Goal: Transaction & Acquisition: Book appointment/travel/reservation

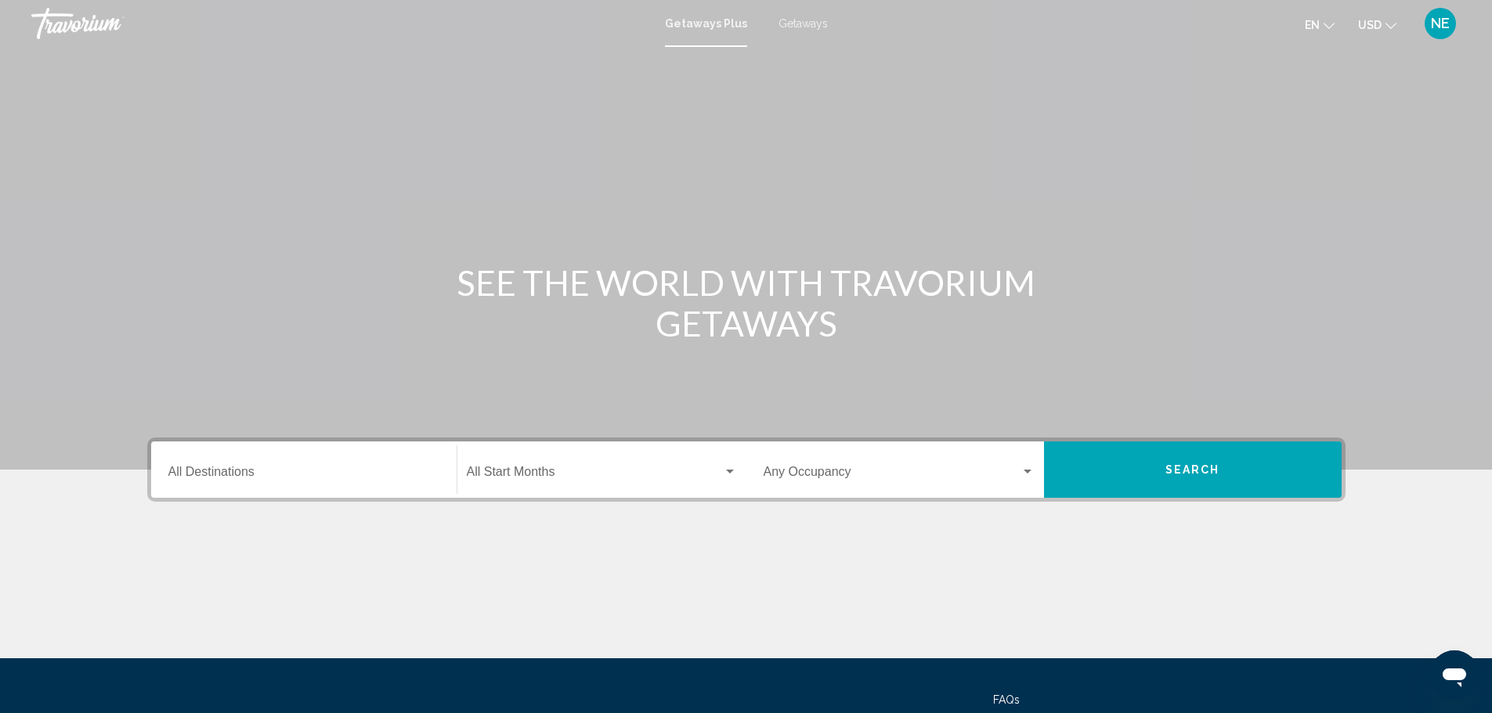
click at [803, 30] on span "Getaways" at bounding box center [802, 23] width 49 height 13
click at [168, 482] on input "Destination All Destinations" at bounding box center [303, 475] width 271 height 14
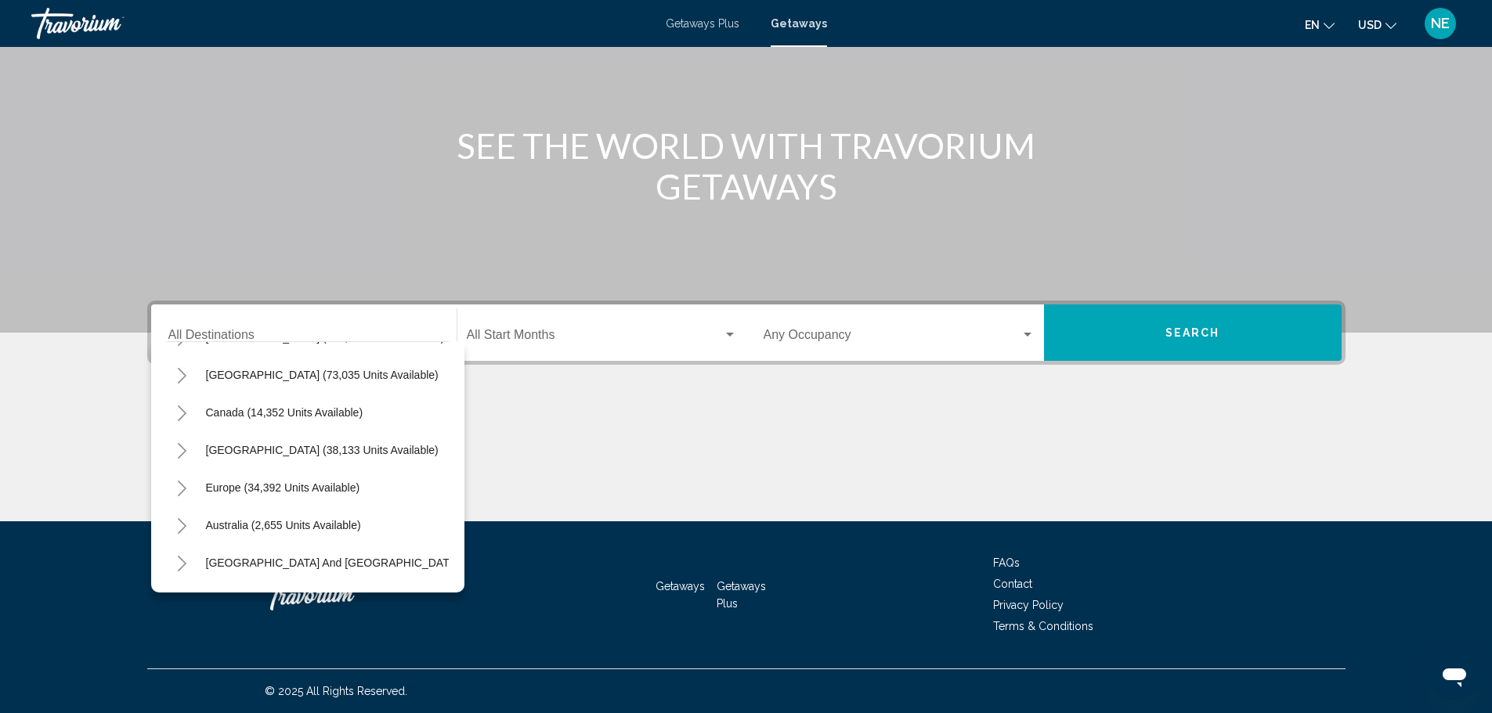
scroll to position [70, 0]
click at [176, 479] on icon "Toggle Europe (34,392 units available)" at bounding box center [182, 487] width 12 height 16
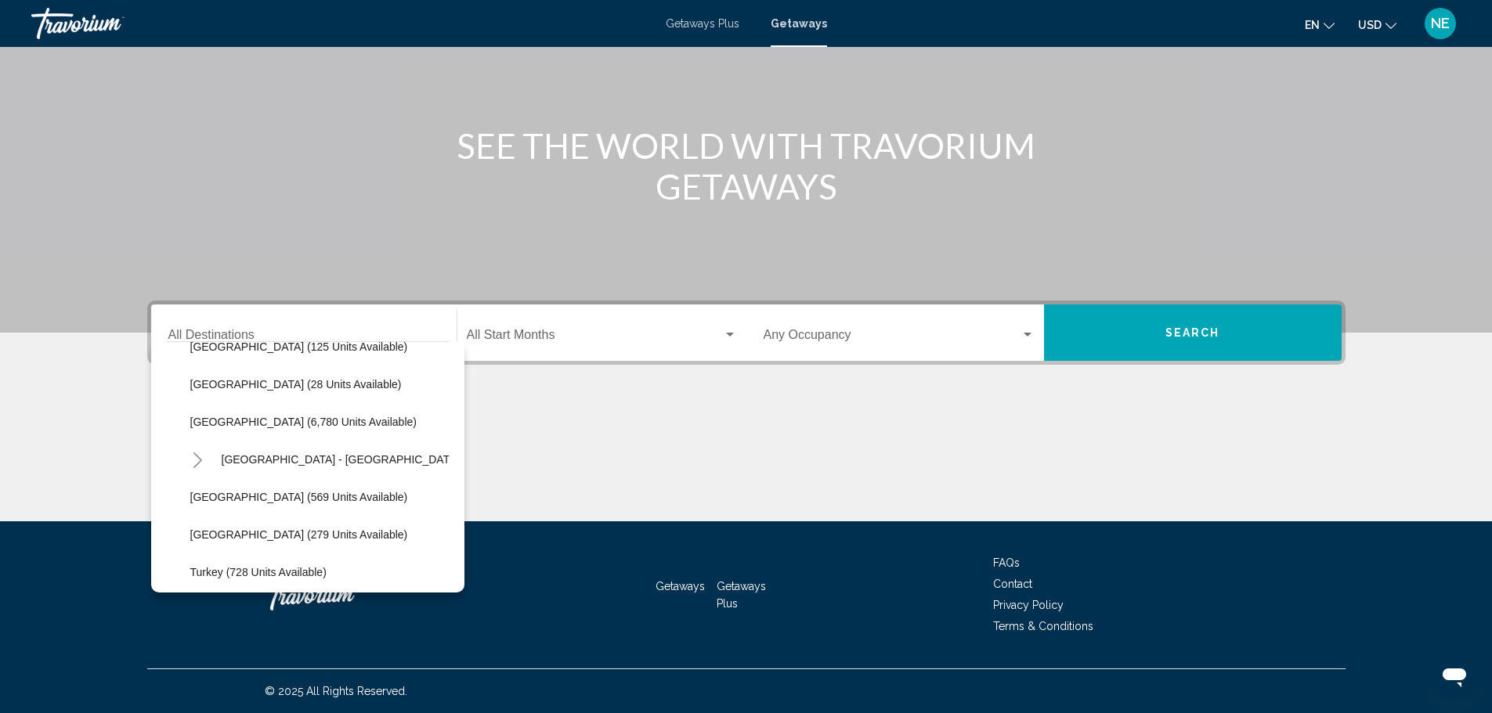
scroll to position [778, 0]
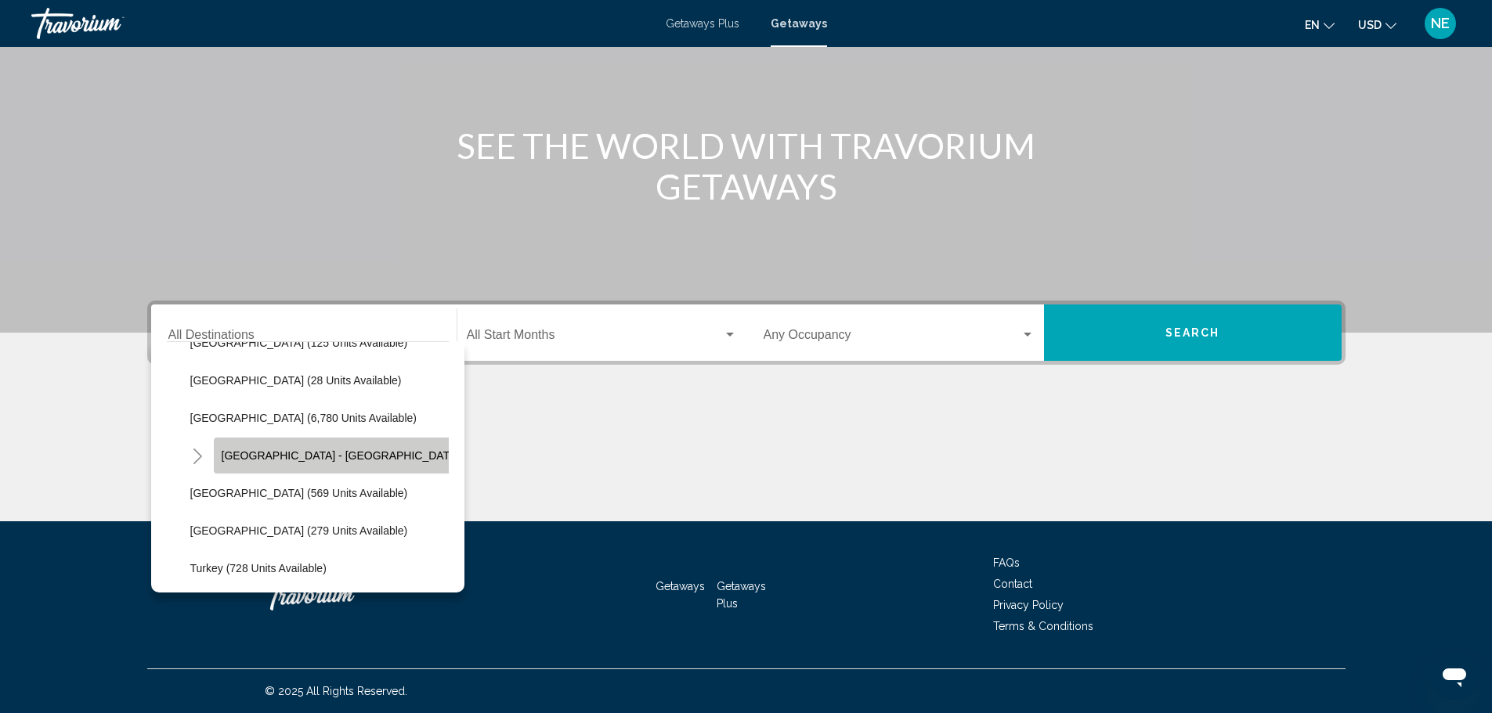
click at [291, 438] on button "[GEOGRAPHIC_DATA] - [GEOGRAPHIC_DATA] (2,500 units available)" at bounding box center [397, 456] width 366 height 36
type input "**********"
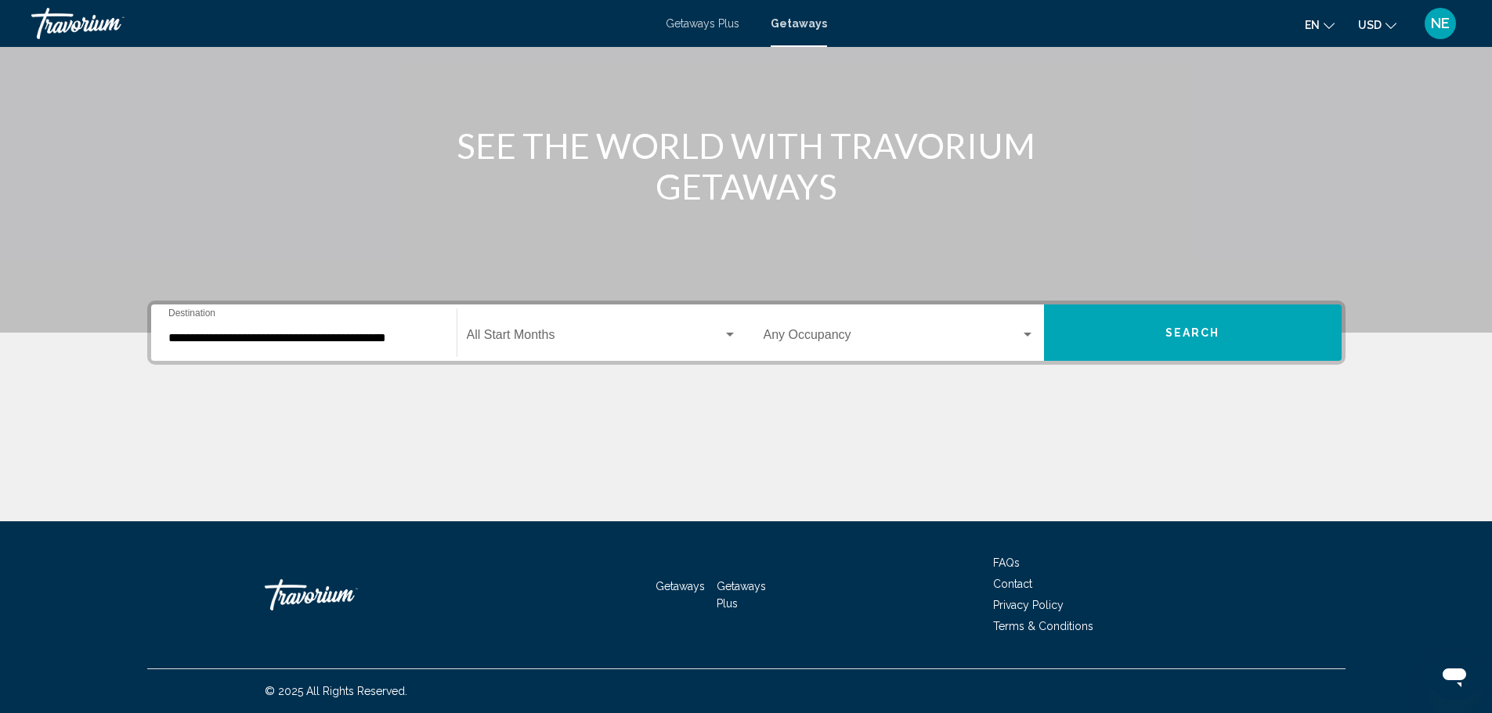
click at [523, 309] on div "Start Month All Start Months" at bounding box center [602, 333] width 270 height 49
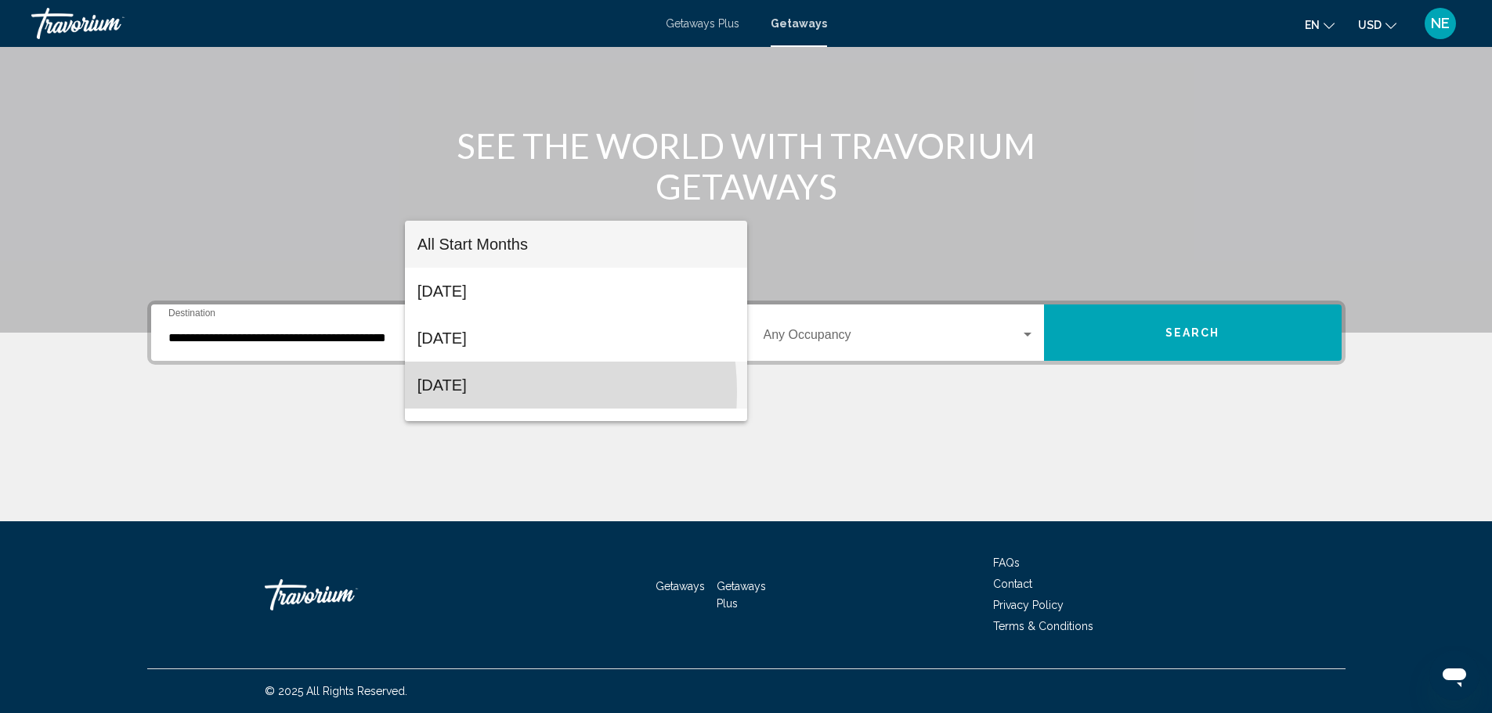
click at [463, 392] on span "[DATE]" at bounding box center [575, 385] width 317 height 47
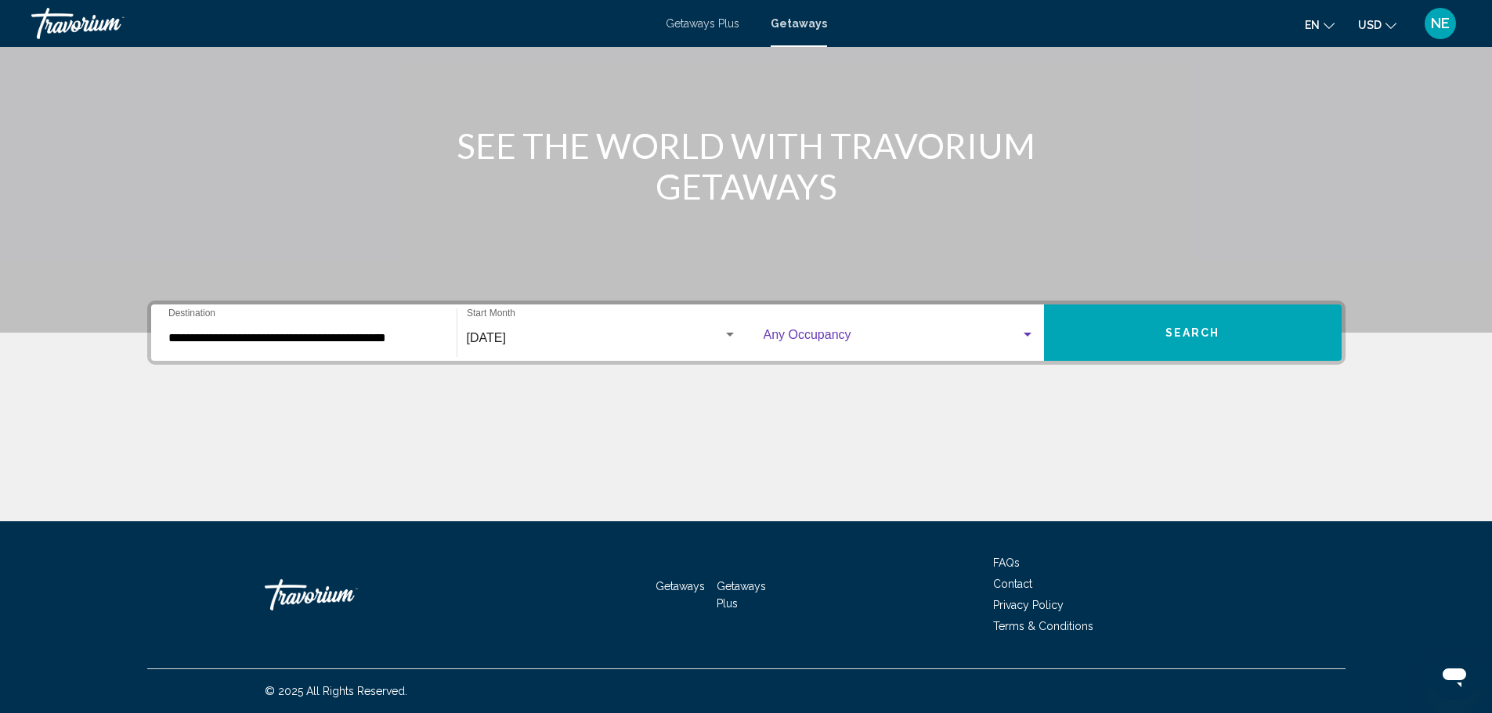
click at [1034, 329] on div "Search widget" at bounding box center [1027, 335] width 14 height 13
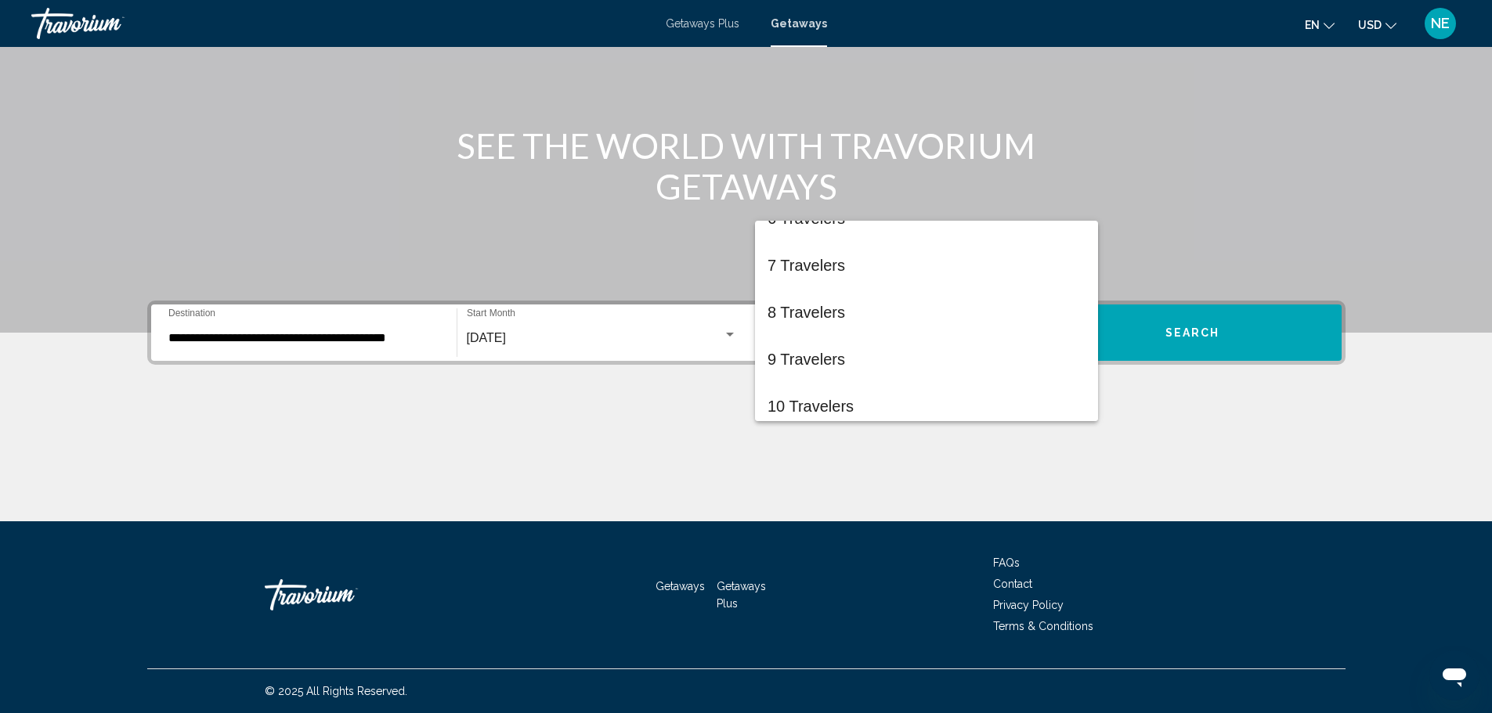
scroll to position [269, 0]
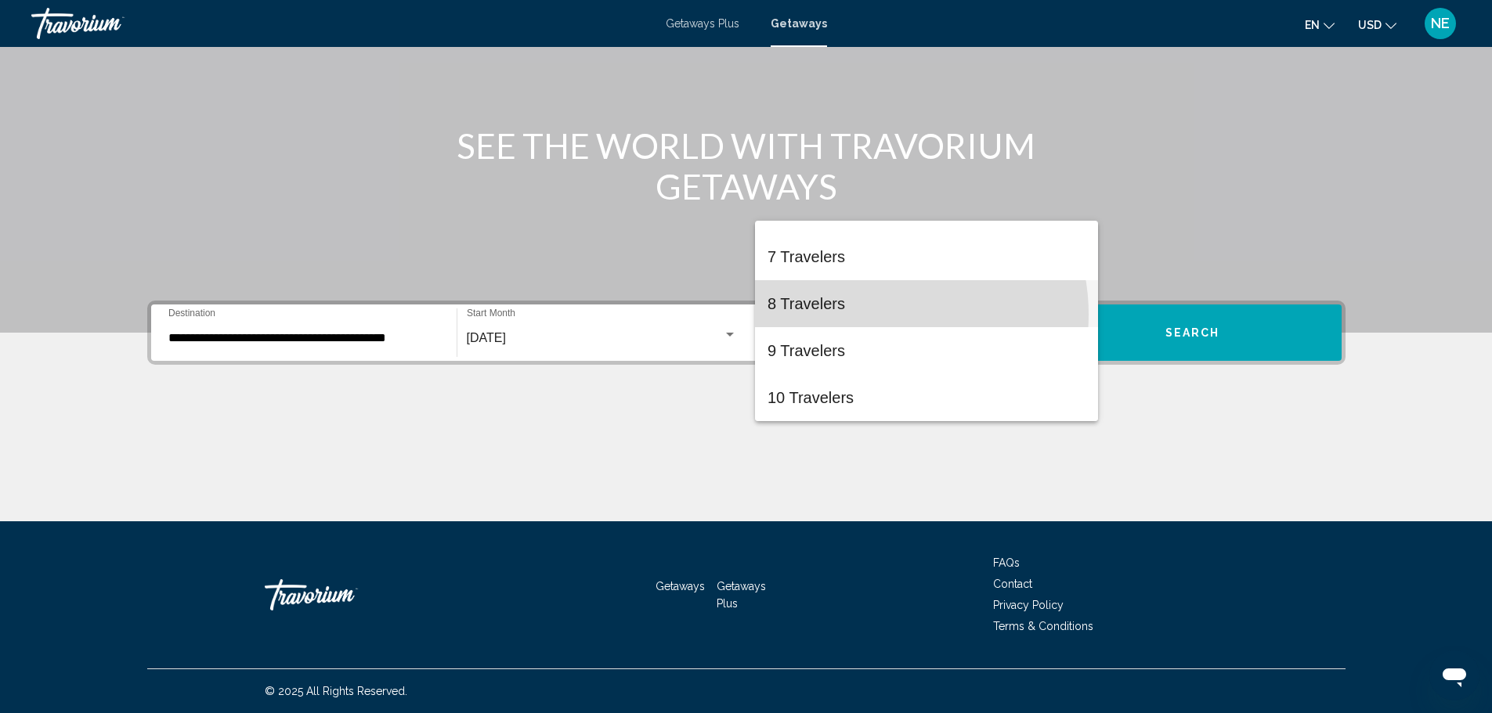
click at [872, 315] on span "8 Travelers" at bounding box center [926, 303] width 318 height 47
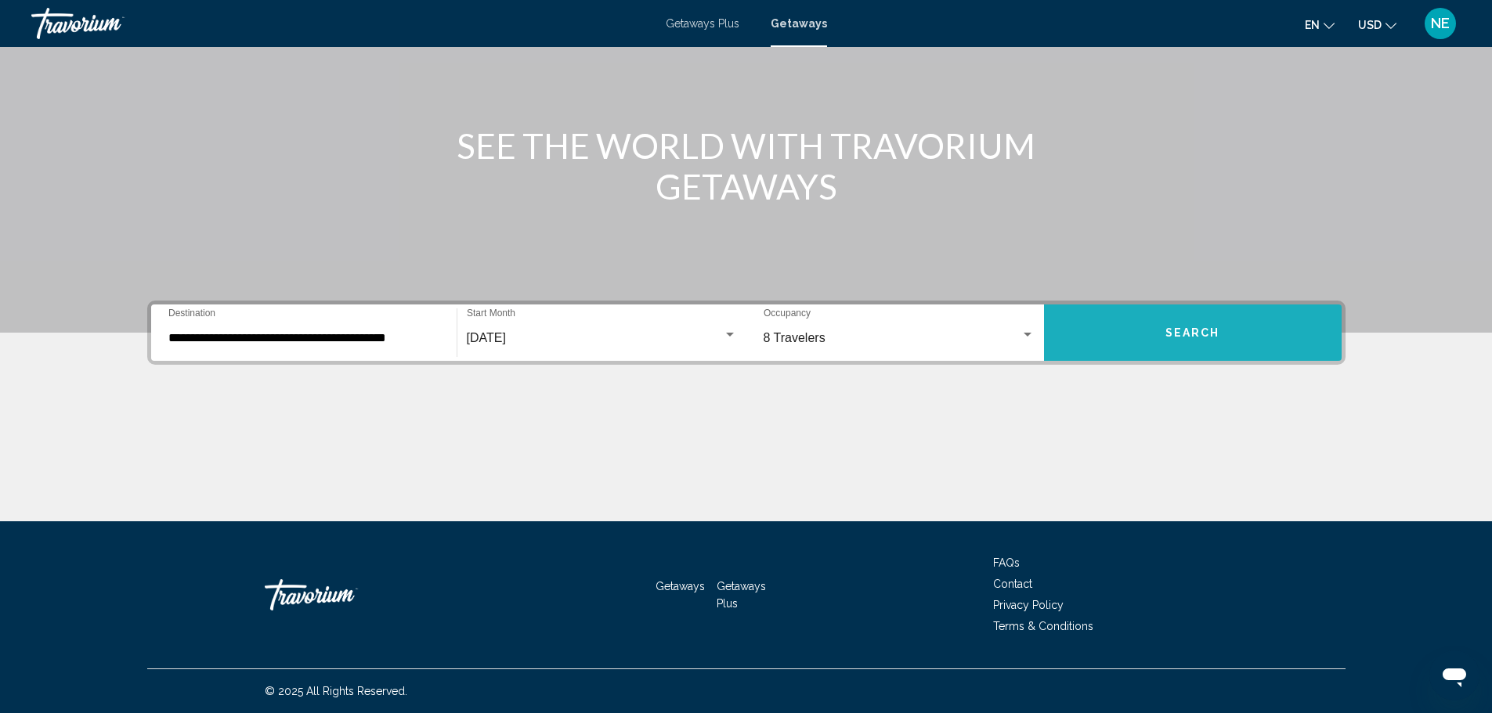
click at [1220, 327] on span "Search" at bounding box center [1192, 333] width 55 height 13
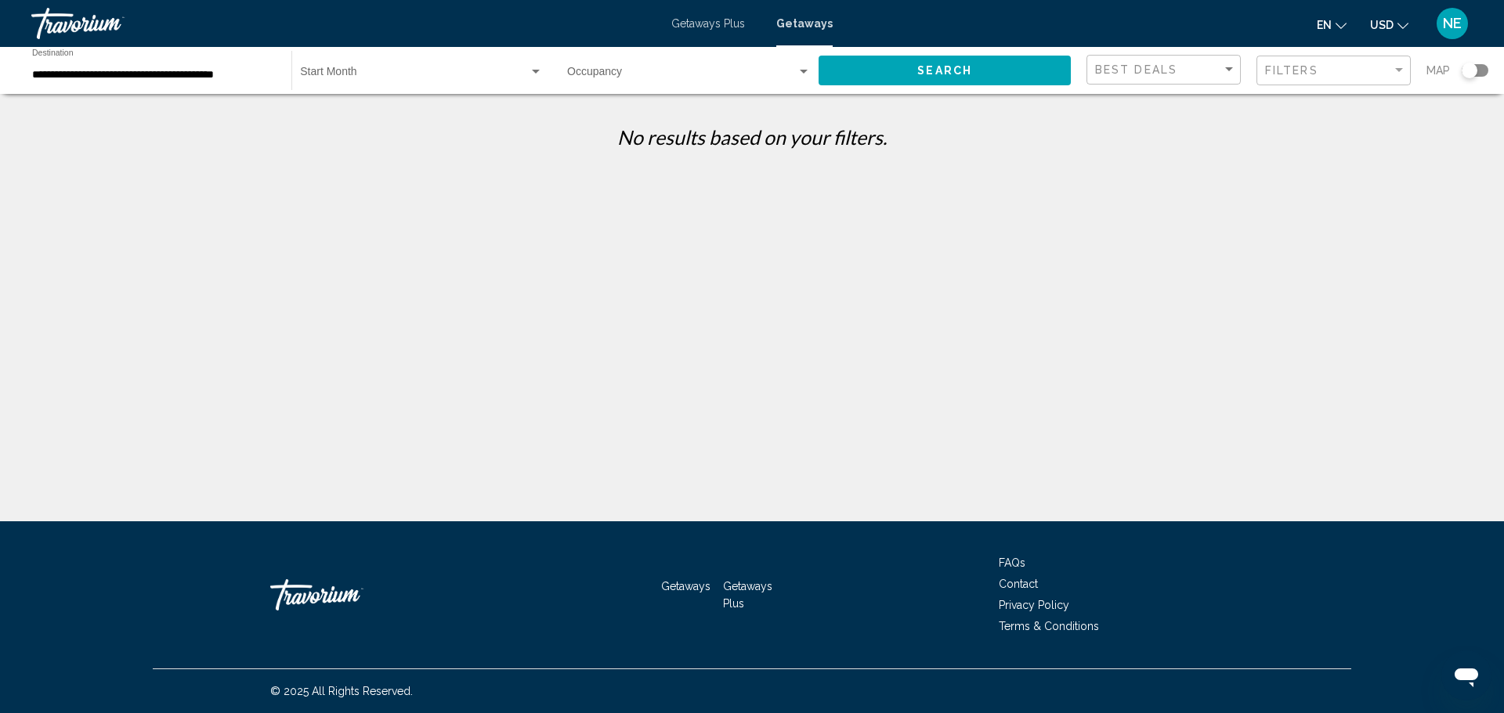
click at [714, 30] on span "Getaways Plus" at bounding box center [708, 23] width 74 height 13
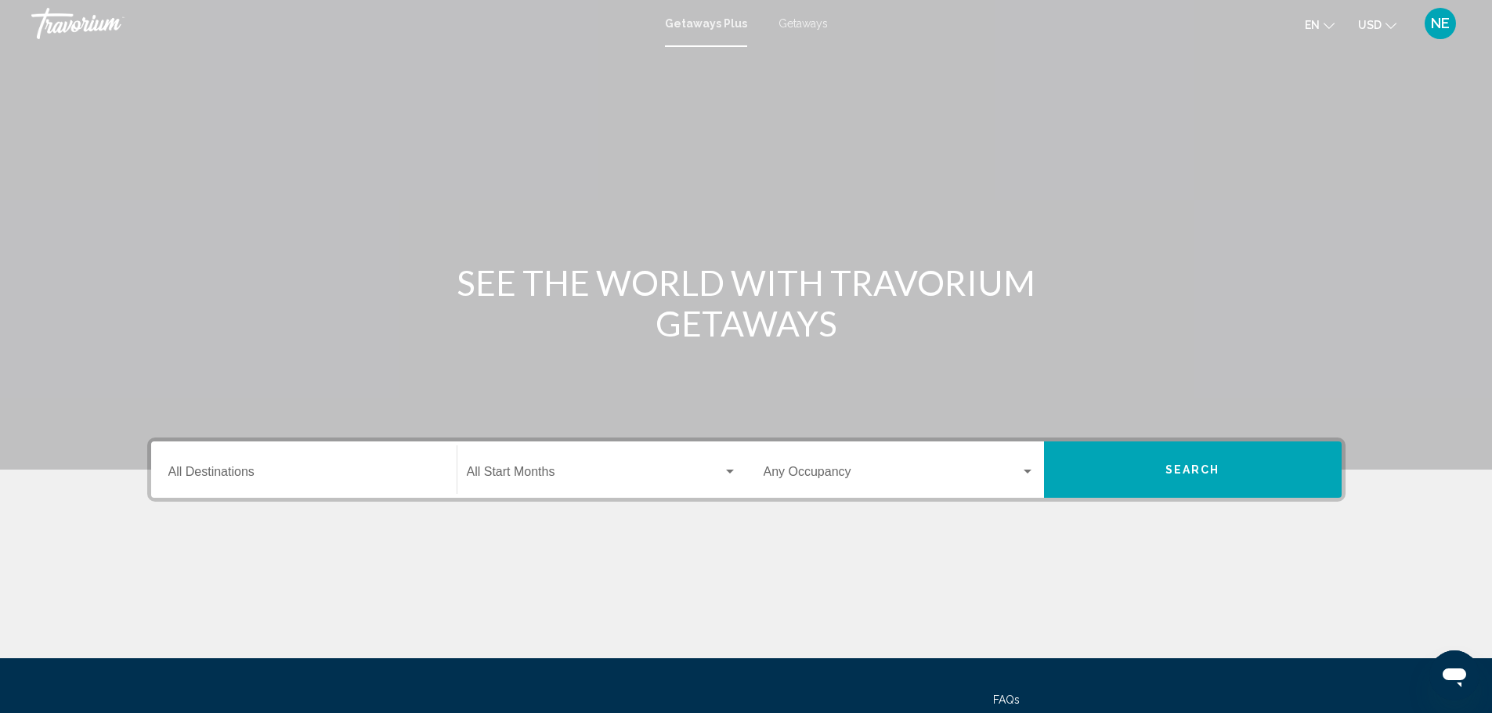
click at [219, 495] on div "Destination All Destinations" at bounding box center [303, 470] width 271 height 49
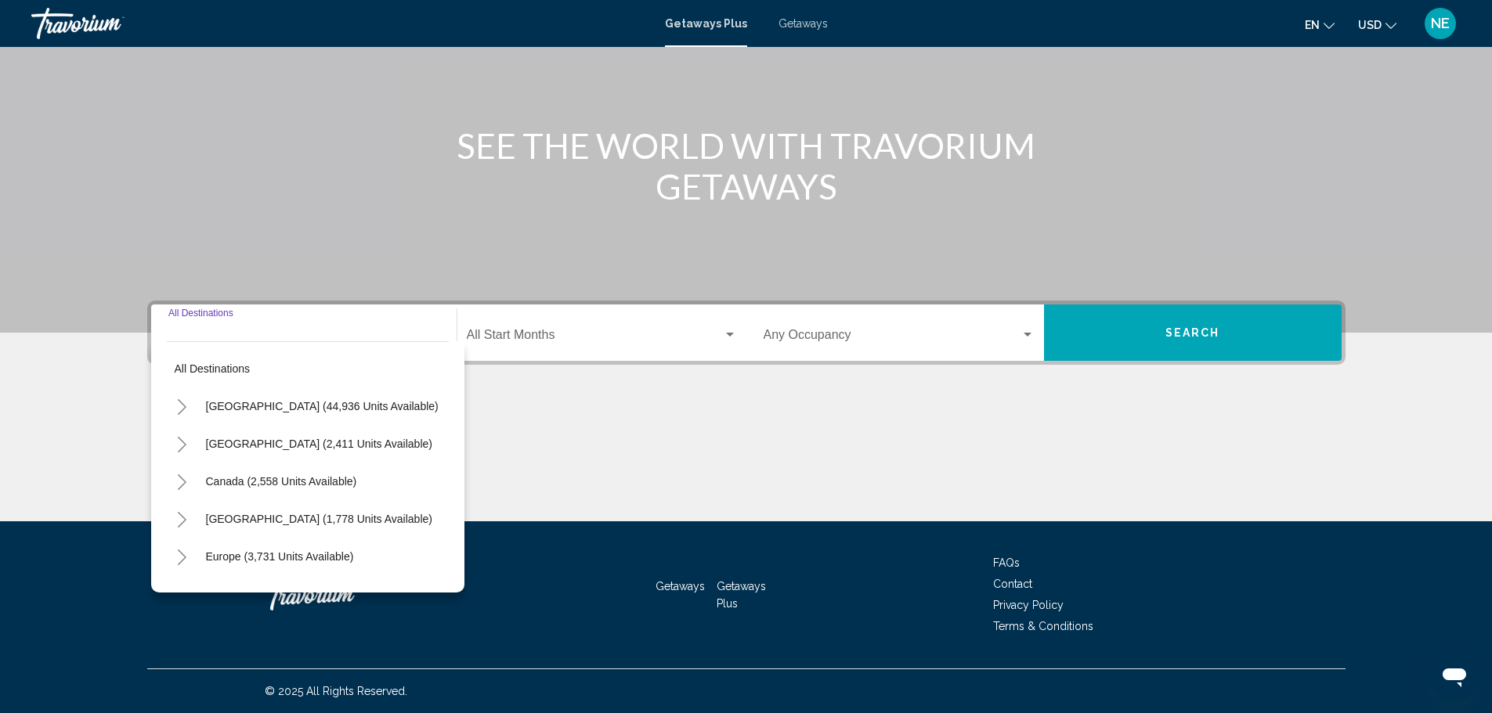
scroll to position [349, 0]
click at [209, 539] on button "Europe (3,731 units available)" at bounding box center [280, 557] width 164 height 36
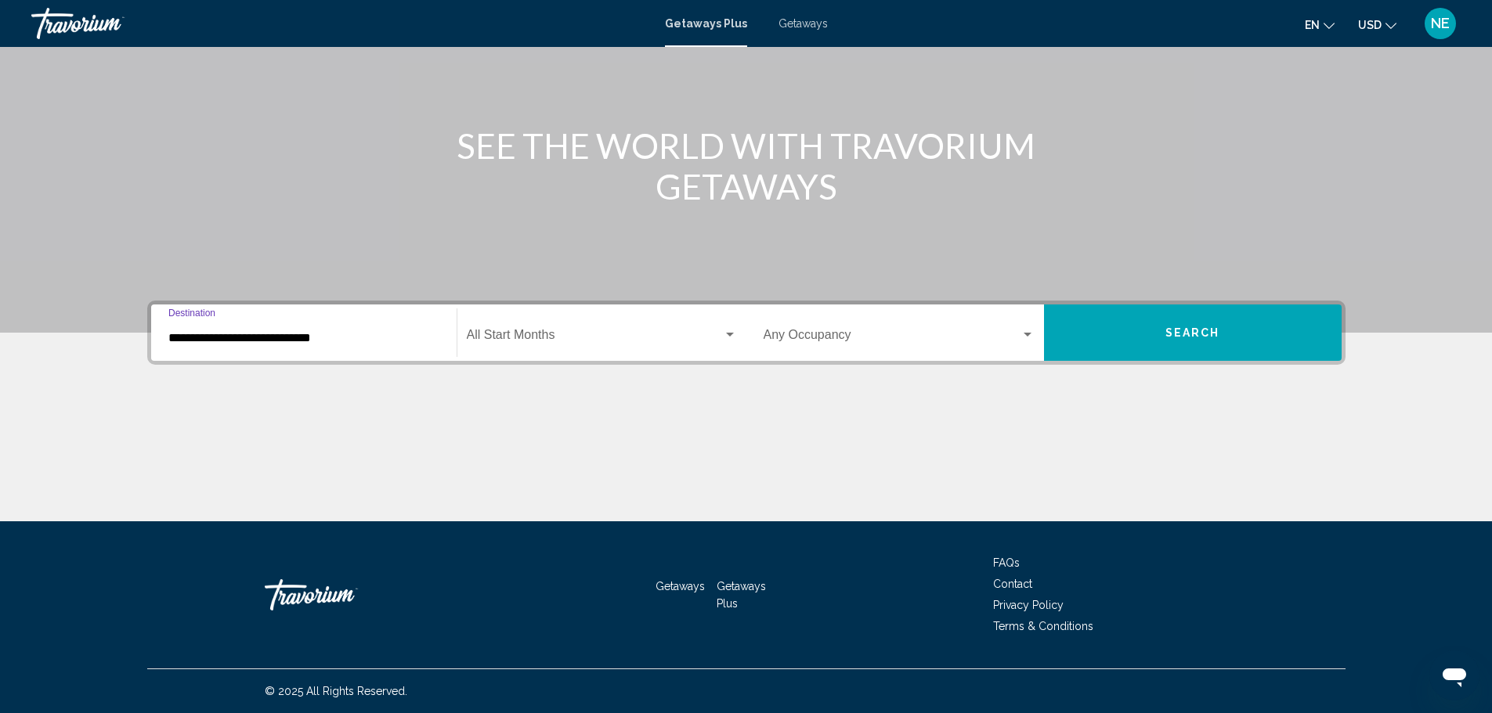
click at [210, 331] on input "**********" at bounding box center [303, 338] width 271 height 14
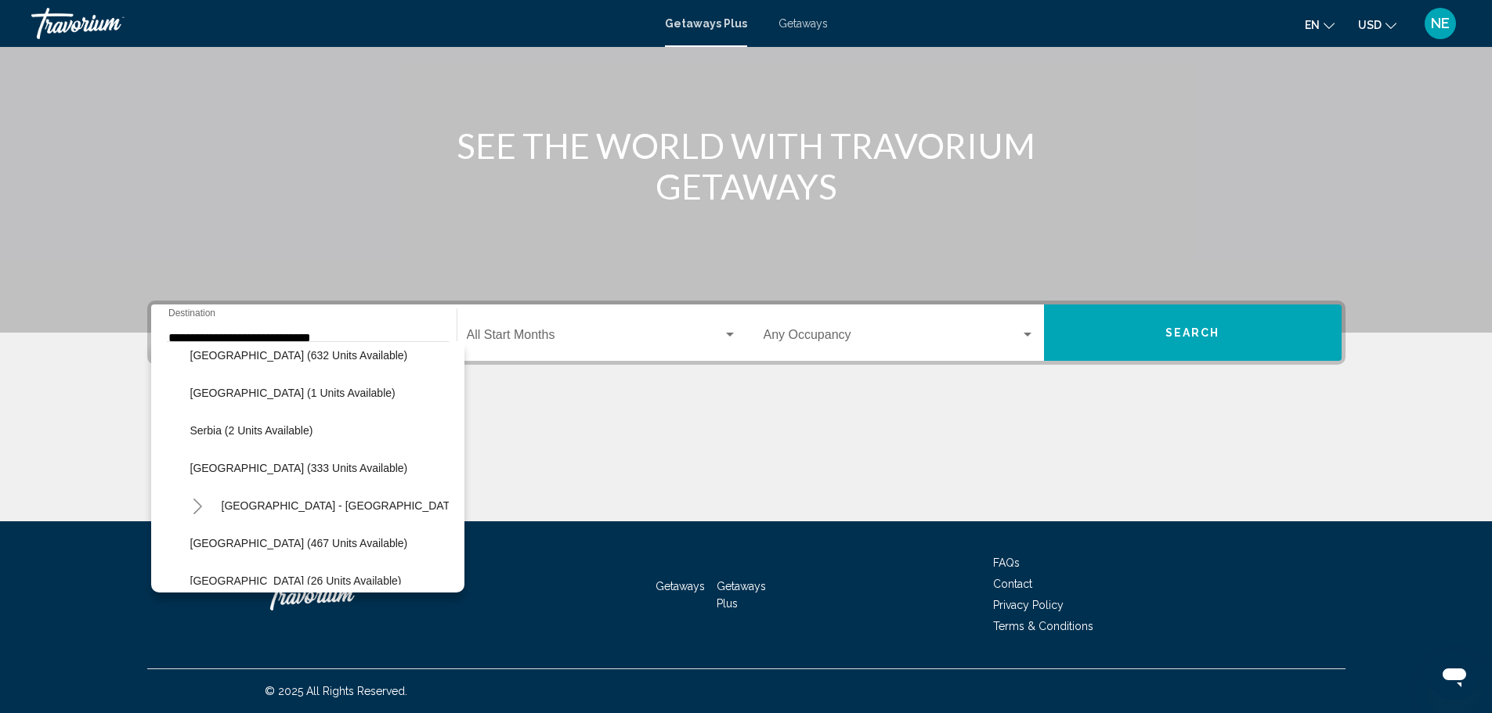
scroll to position [580, 0]
click at [192, 496] on icon "Toggle Spain - Canary Islands (74 units available)" at bounding box center [198, 504] width 12 height 16
click at [214, 534] on span "[GEOGRAPHIC_DATA] (74 units available)" at bounding box center [311, 540] width 211 height 13
type input "**********"
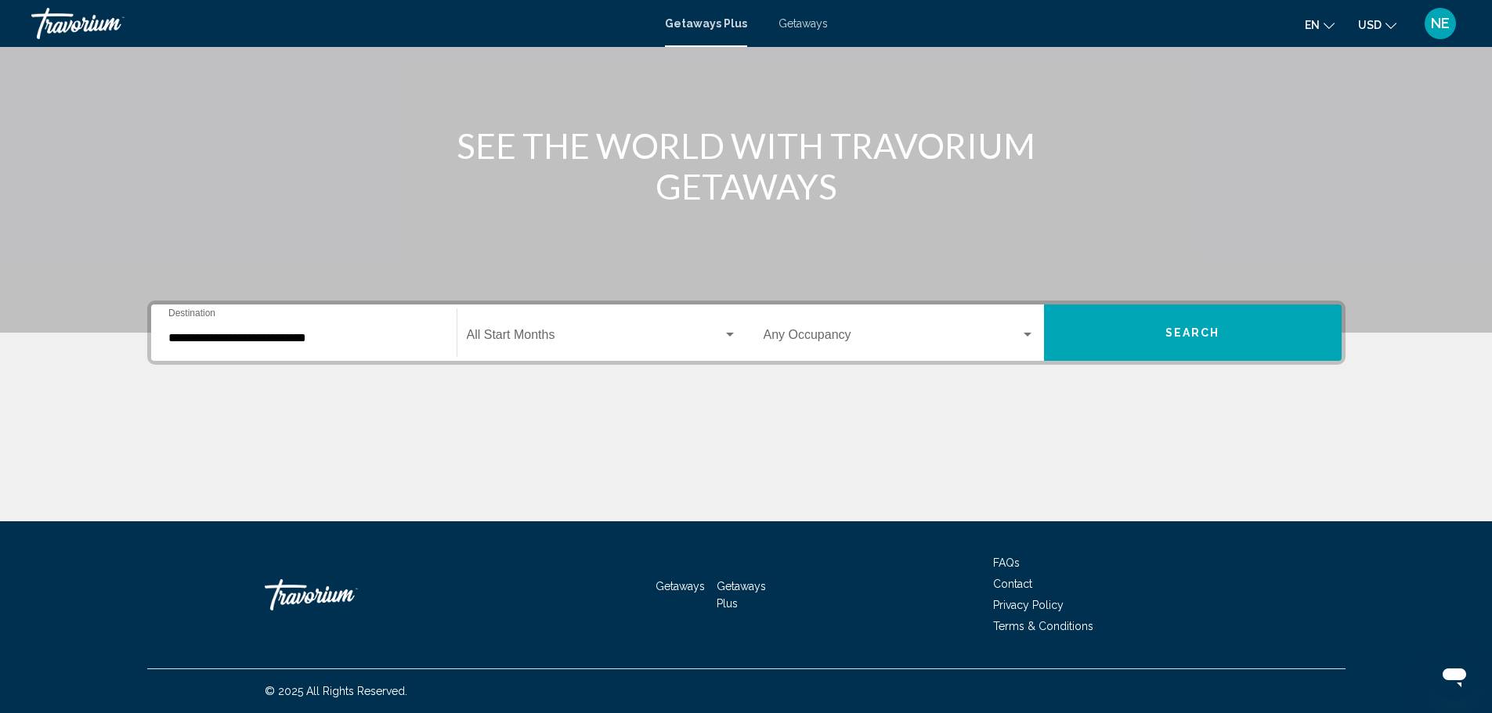
click at [730, 309] on div "Start Month All Start Months" at bounding box center [602, 333] width 270 height 49
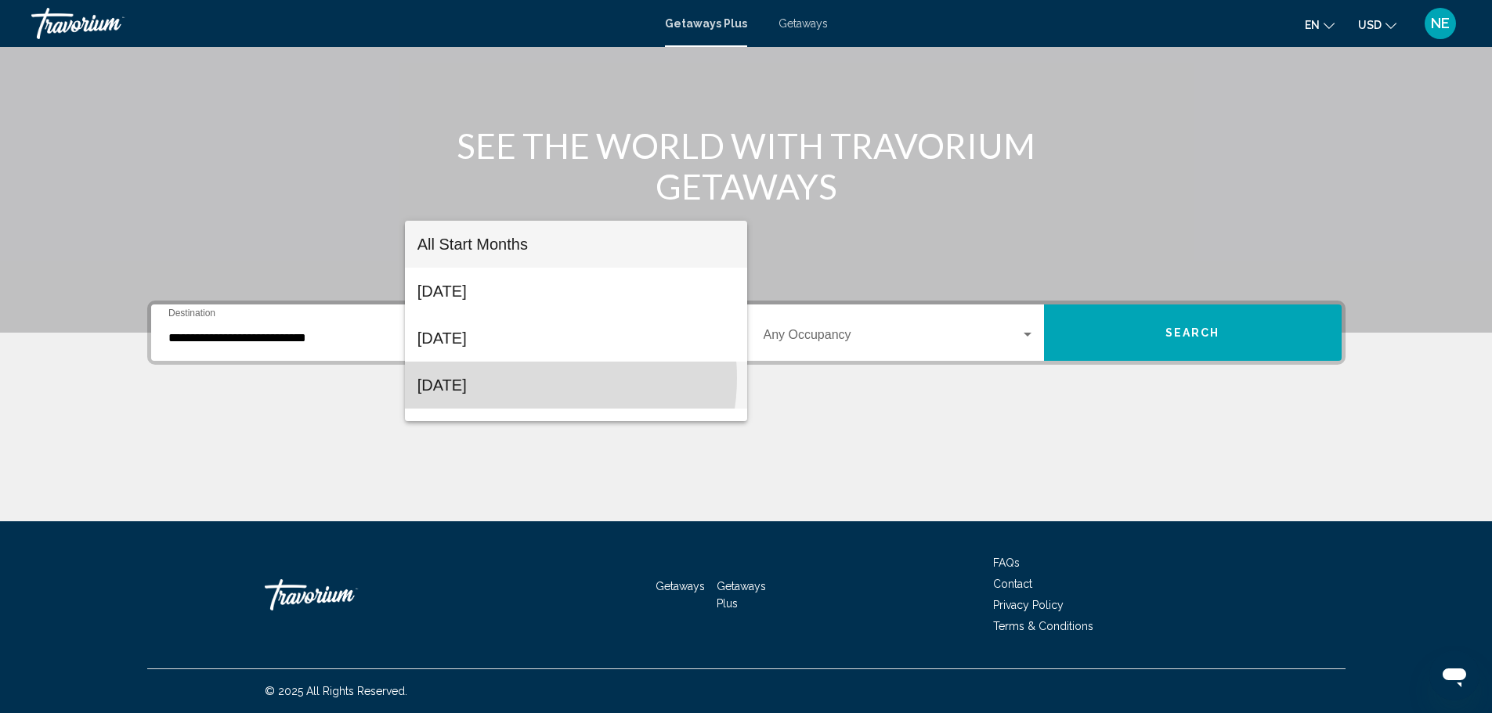
click at [527, 378] on span "[DATE]" at bounding box center [575, 385] width 317 height 47
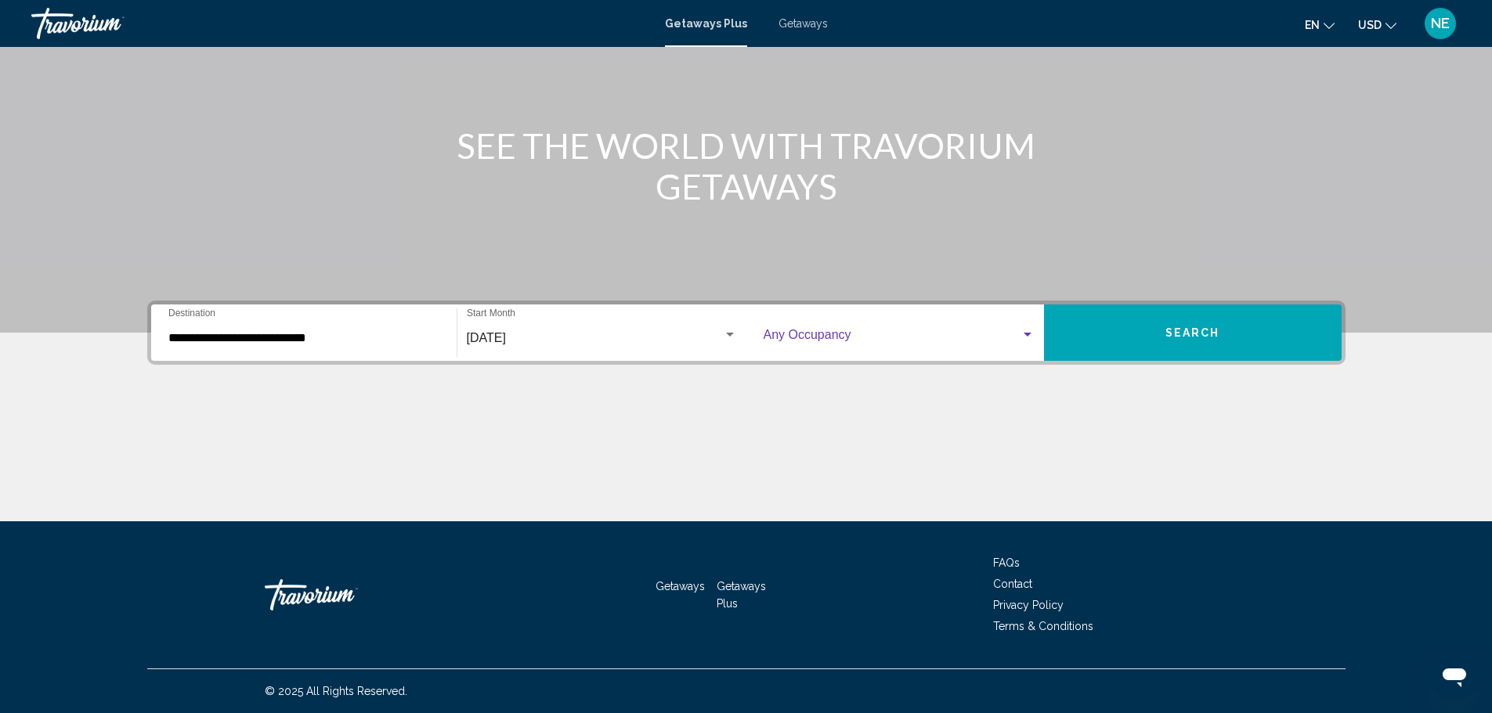
click at [1031, 333] on div "Search widget" at bounding box center [1028, 335] width 8 height 4
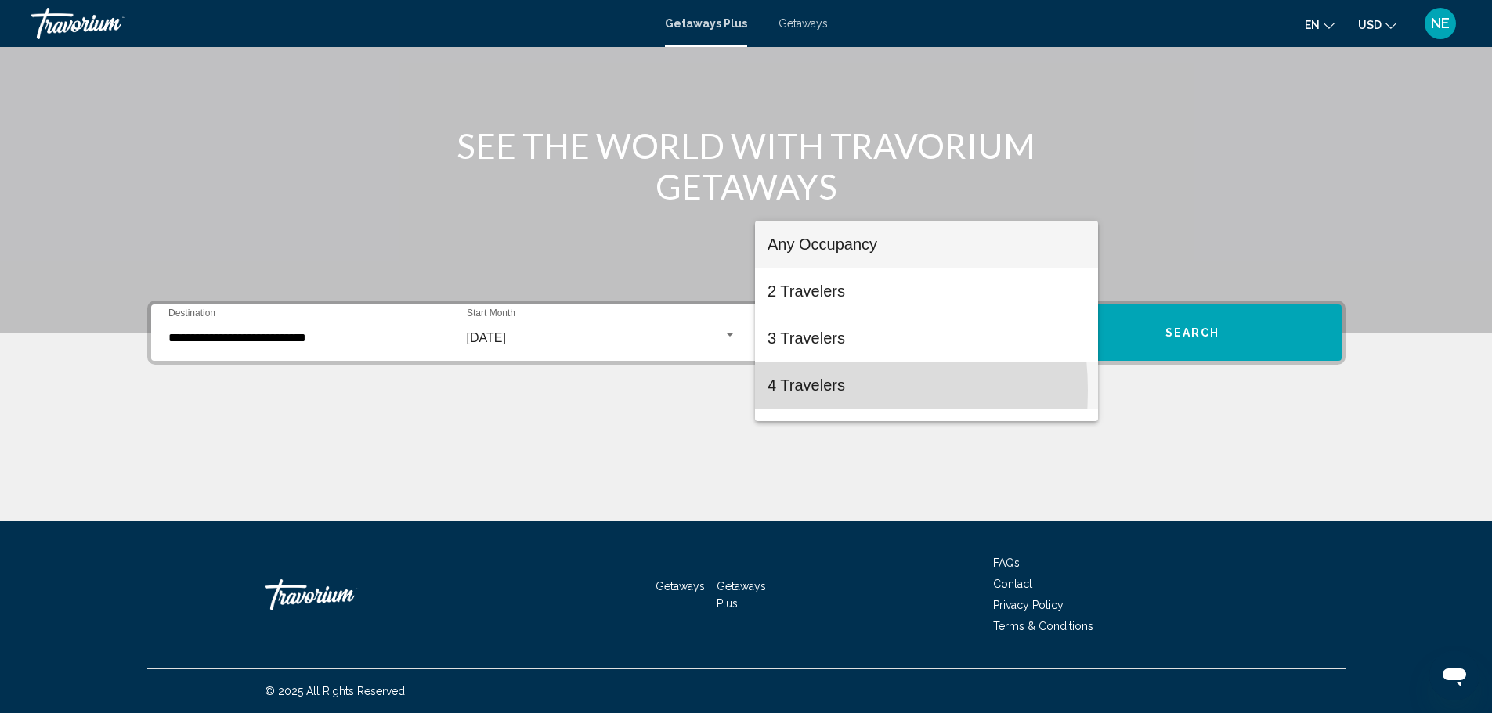
click at [782, 391] on span "4 Travelers" at bounding box center [926, 385] width 318 height 47
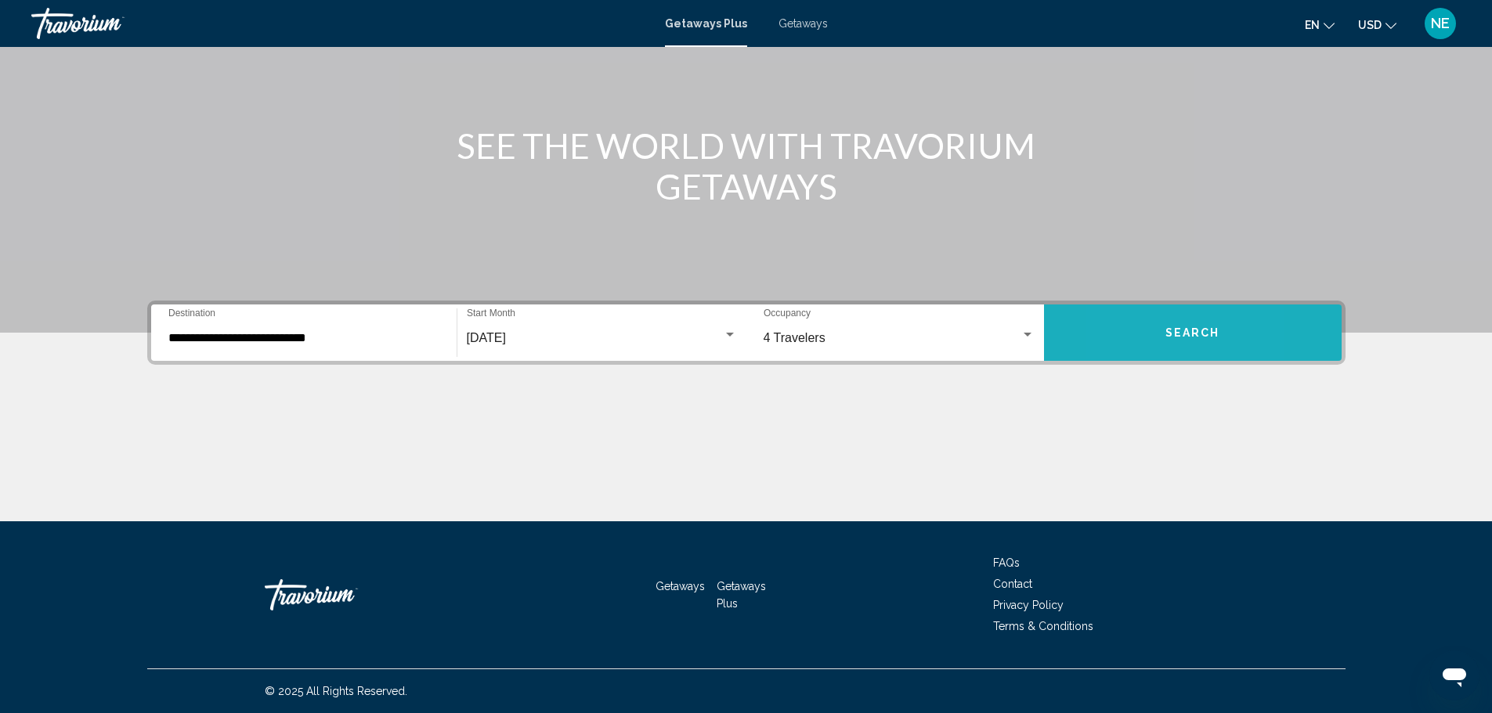
click at [1195, 305] on button "Search" at bounding box center [1193, 333] width 298 height 56
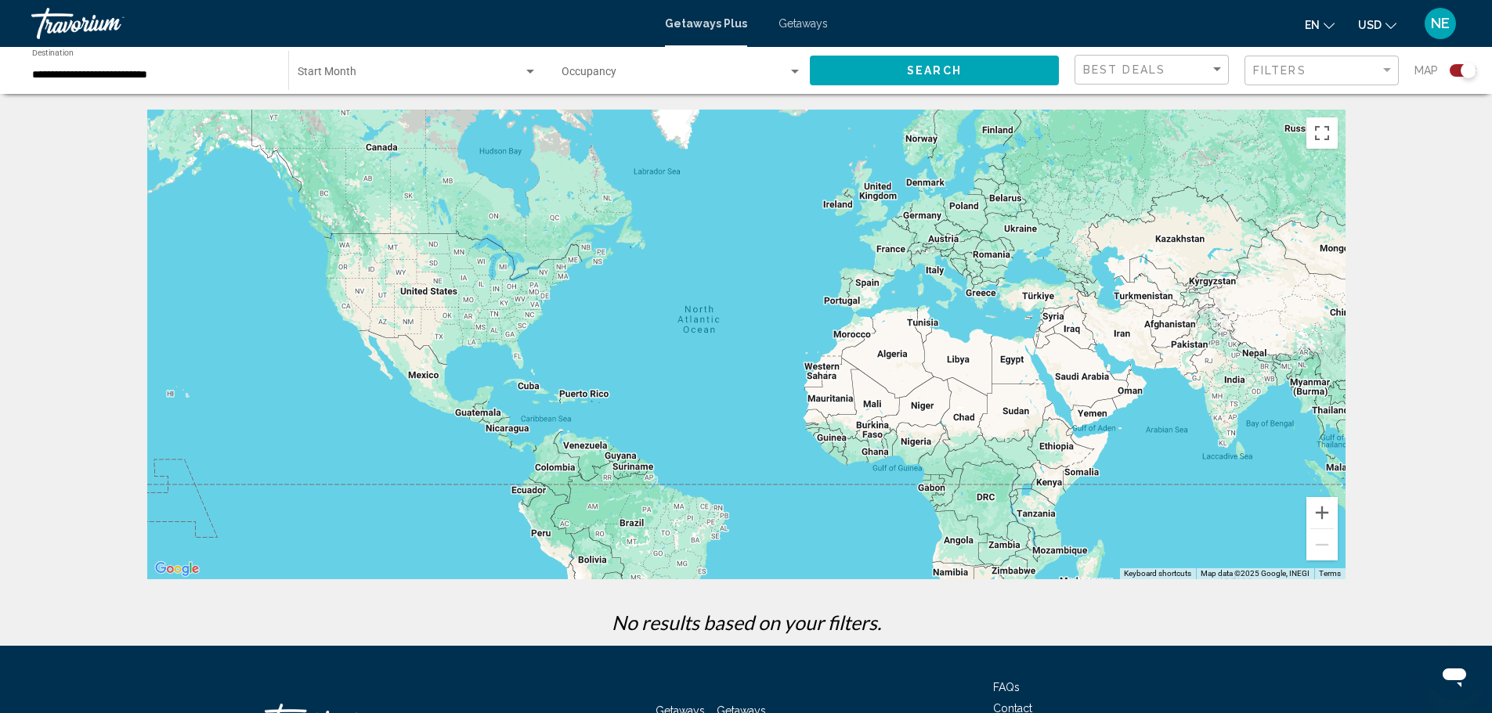
click at [806, 30] on span "Getaways" at bounding box center [802, 23] width 49 height 13
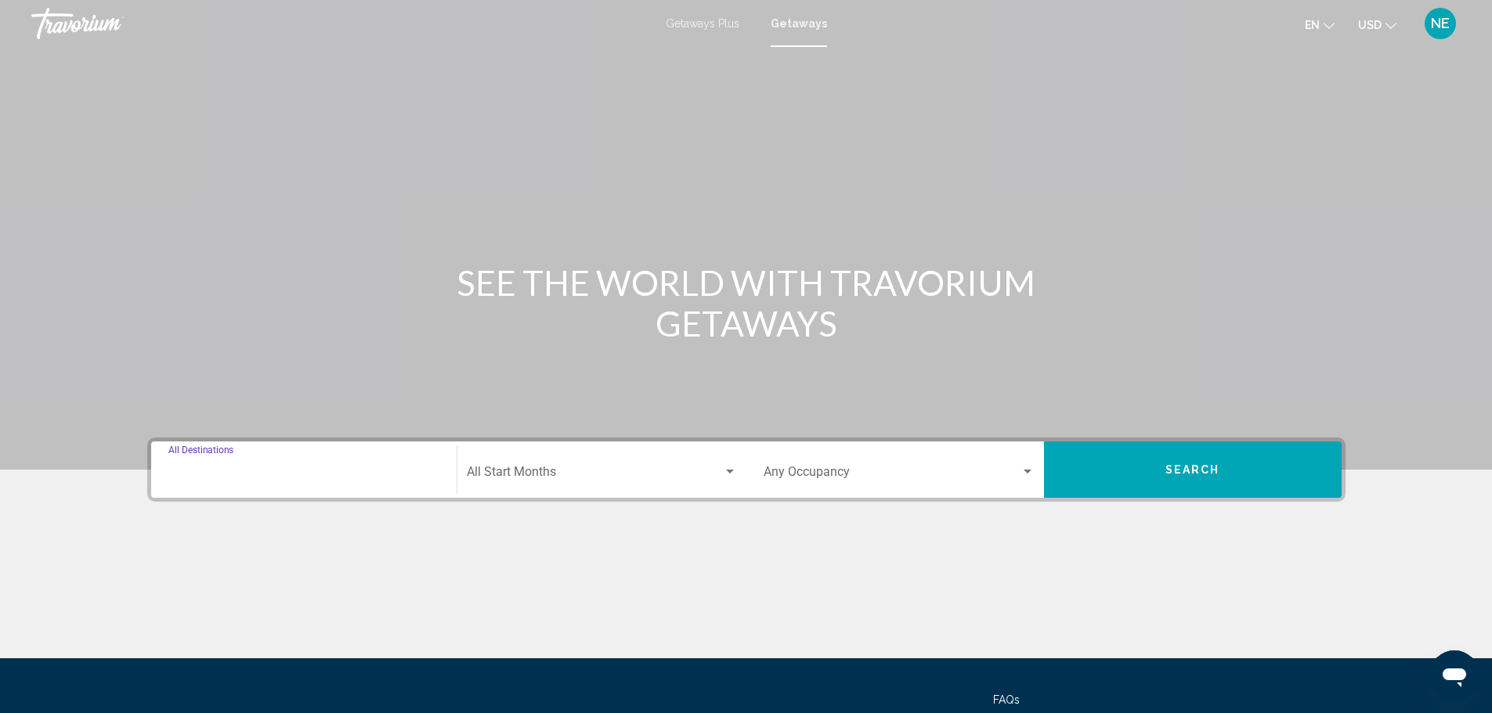
click at [200, 482] on input "Destination All Destinations" at bounding box center [303, 475] width 271 height 14
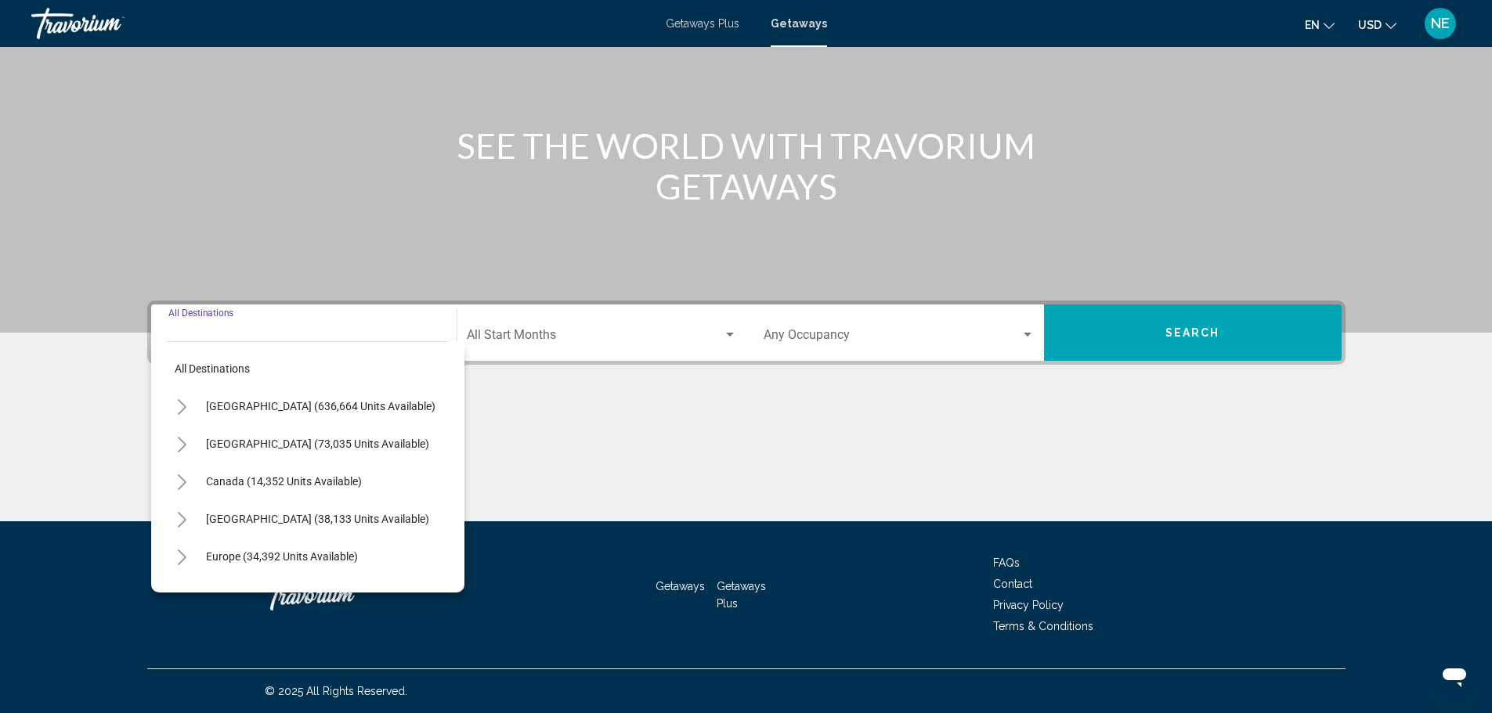
scroll to position [349, 0]
click at [201, 539] on button "Europe (34,392 units available)" at bounding box center [282, 557] width 168 height 36
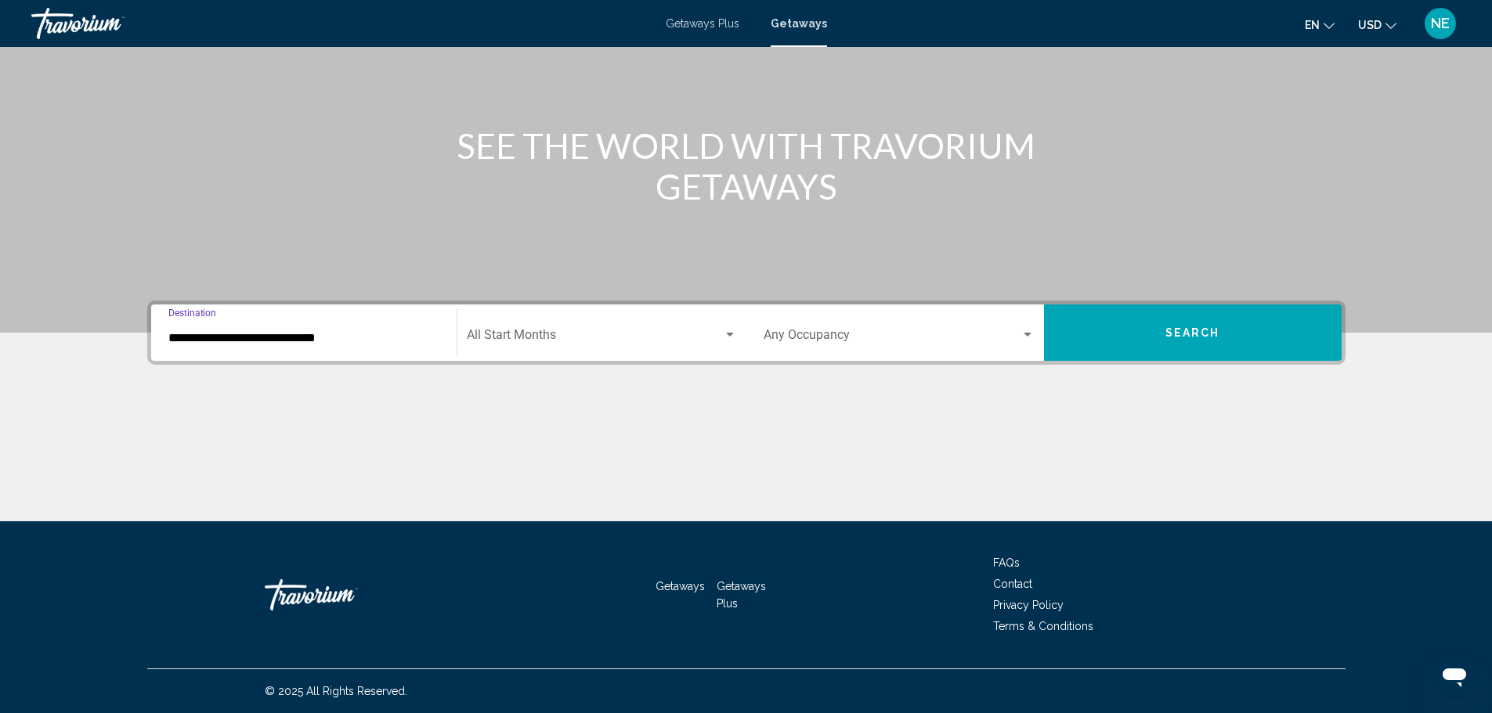
click at [208, 331] on input "**********" at bounding box center [303, 338] width 271 height 14
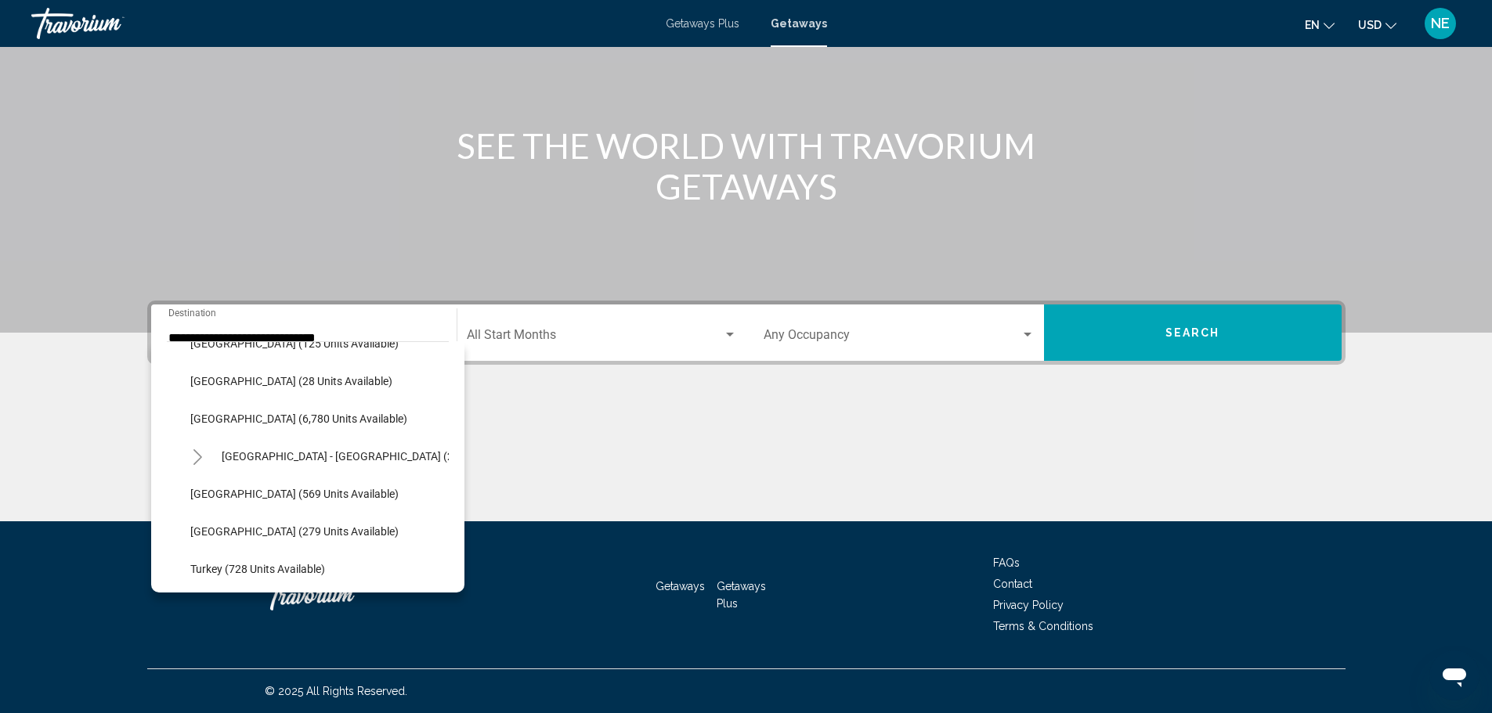
scroll to position [781, 0]
click at [192, 446] on icon "Toggle Spain - Canary Islands (2,500 units available)" at bounding box center [198, 454] width 12 height 16
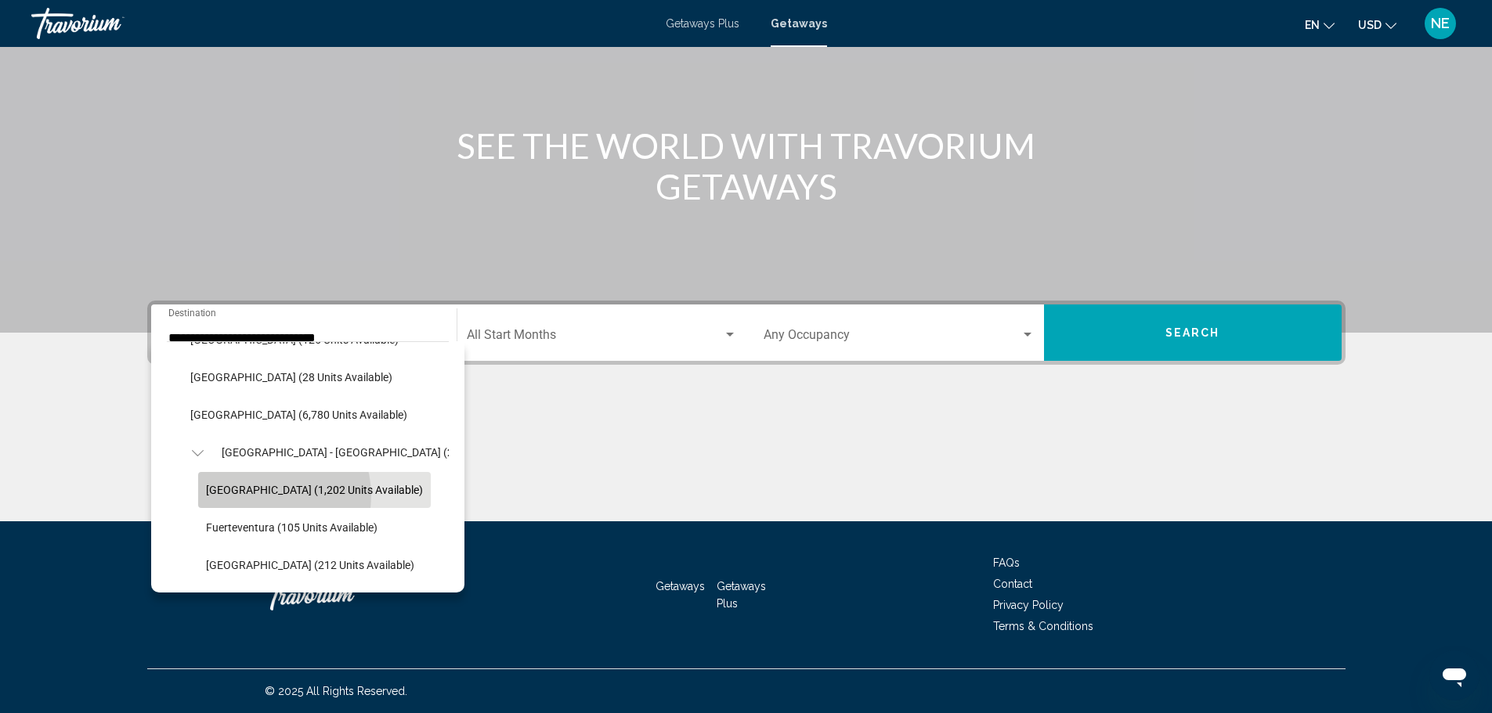
click at [206, 484] on span "[GEOGRAPHIC_DATA] (1,202 units available)" at bounding box center [314, 490] width 217 height 13
type input "**********"
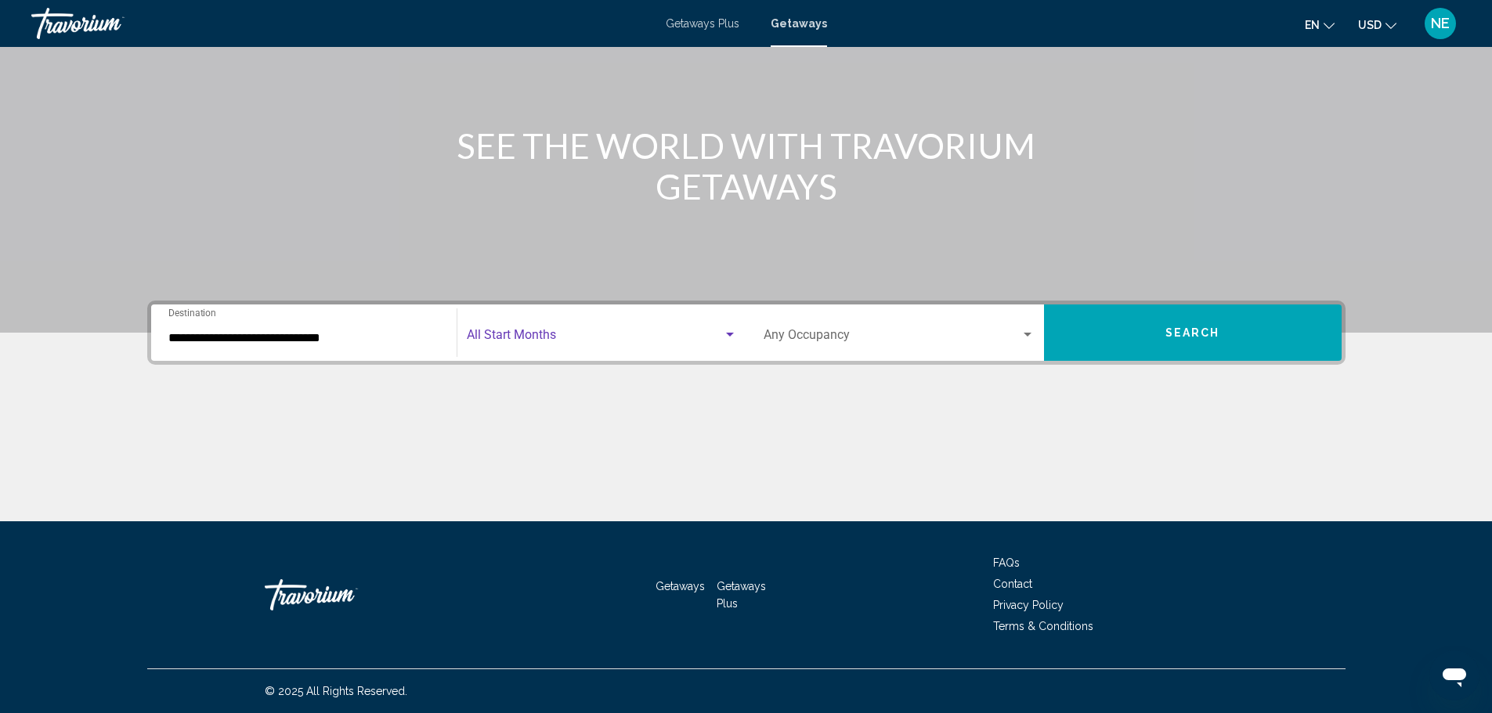
click at [578, 331] on span "Search widget" at bounding box center [595, 338] width 256 height 14
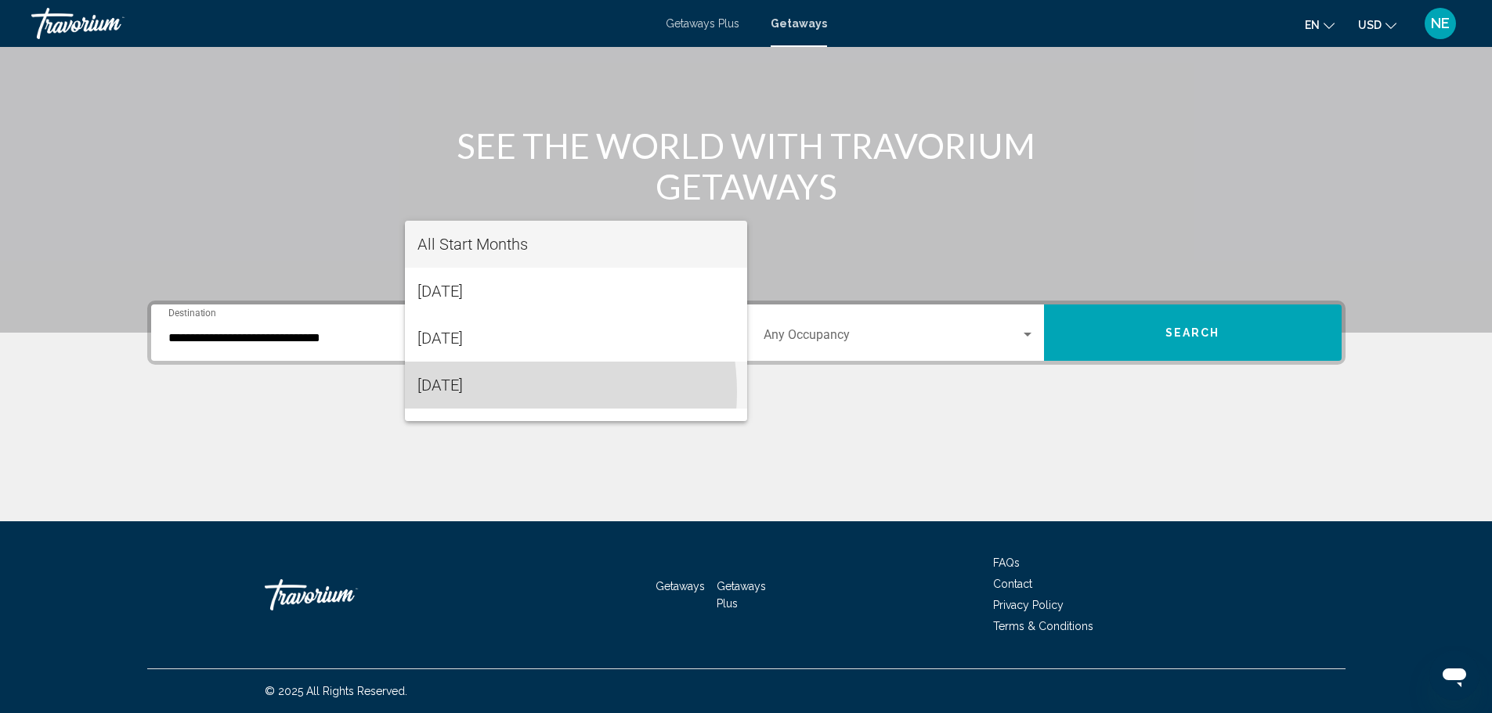
click at [499, 392] on span "[DATE]" at bounding box center [575, 385] width 317 height 47
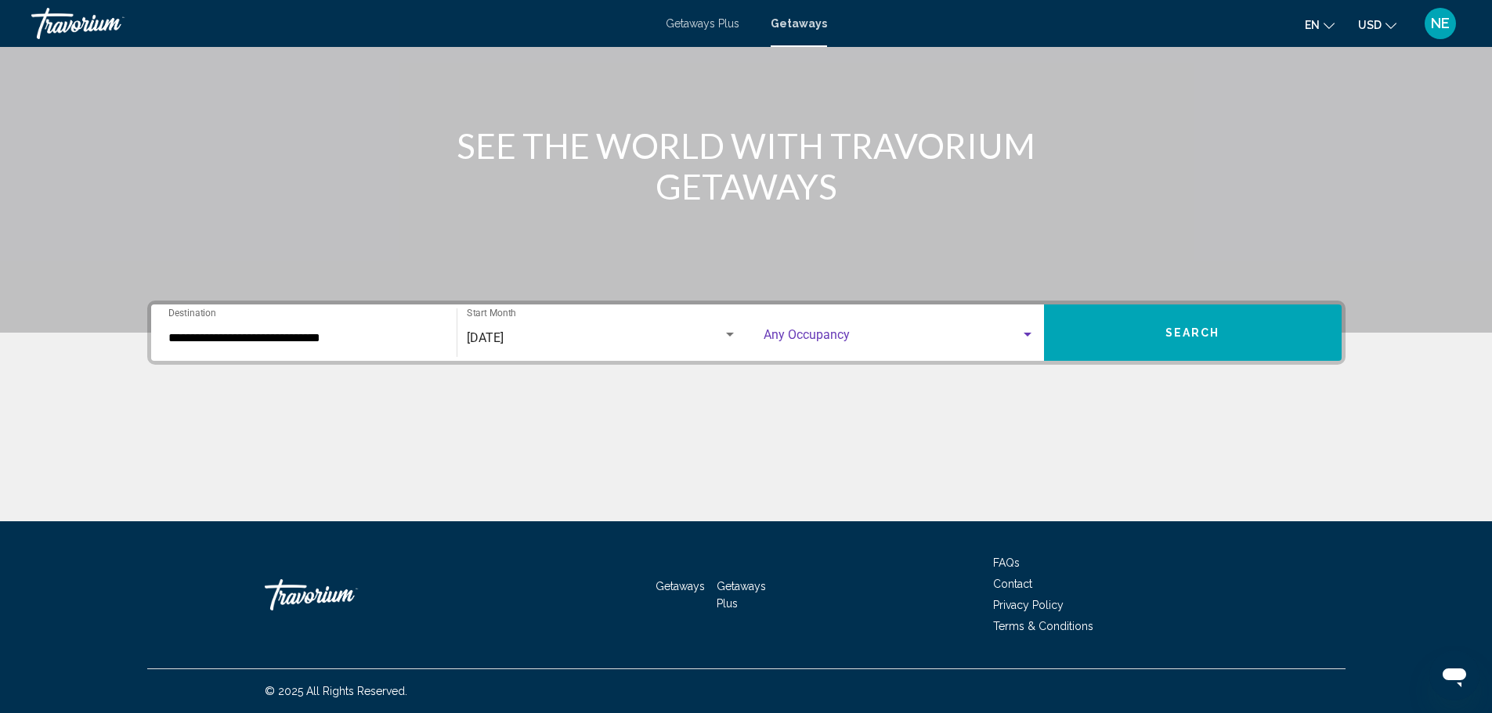
click at [1031, 333] on div "Search widget" at bounding box center [1028, 335] width 8 height 4
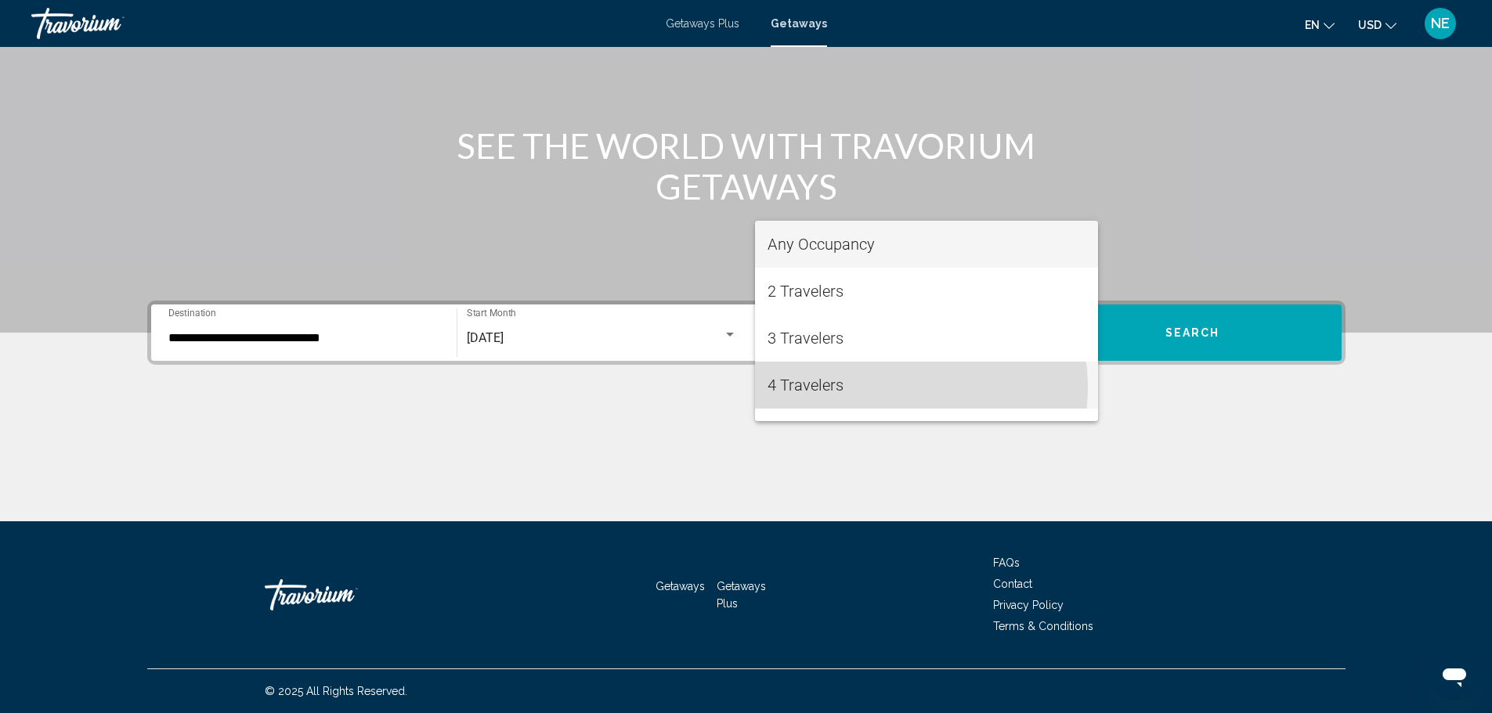
click at [894, 388] on span "4 Travelers" at bounding box center [926, 385] width 318 height 47
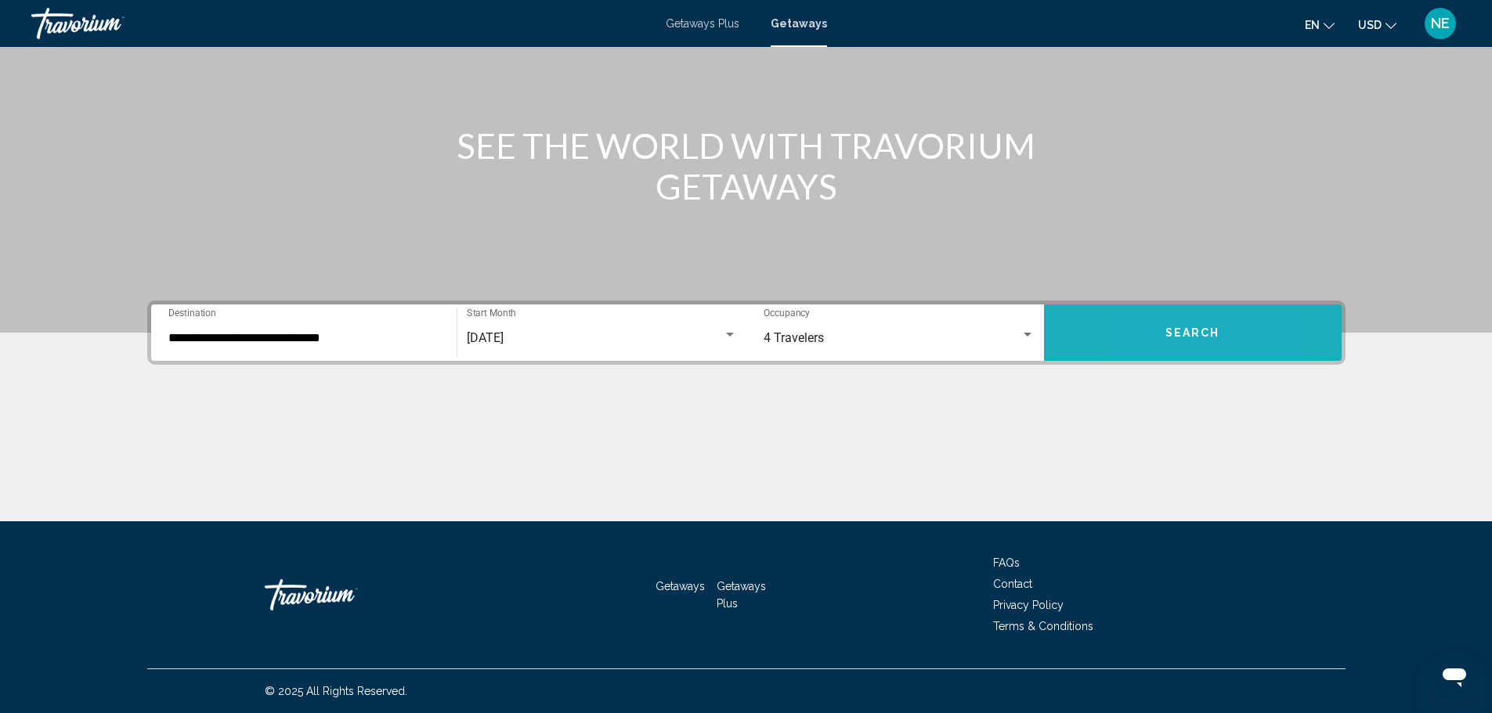
click at [1208, 305] on button "Search" at bounding box center [1193, 333] width 298 height 56
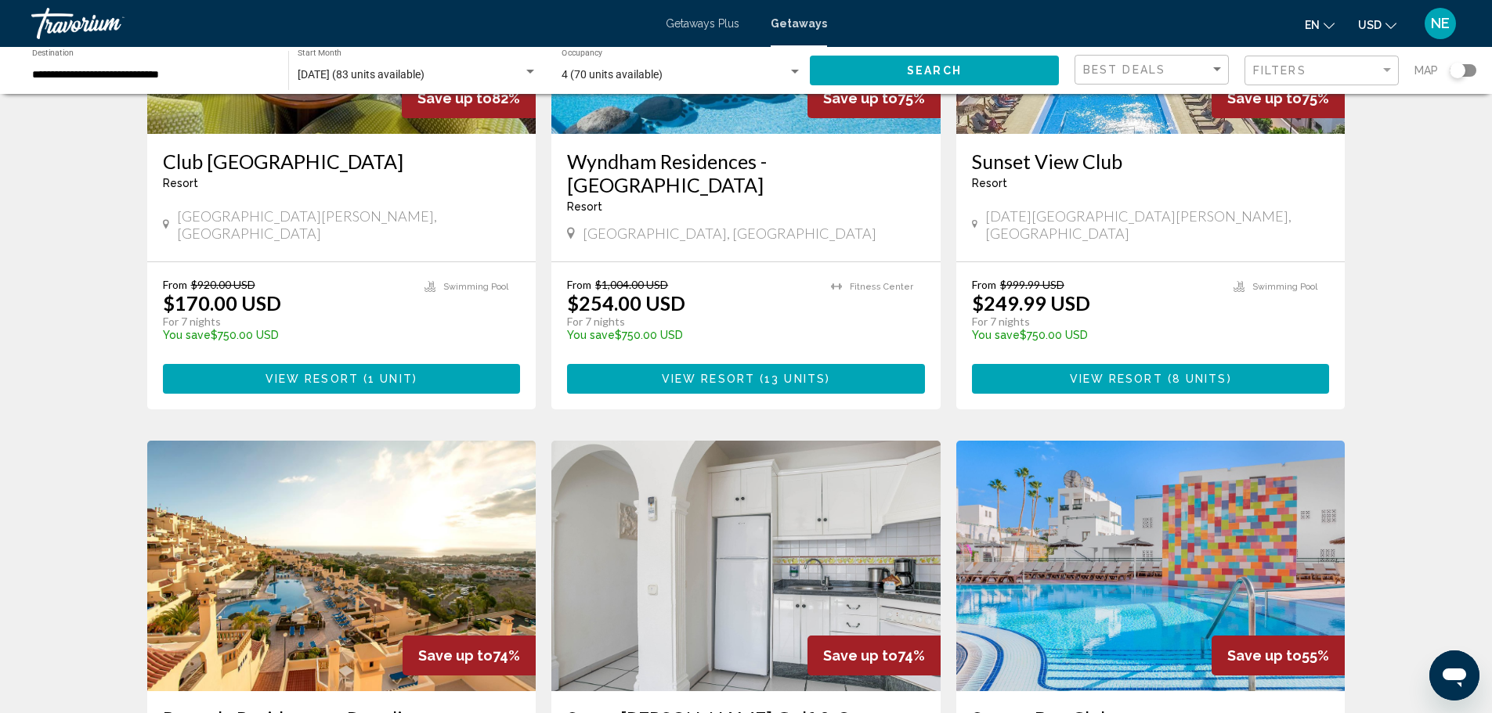
scroll to position [809, 0]
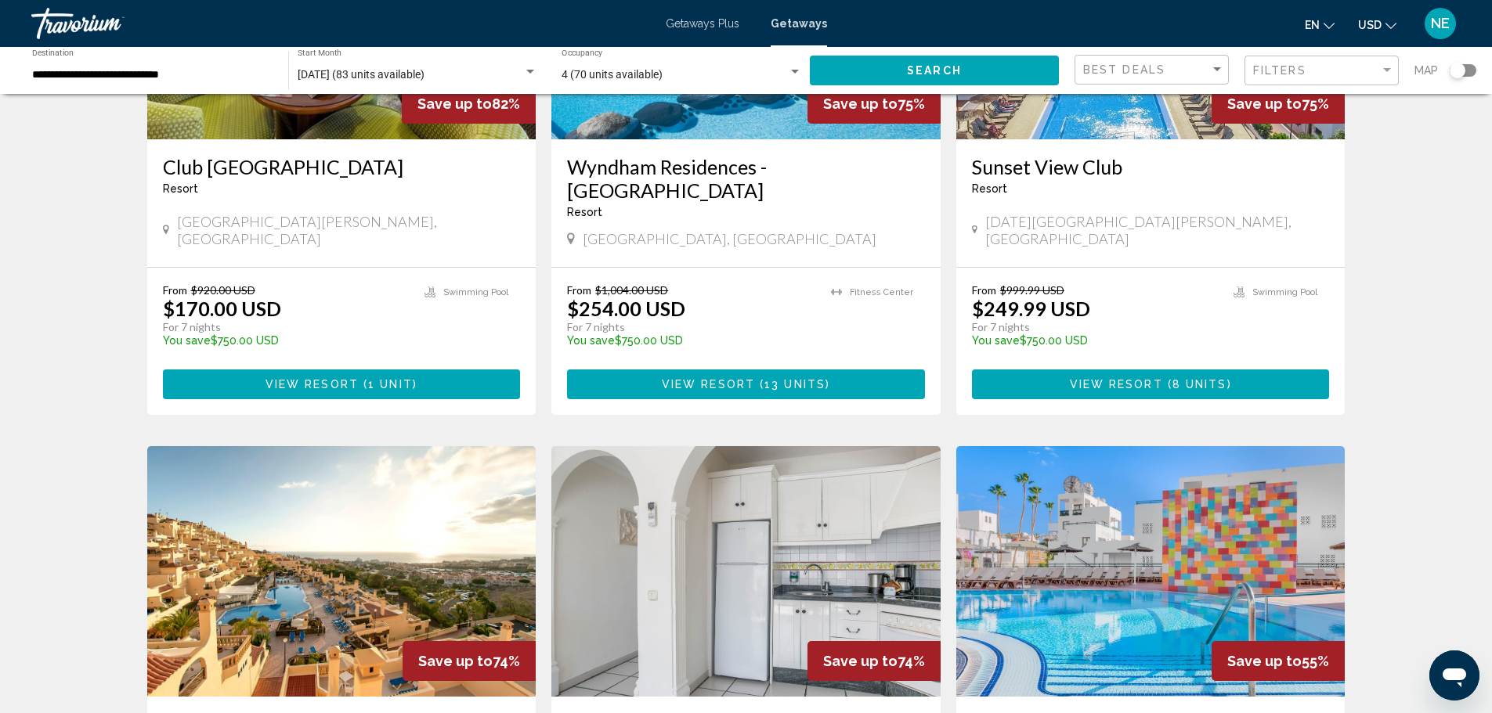
click at [301, 139] on img "Main content" at bounding box center [341, 14] width 389 height 251
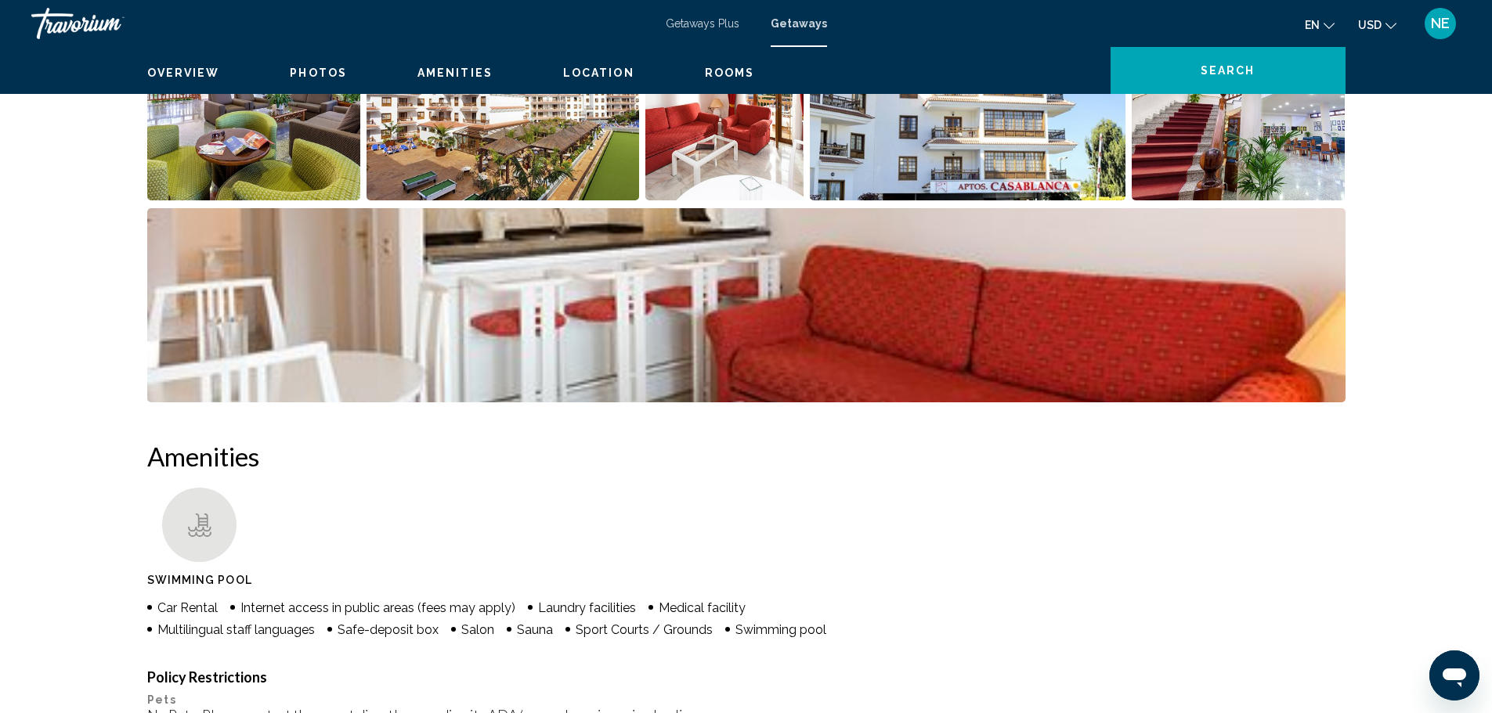
scroll to position [894, 0]
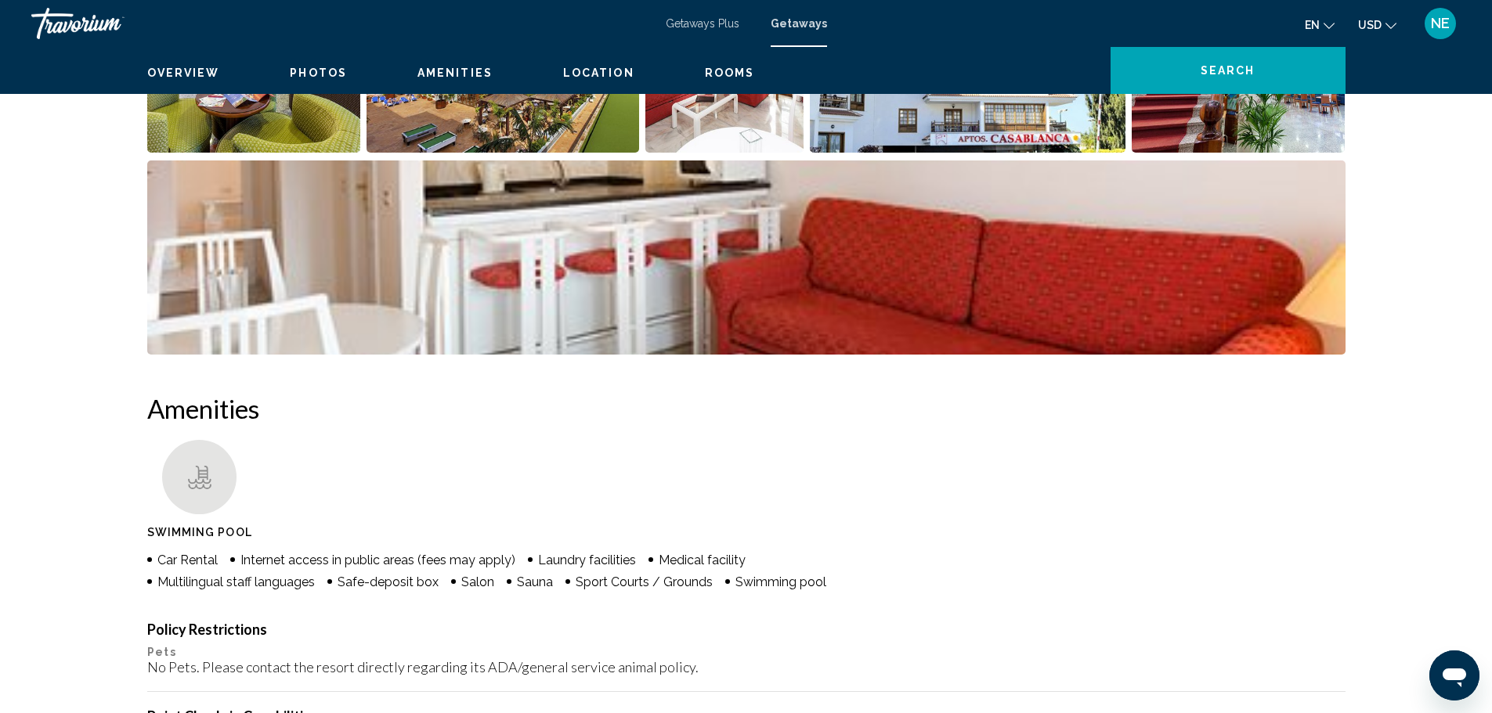
click at [508, 153] on img "Open full-screen image slider" at bounding box center [502, 55] width 273 height 194
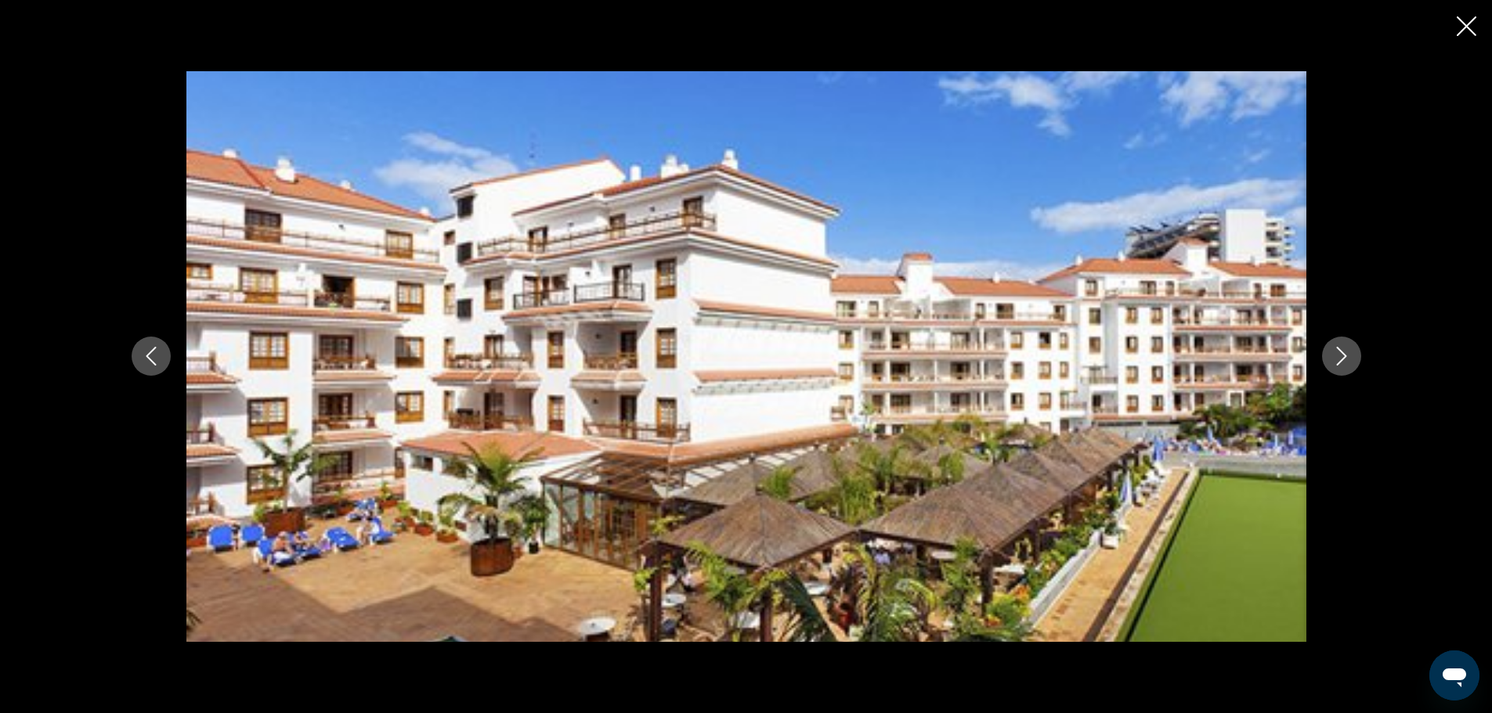
click at [1351, 353] on icon "Next image" at bounding box center [1341, 356] width 19 height 19
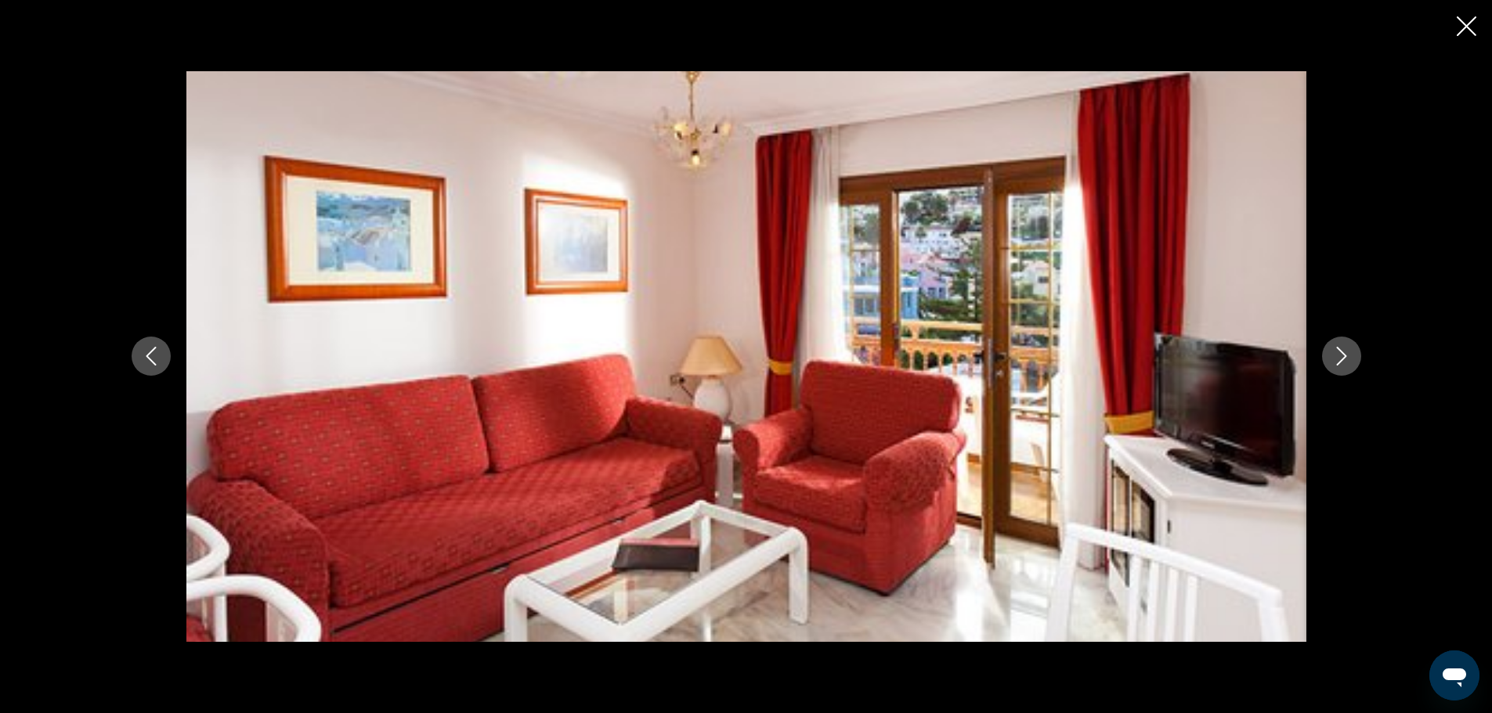
click at [1351, 353] on icon "Next image" at bounding box center [1341, 356] width 19 height 19
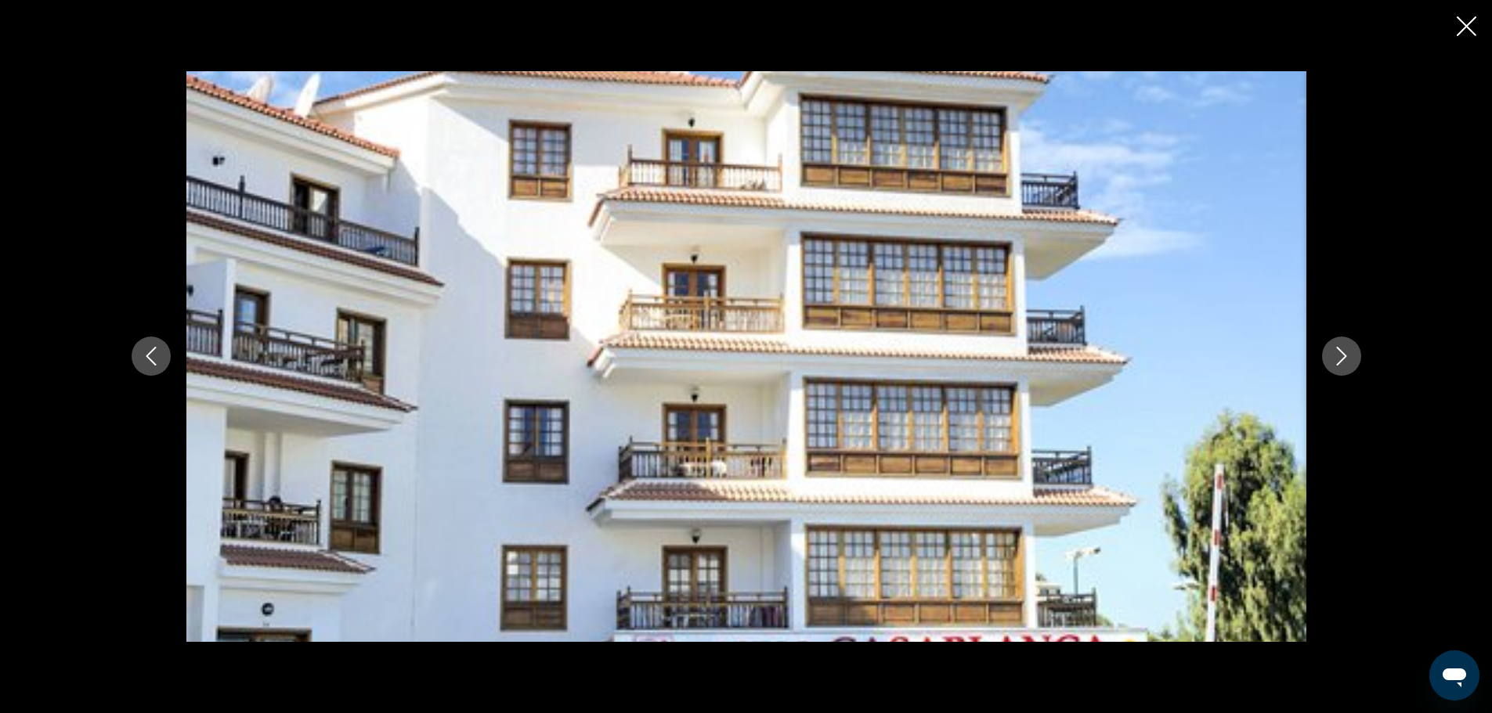
click at [1351, 353] on icon "Next image" at bounding box center [1341, 356] width 19 height 19
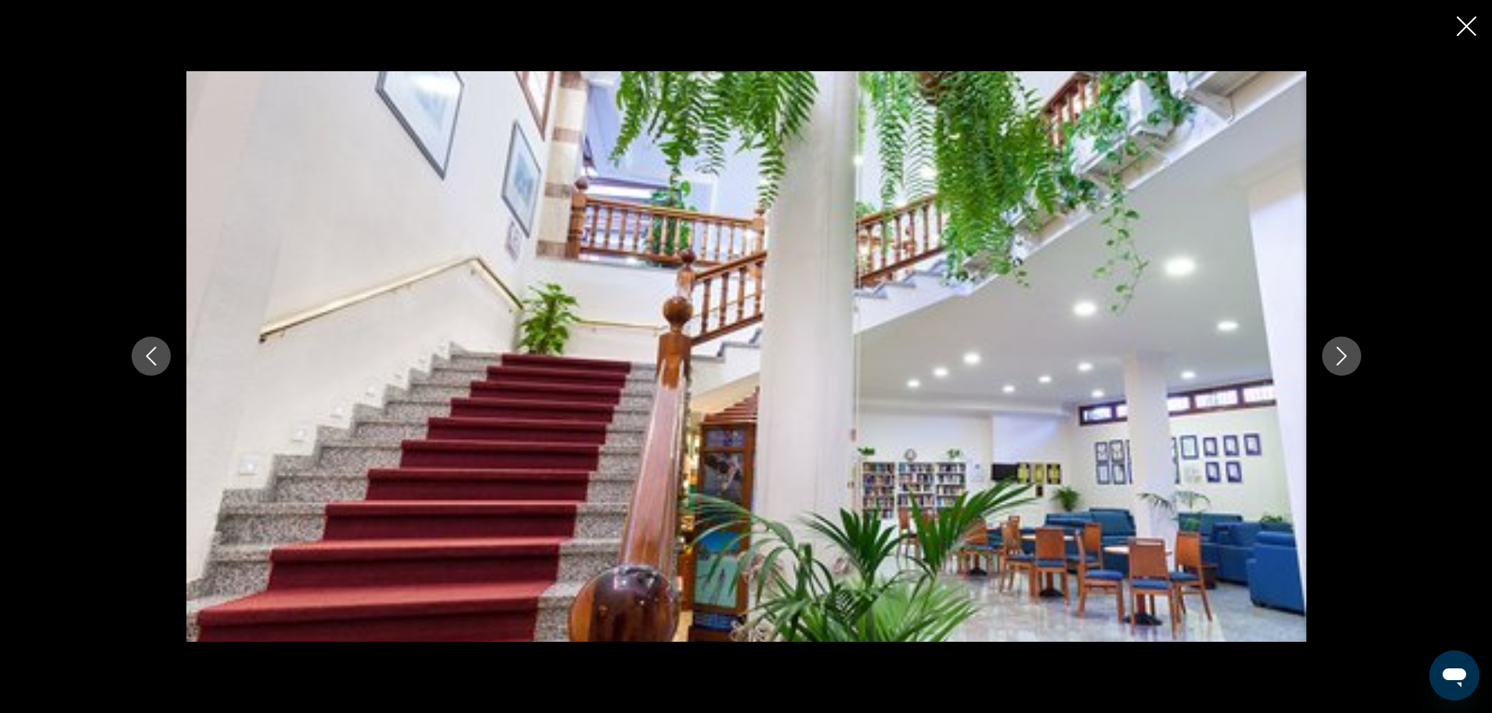
click at [1351, 353] on icon "Next image" at bounding box center [1341, 356] width 19 height 19
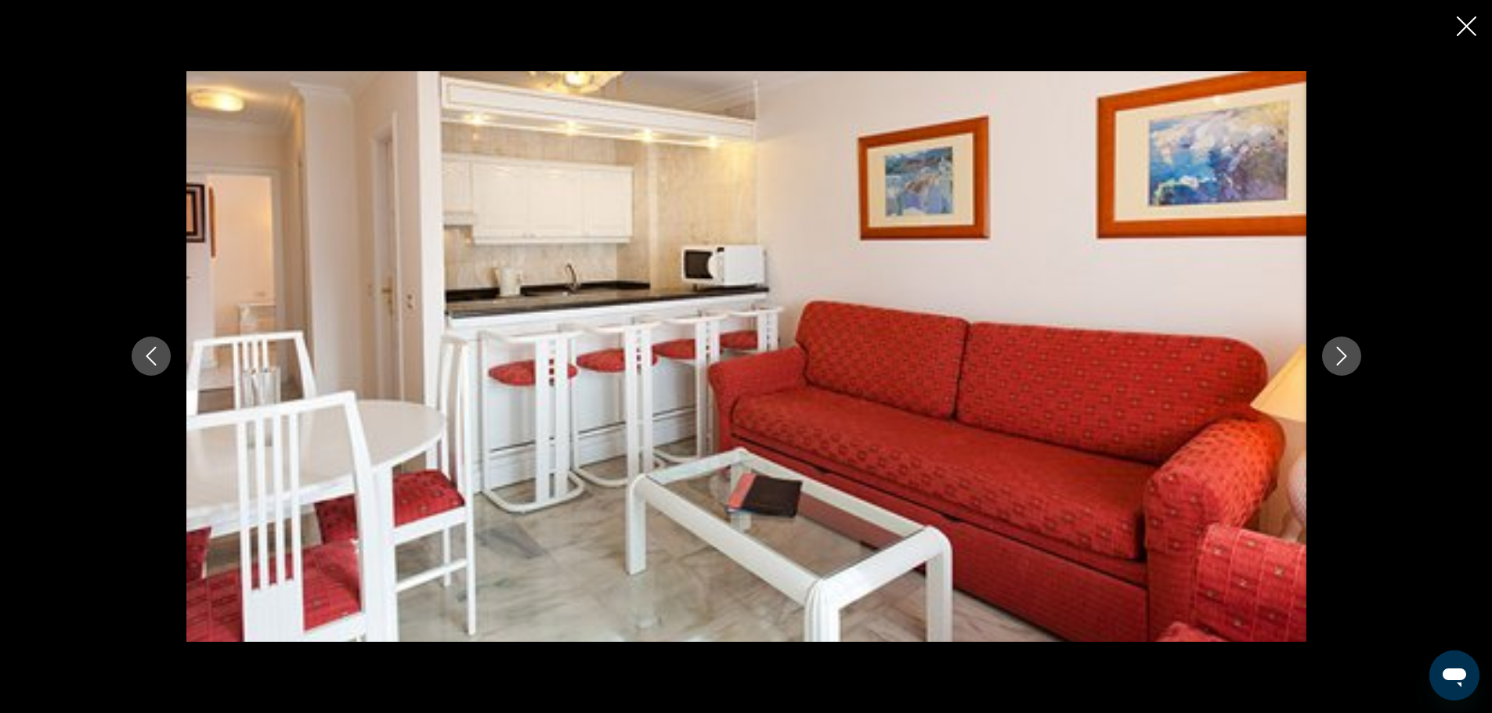
click at [1351, 353] on icon "Next image" at bounding box center [1341, 356] width 19 height 19
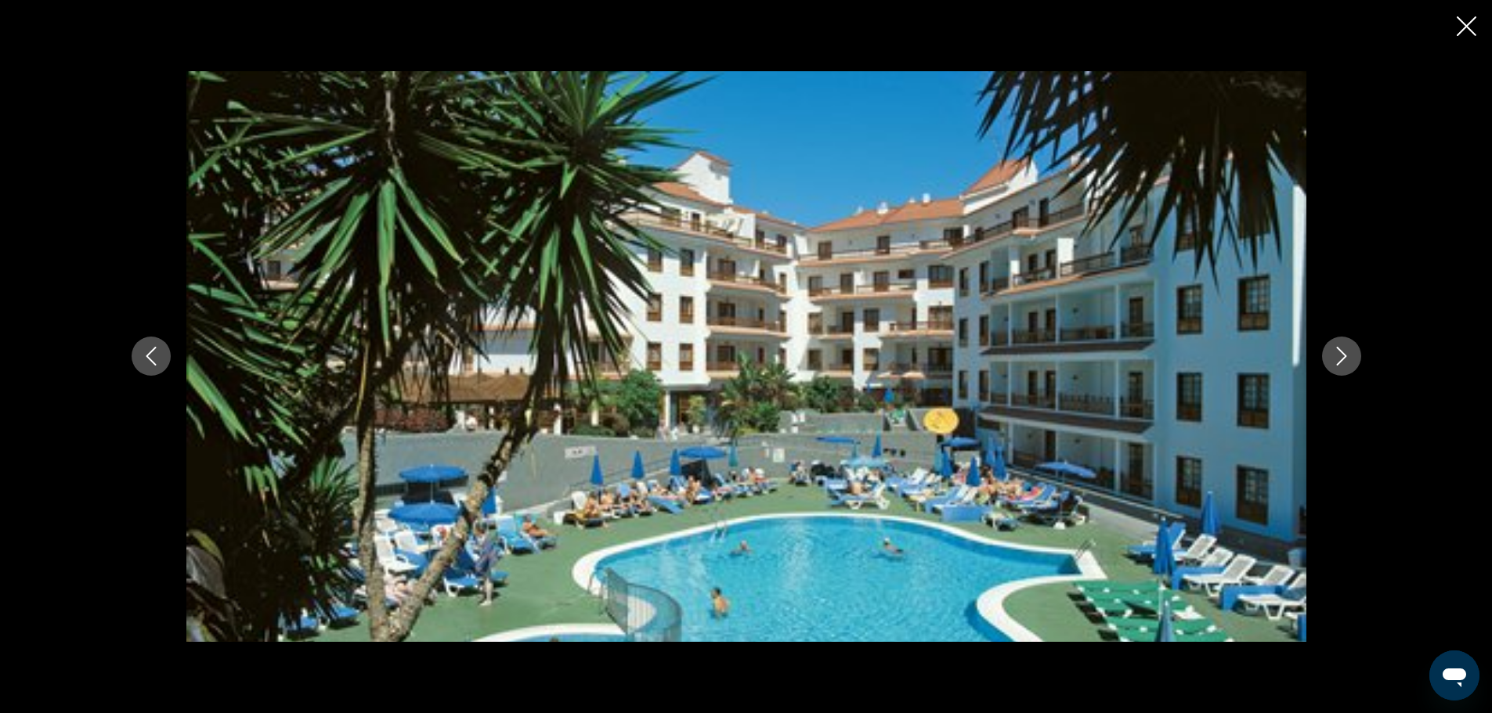
click at [1351, 353] on icon "Next image" at bounding box center [1341, 356] width 19 height 19
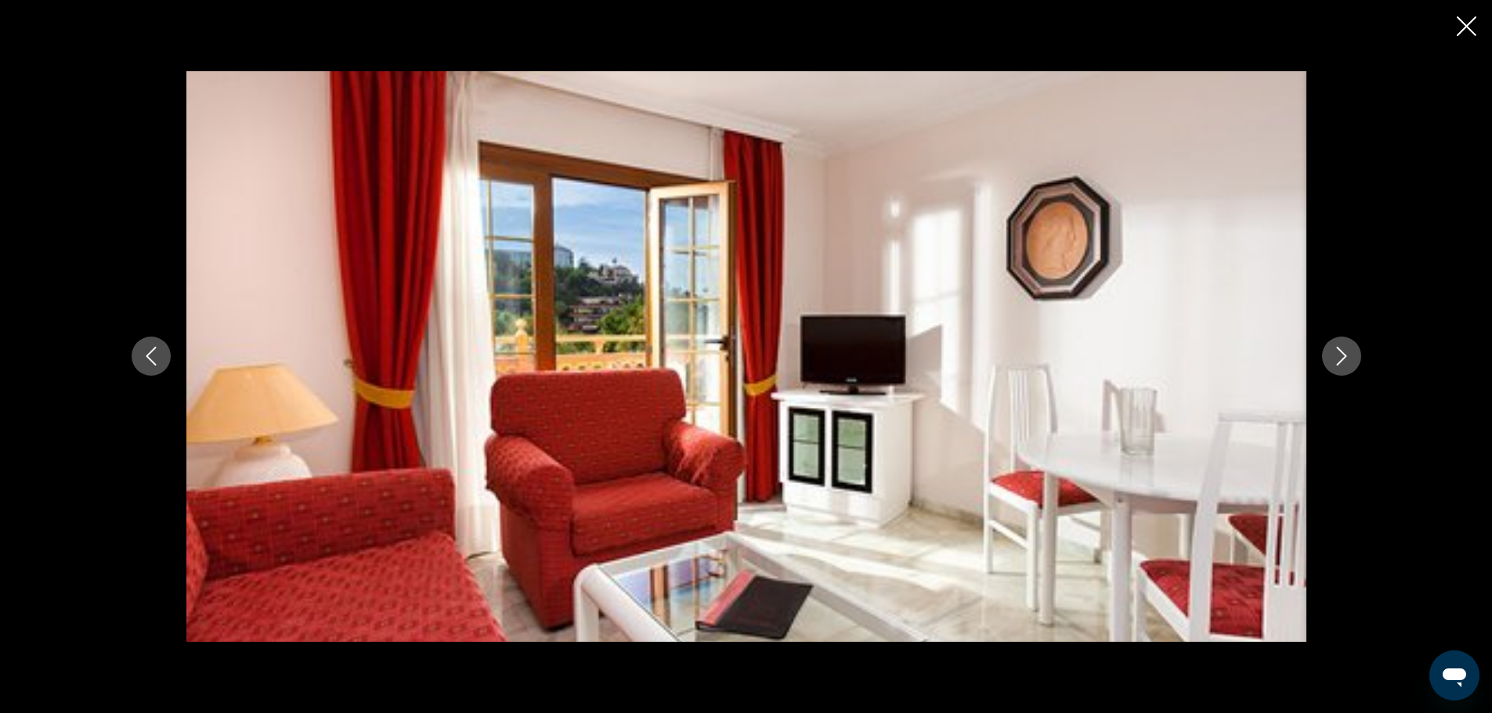
click at [1351, 353] on icon "Next image" at bounding box center [1341, 356] width 19 height 19
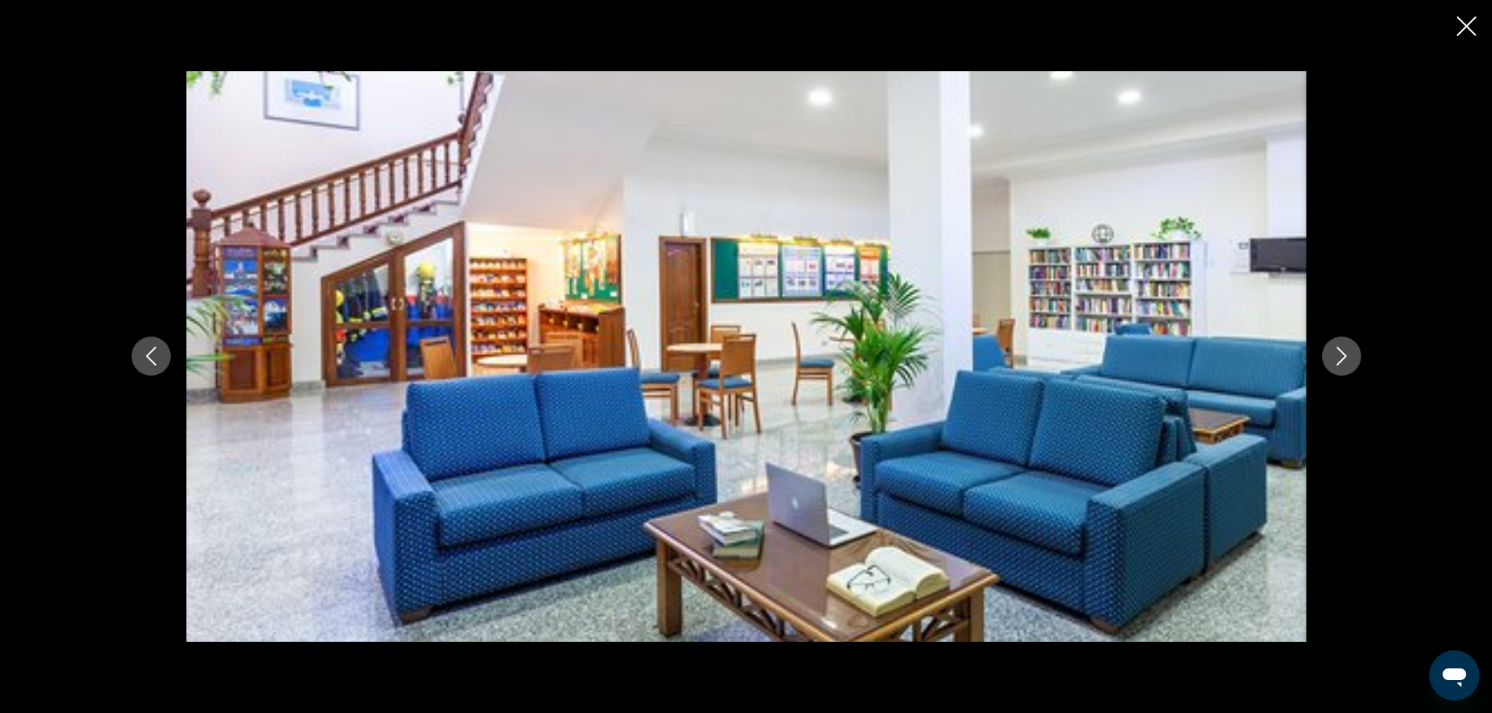
click at [1351, 353] on icon "Next image" at bounding box center [1341, 356] width 19 height 19
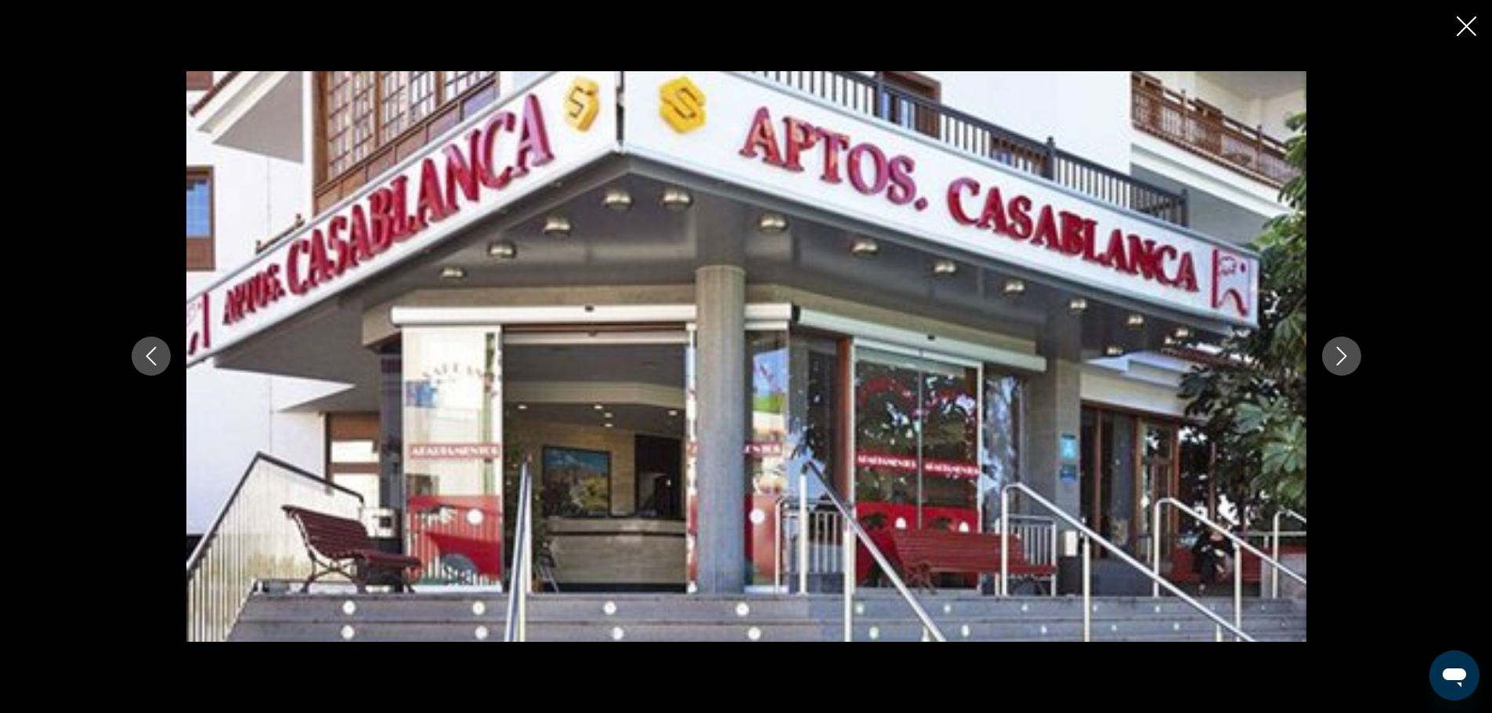
click at [1351, 353] on icon "Next image" at bounding box center [1341, 356] width 19 height 19
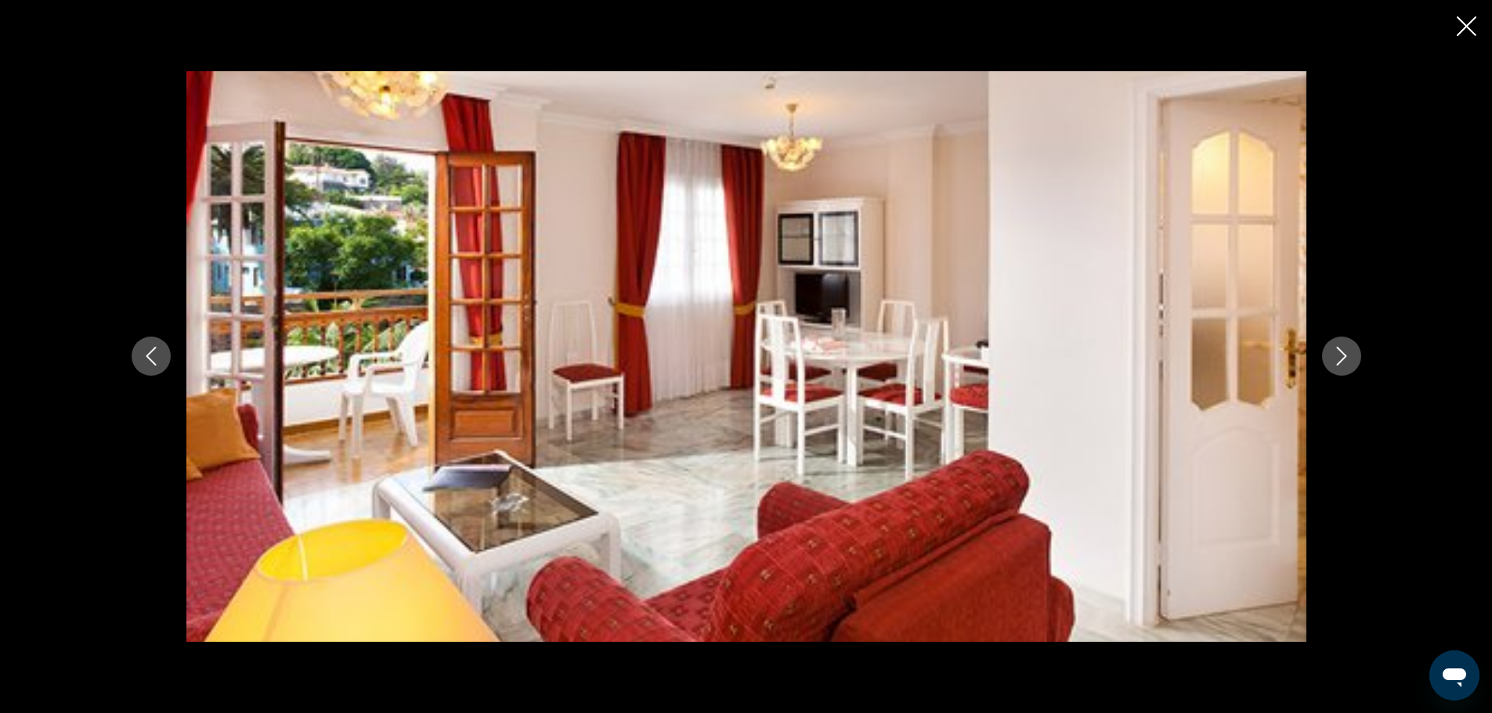
click at [1351, 353] on icon "Next image" at bounding box center [1341, 356] width 19 height 19
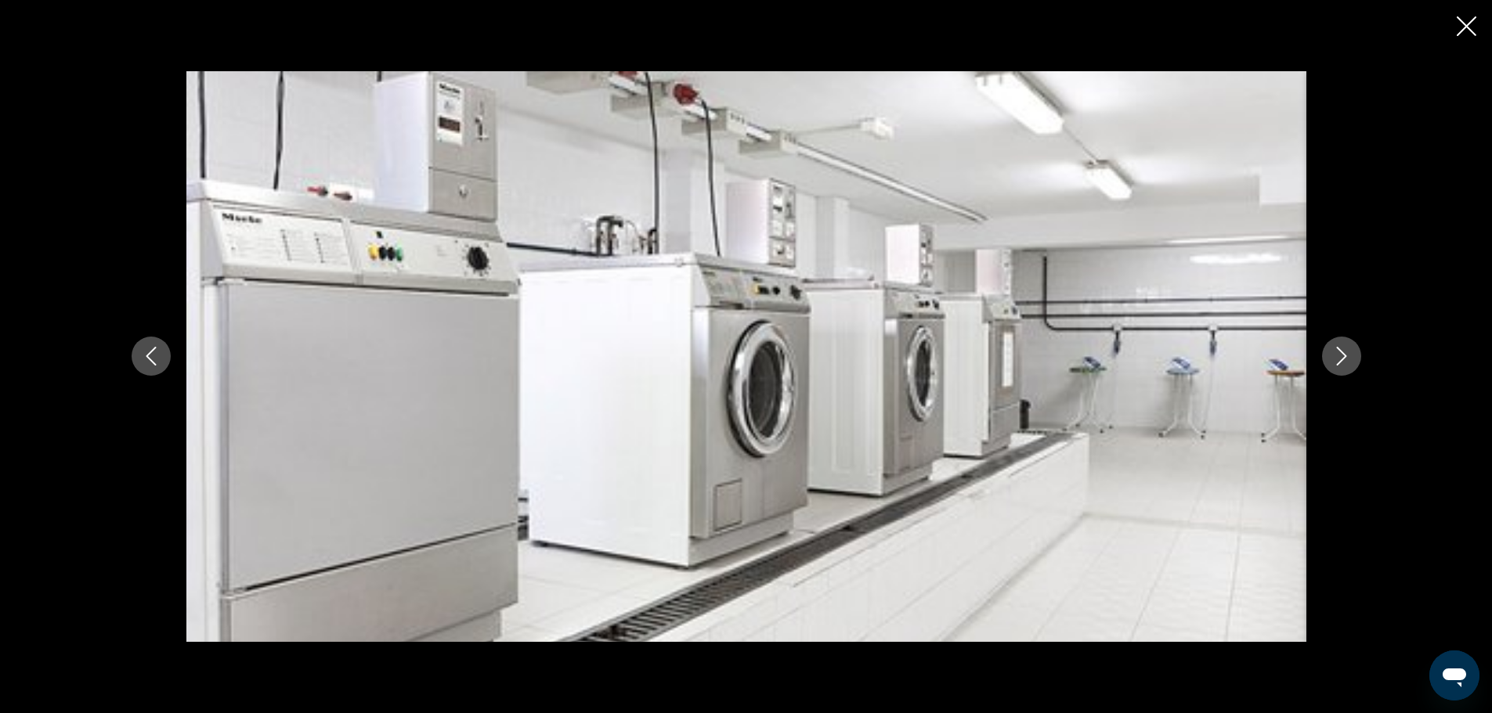
click at [1351, 353] on icon "Next image" at bounding box center [1341, 356] width 19 height 19
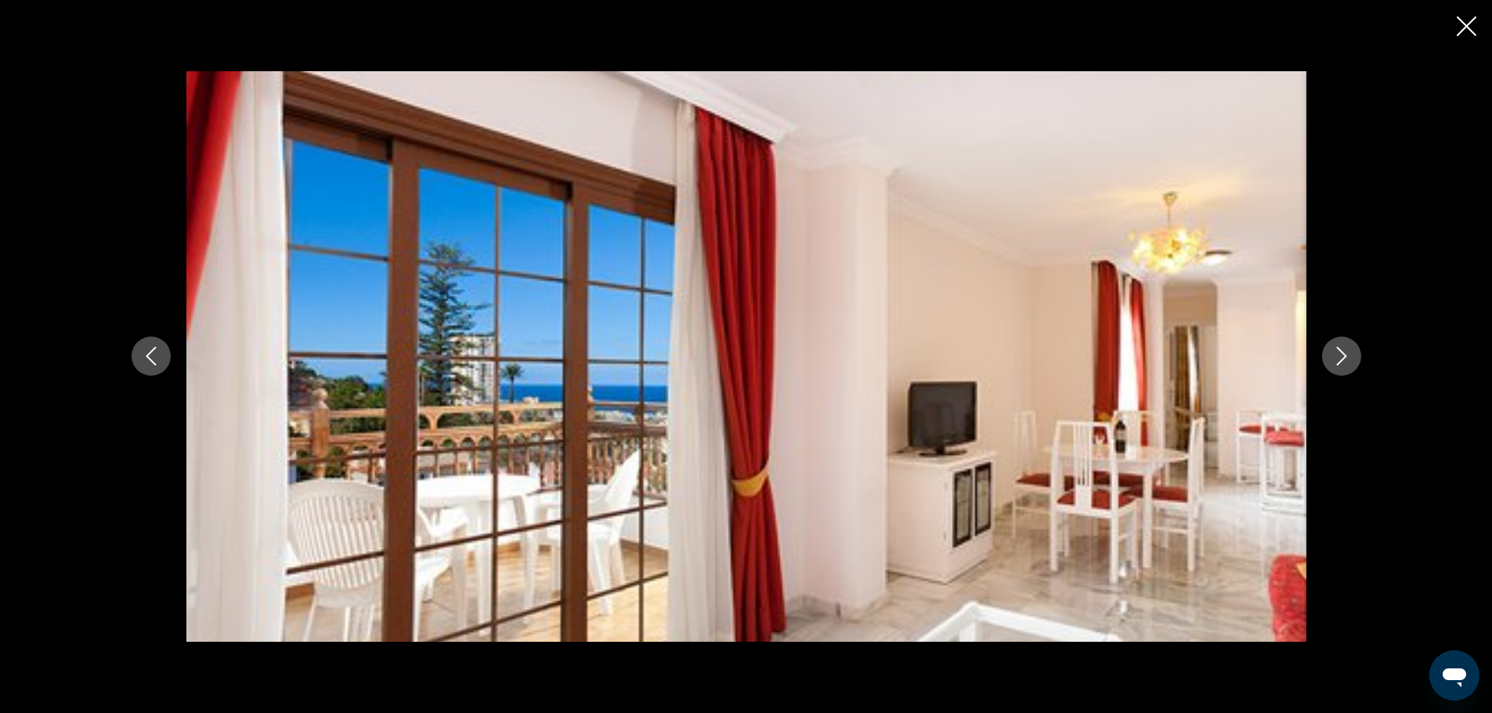
click at [1351, 353] on icon "Next image" at bounding box center [1341, 356] width 19 height 19
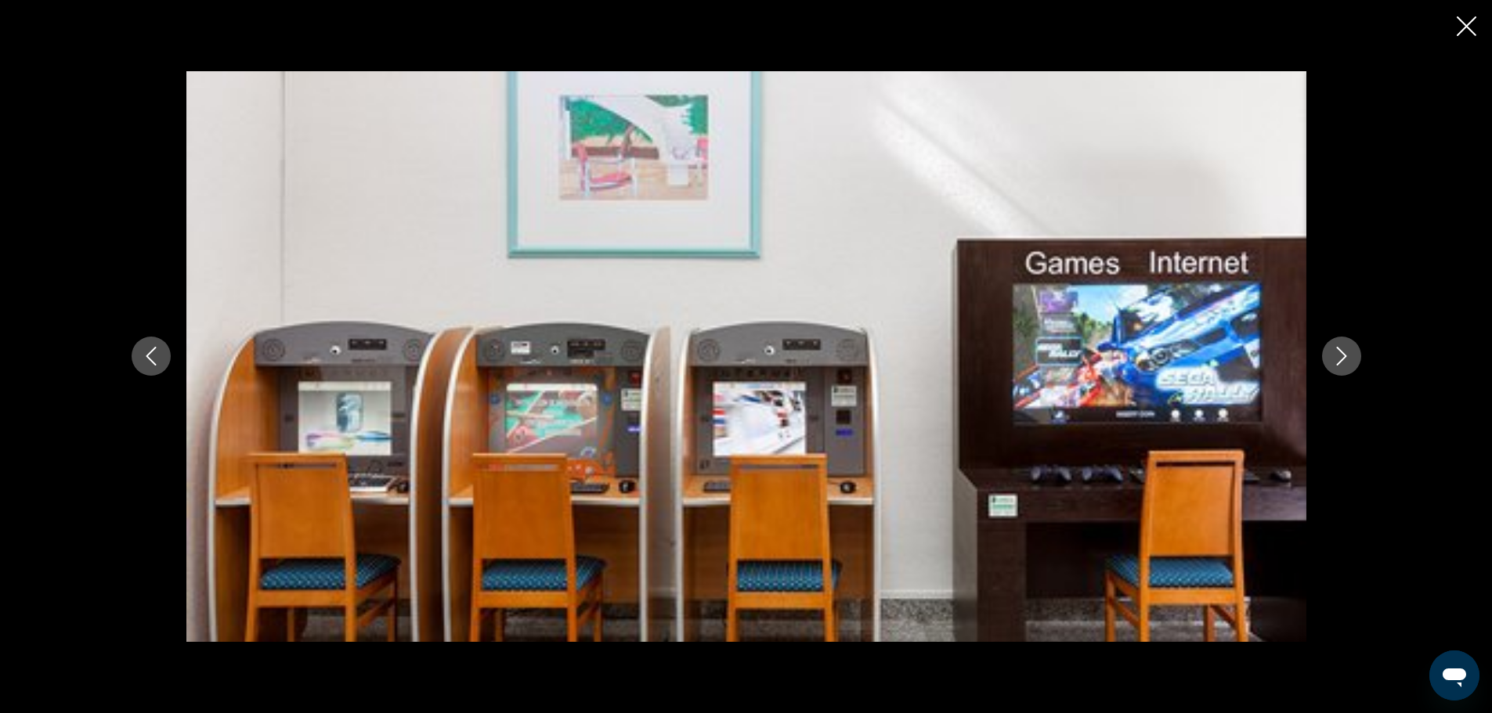
click at [1351, 353] on icon "Next image" at bounding box center [1341, 356] width 19 height 19
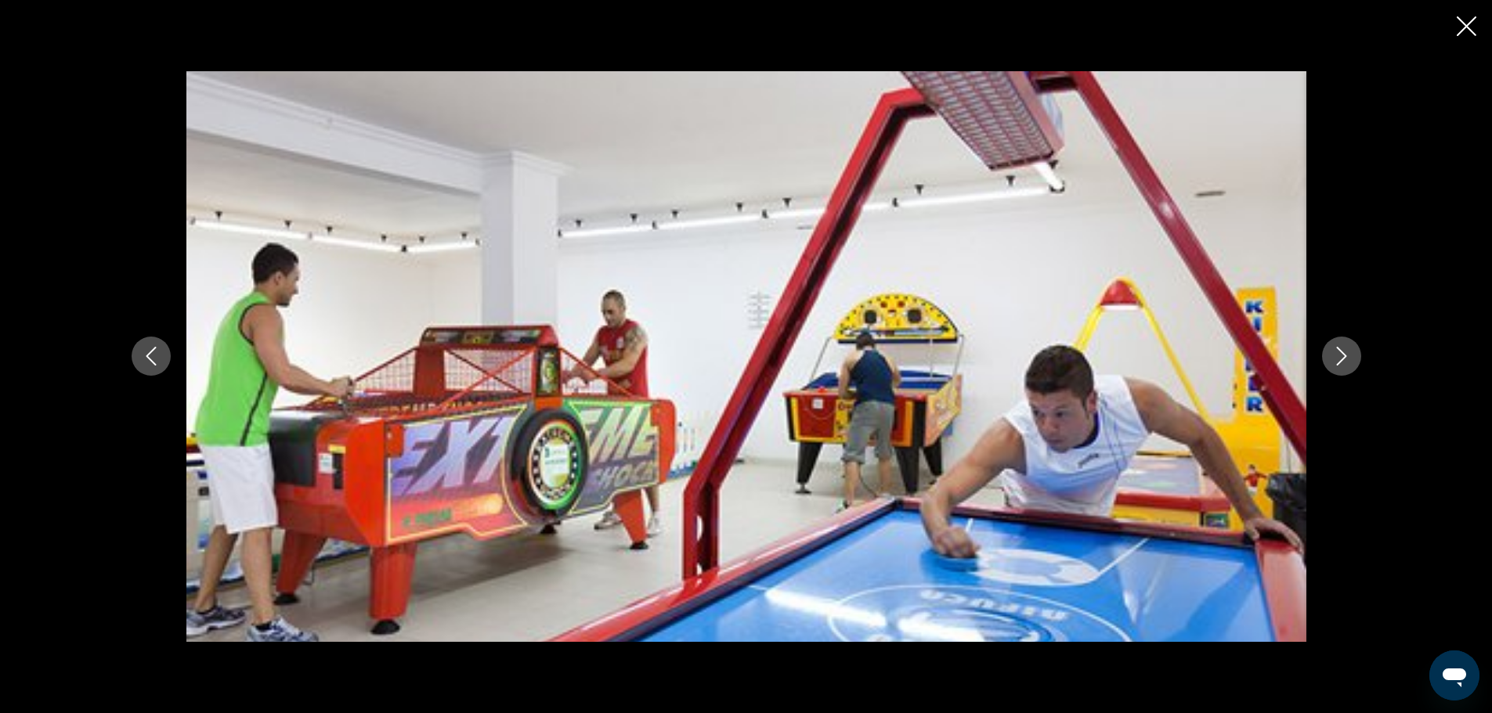
click at [1351, 353] on icon "Next image" at bounding box center [1341, 356] width 19 height 19
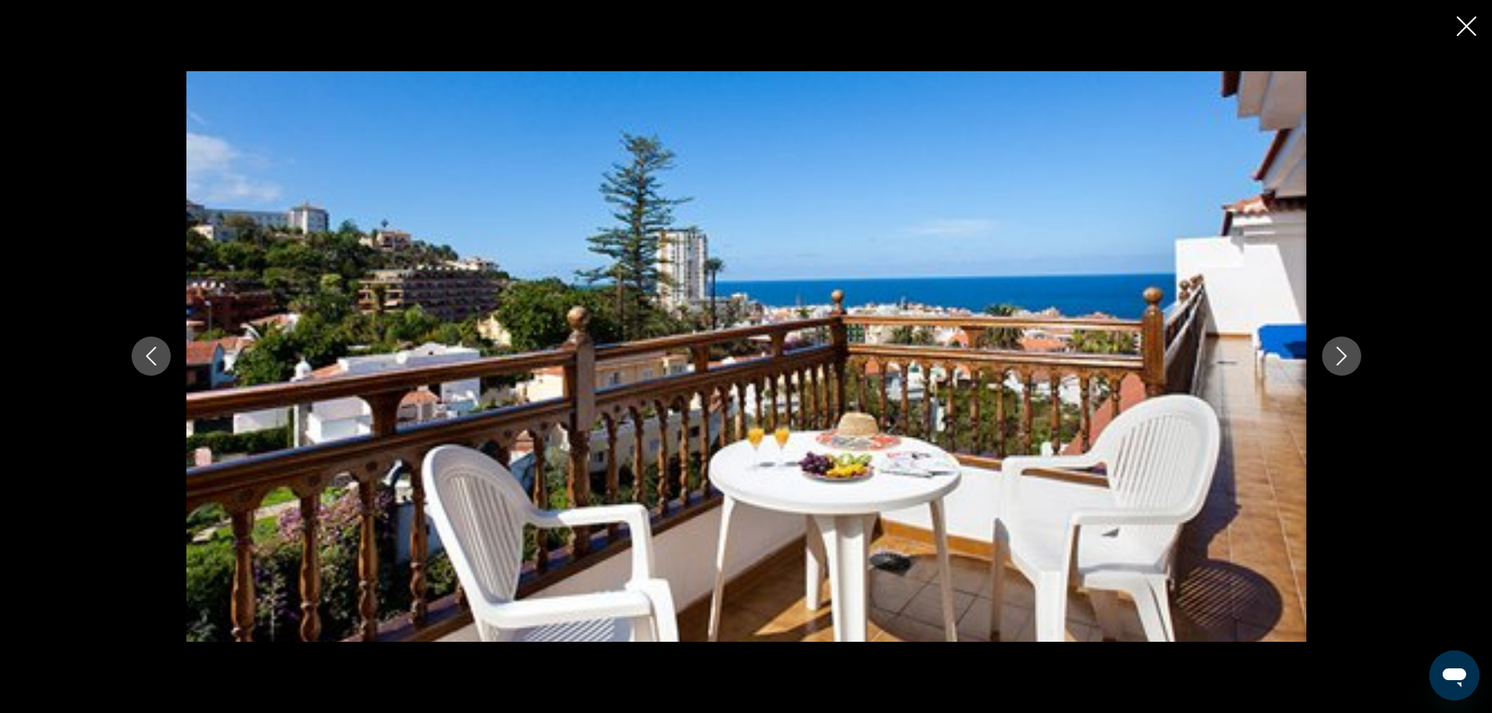
click at [1351, 353] on icon "Next image" at bounding box center [1341, 356] width 19 height 19
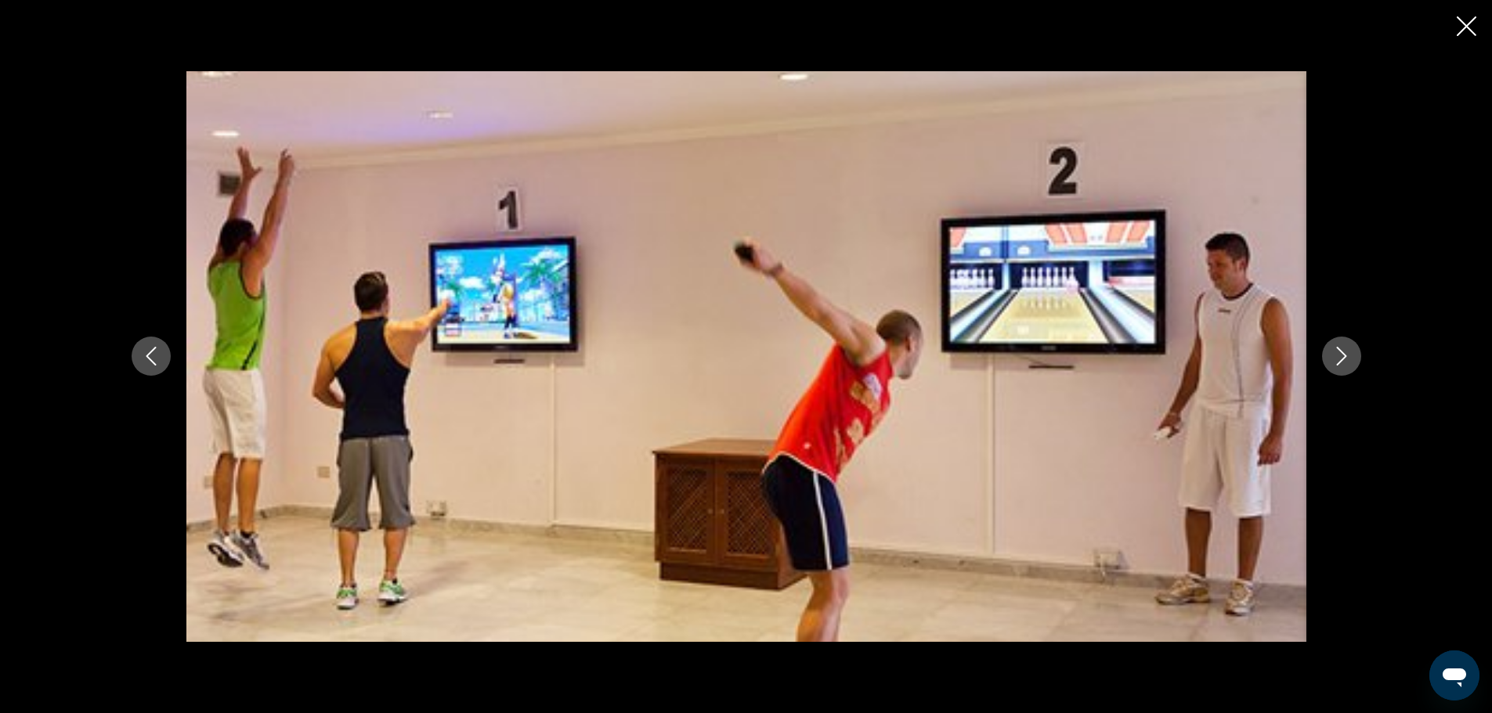
click at [1351, 353] on icon "Next image" at bounding box center [1341, 356] width 19 height 19
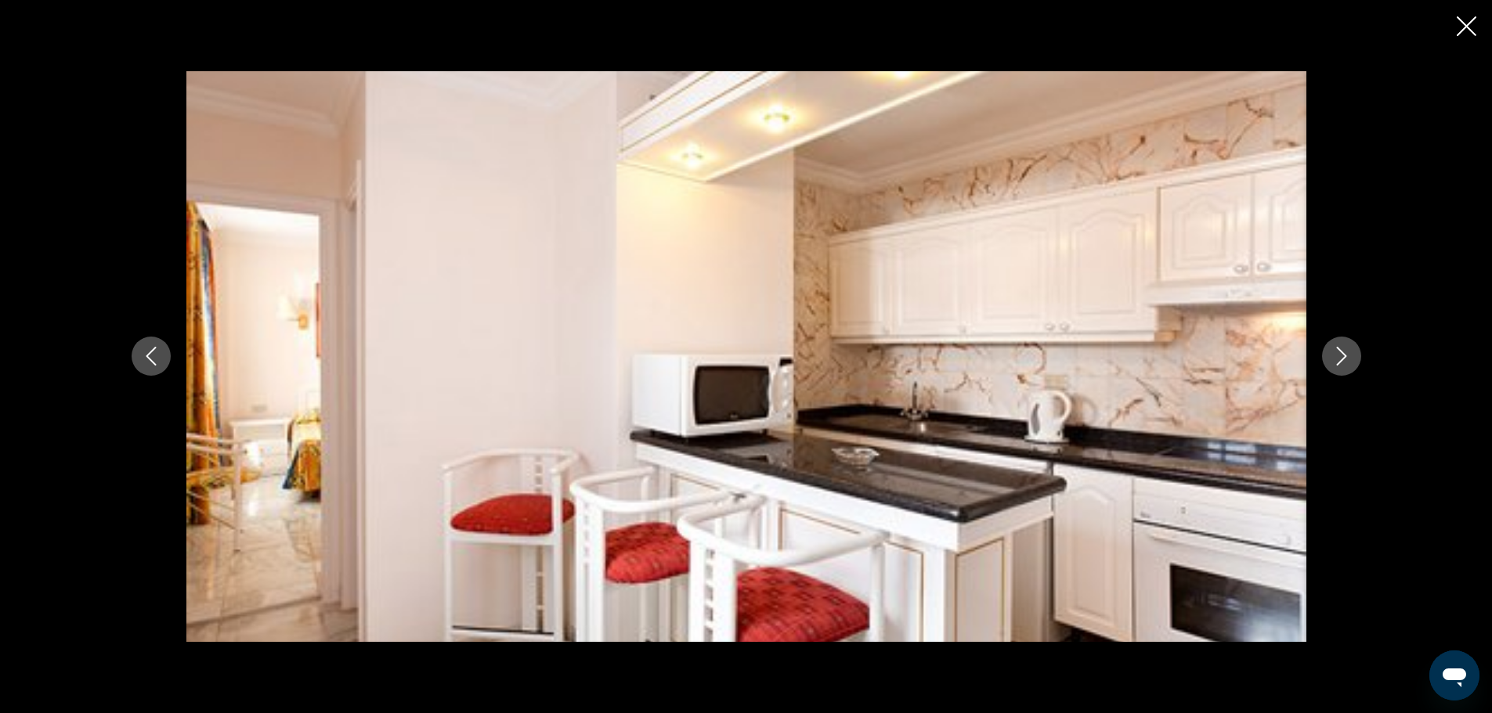
click at [1351, 353] on icon "Next image" at bounding box center [1341, 356] width 19 height 19
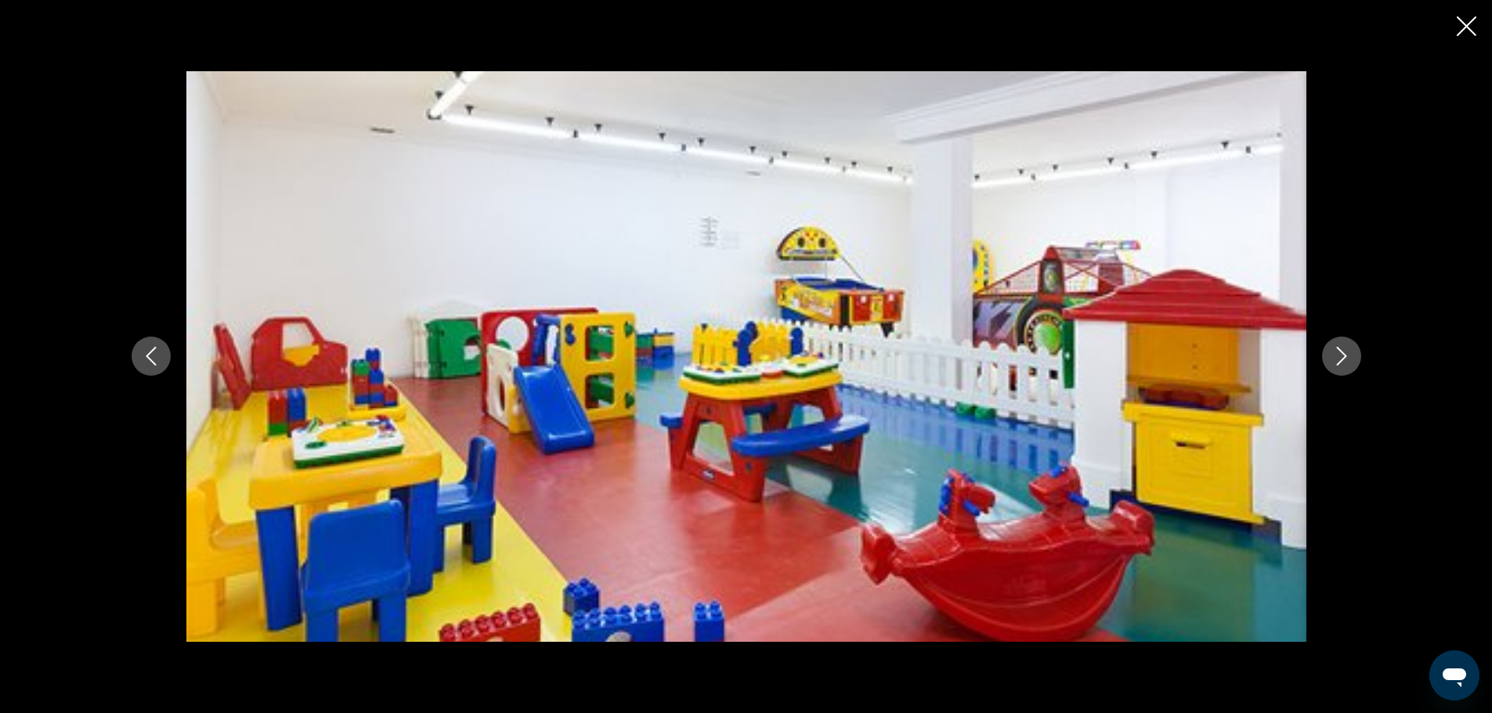
click at [1351, 353] on icon "Next image" at bounding box center [1341, 356] width 19 height 19
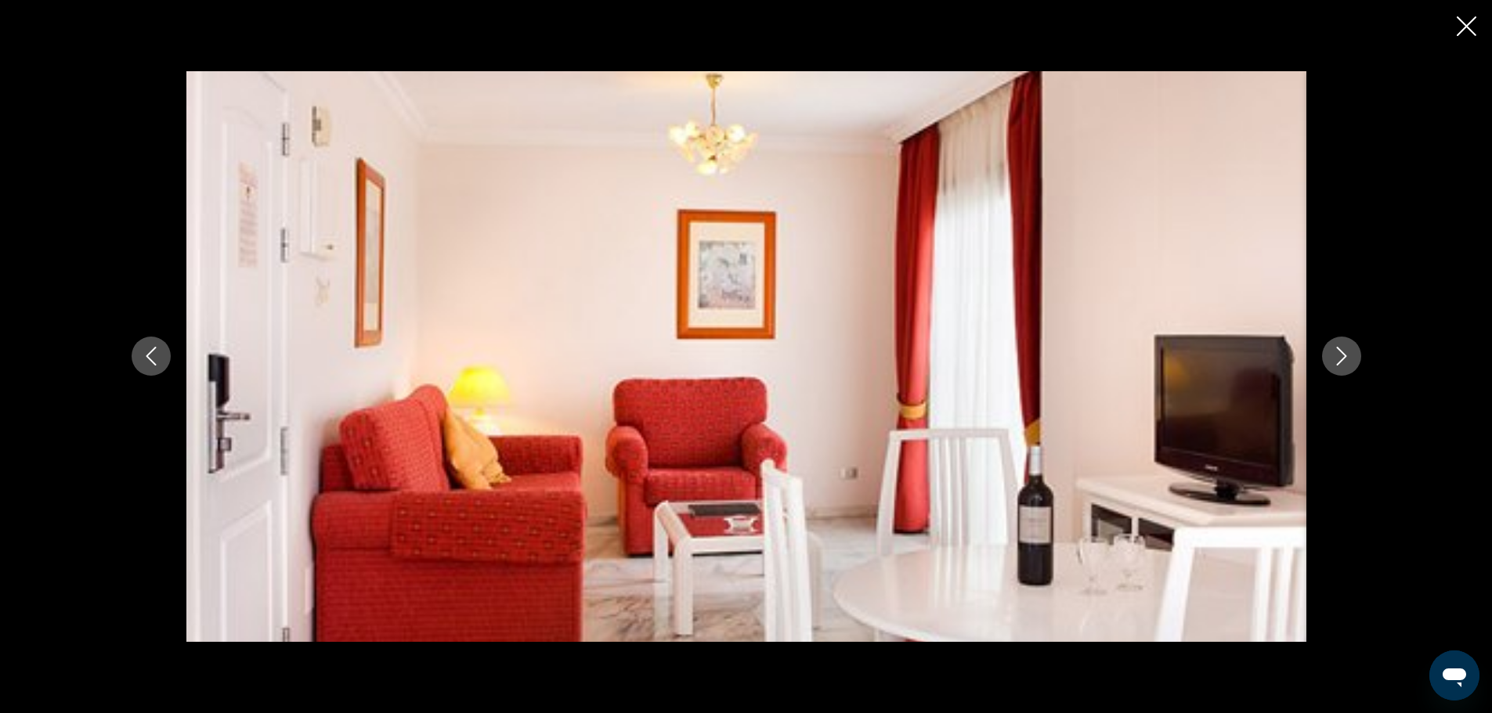
click at [1351, 353] on icon "Next image" at bounding box center [1341, 356] width 19 height 19
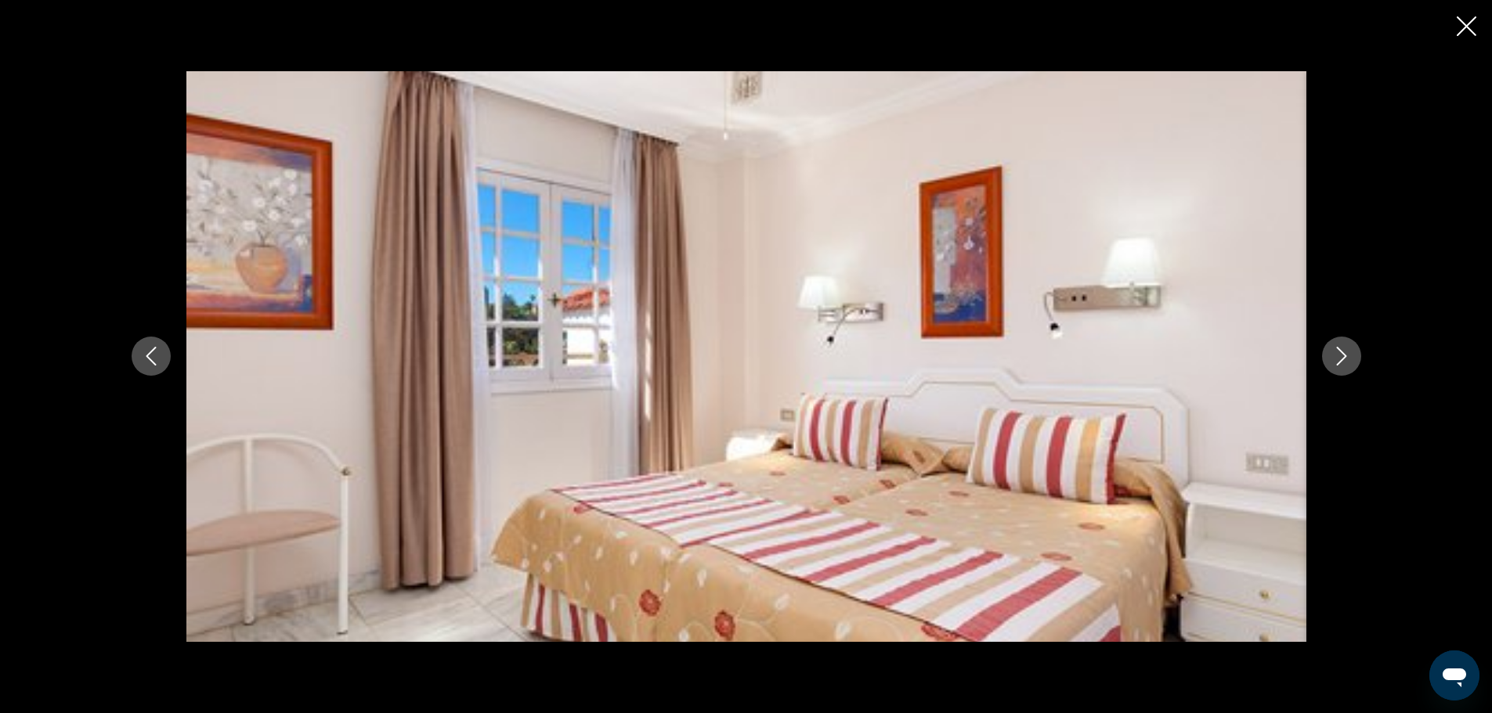
click at [1351, 353] on icon "Next image" at bounding box center [1341, 356] width 19 height 19
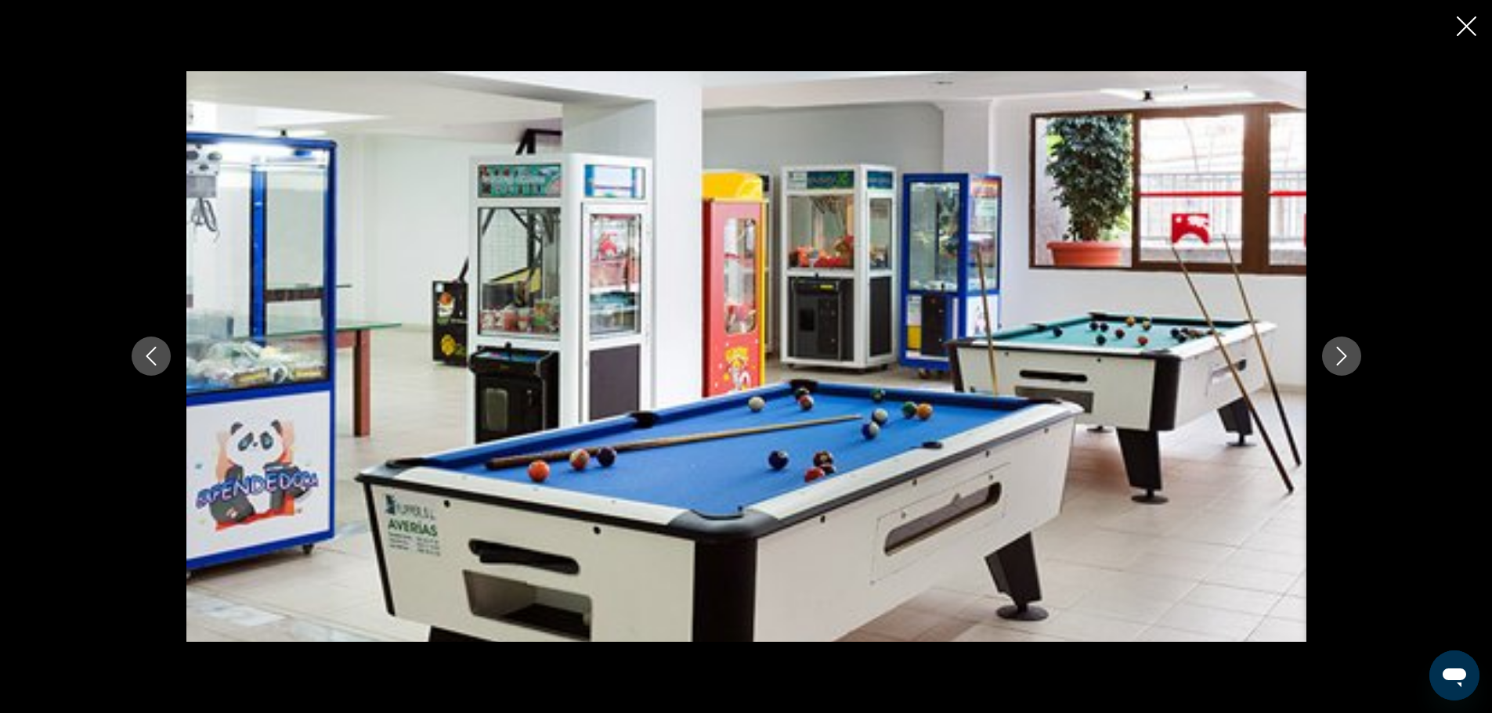
click at [1351, 353] on icon "Next image" at bounding box center [1341, 356] width 19 height 19
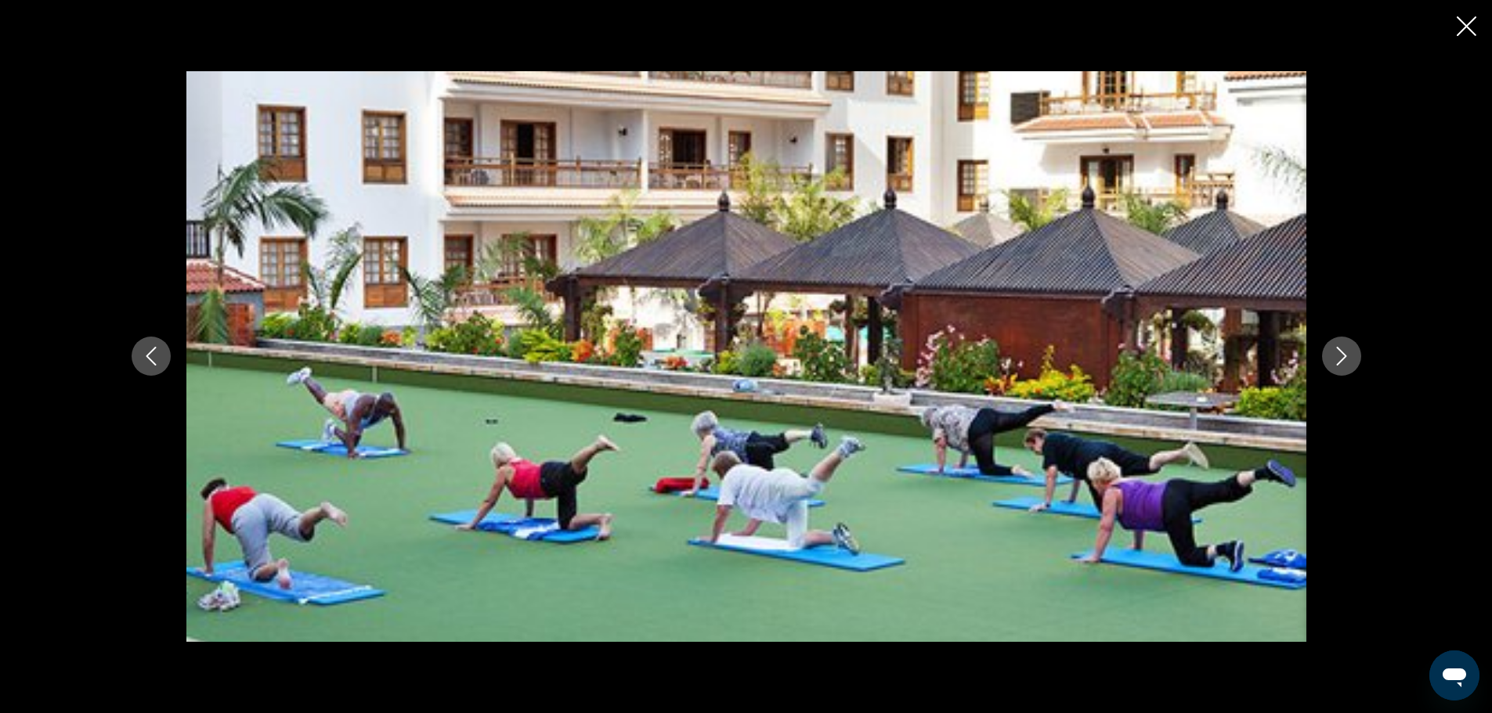
click at [1351, 353] on icon "Next image" at bounding box center [1341, 356] width 19 height 19
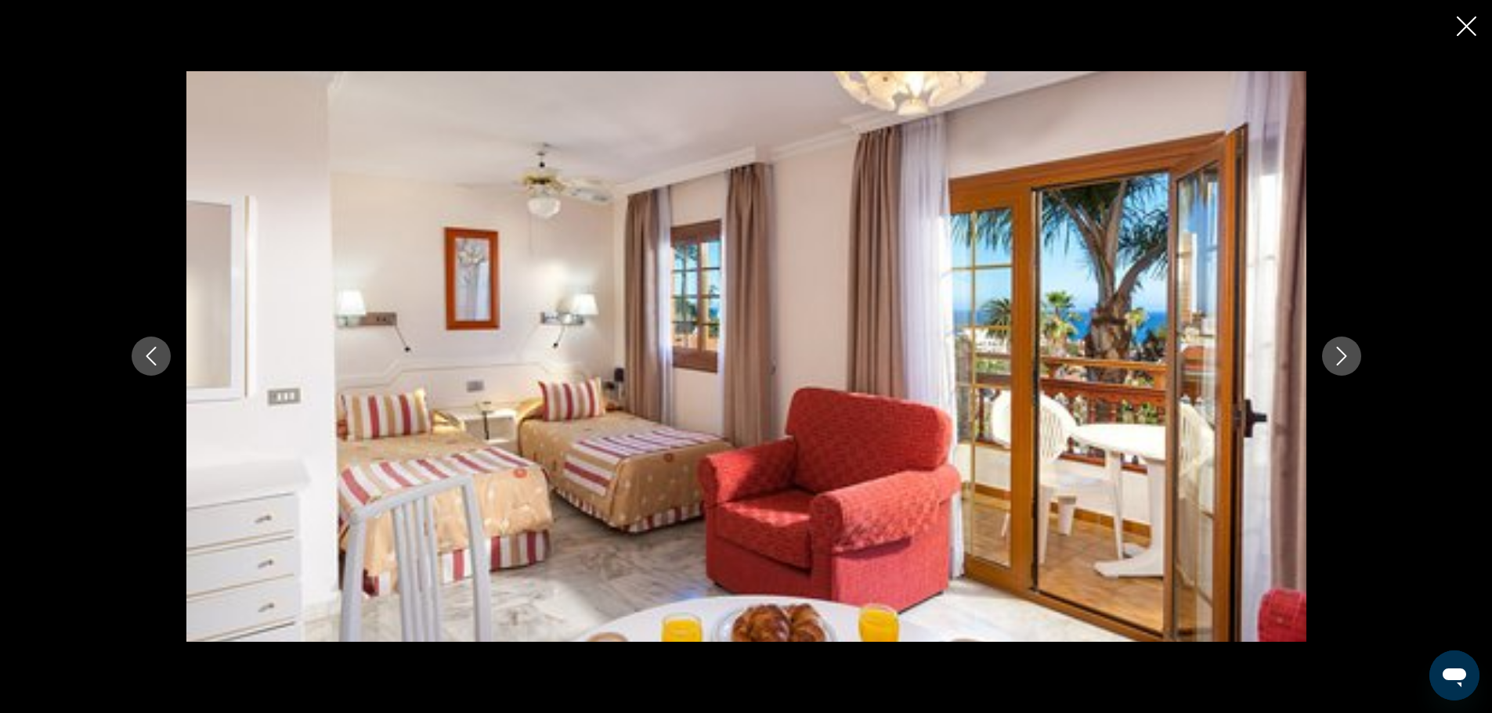
click at [1351, 353] on icon "Next image" at bounding box center [1341, 356] width 19 height 19
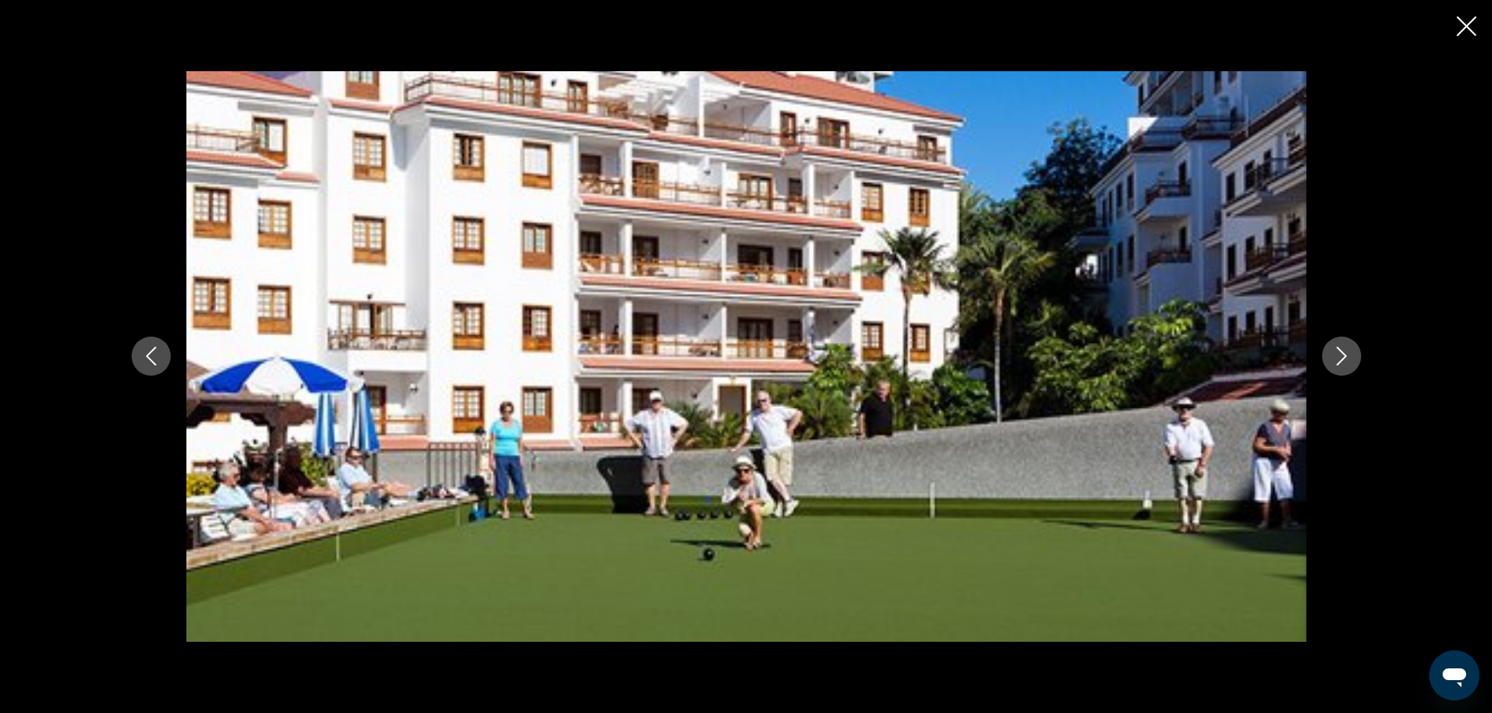
click at [1351, 353] on icon "Next image" at bounding box center [1341, 356] width 19 height 19
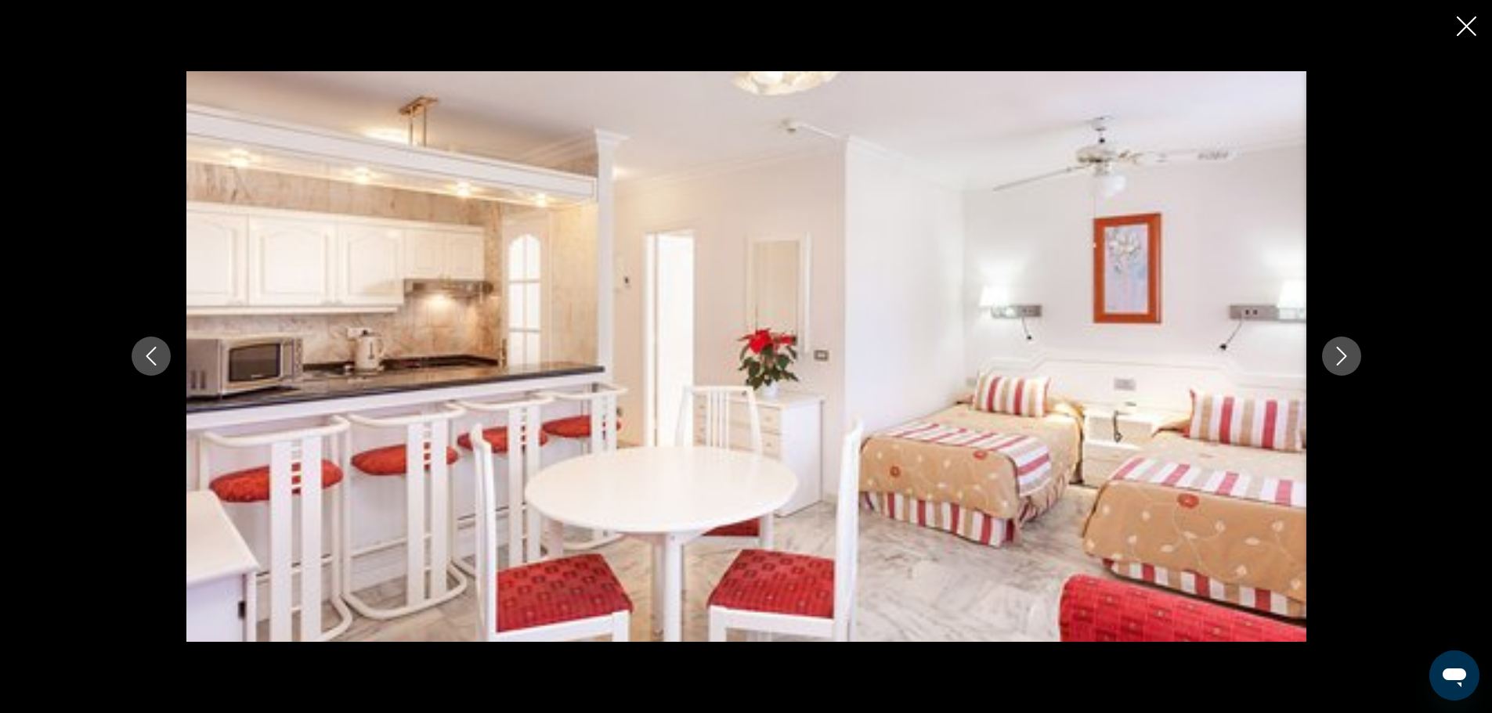
click at [1351, 353] on icon "Next image" at bounding box center [1341, 356] width 19 height 19
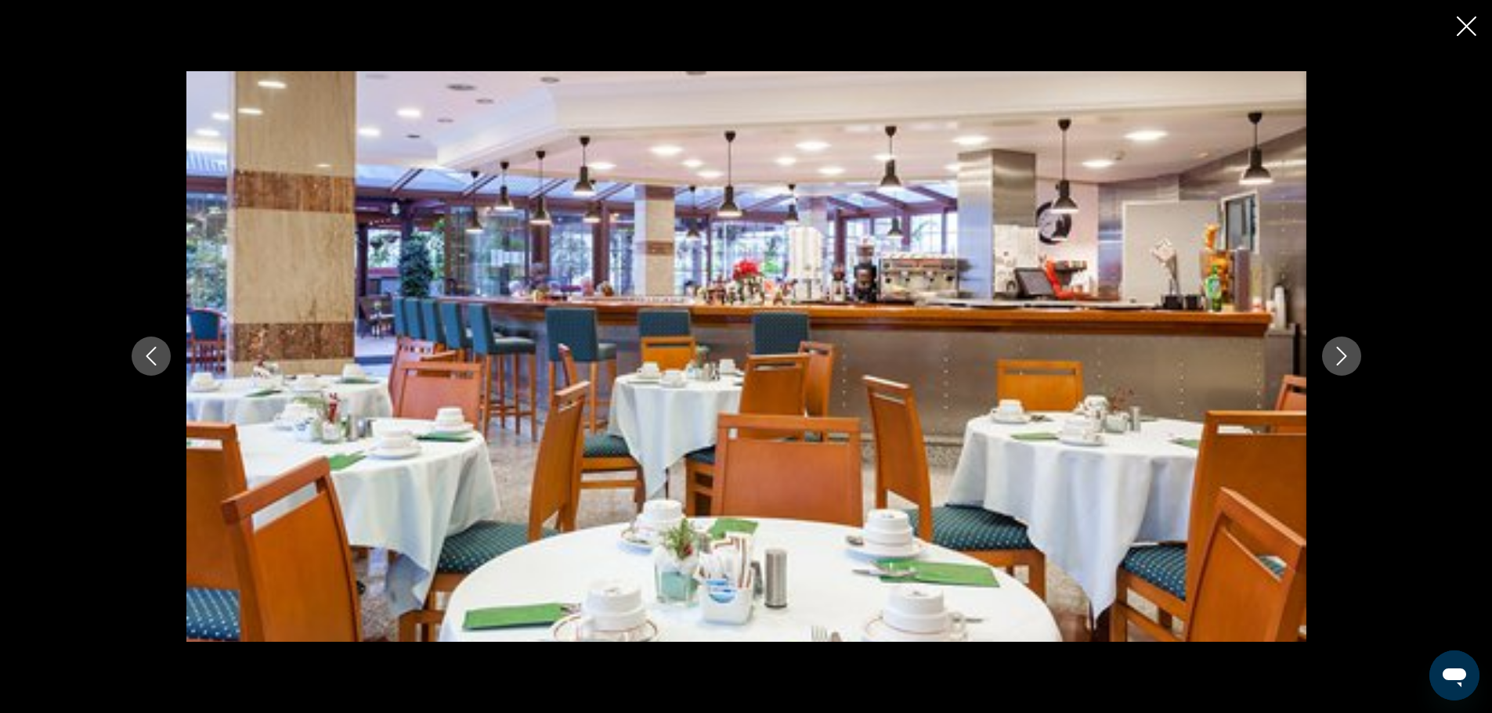
click at [1351, 353] on icon "Next image" at bounding box center [1341, 356] width 19 height 19
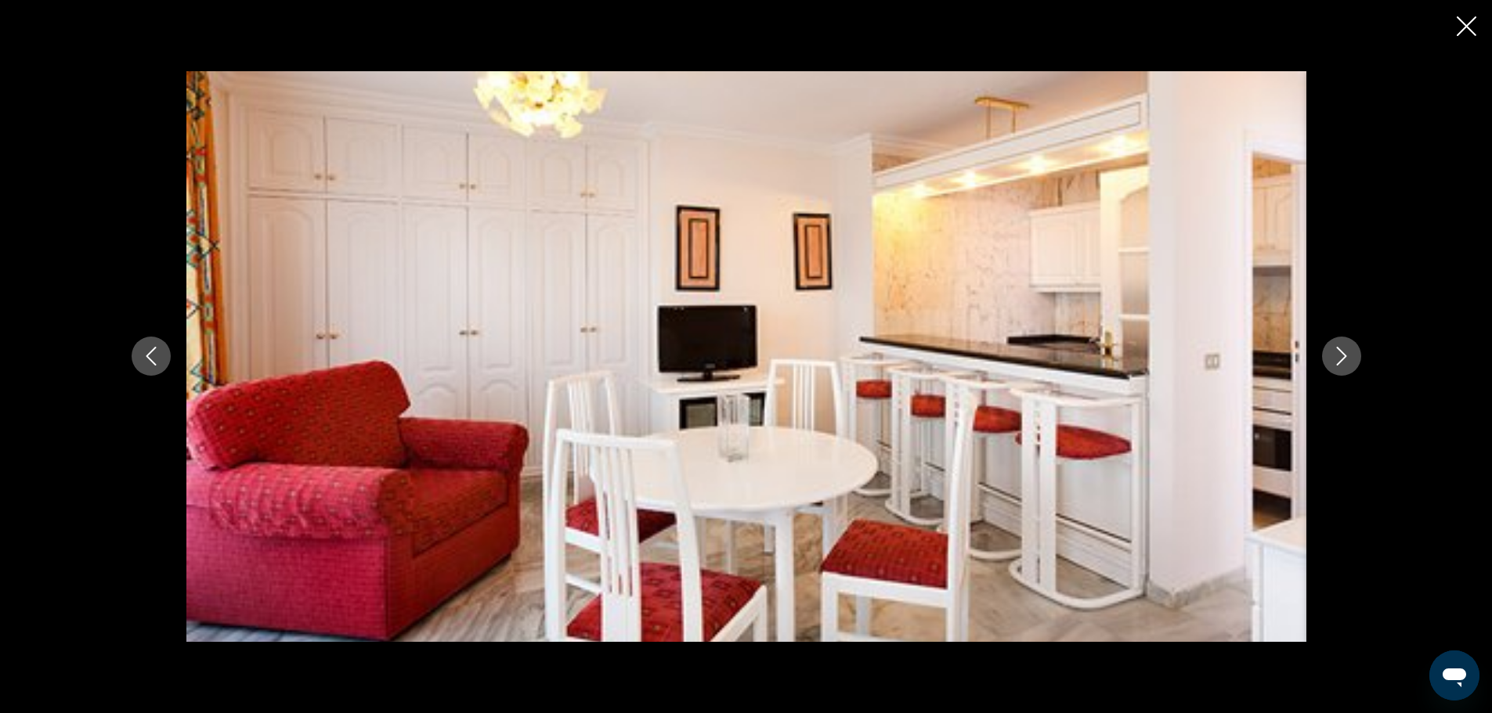
click at [1351, 353] on icon "Next image" at bounding box center [1341, 356] width 19 height 19
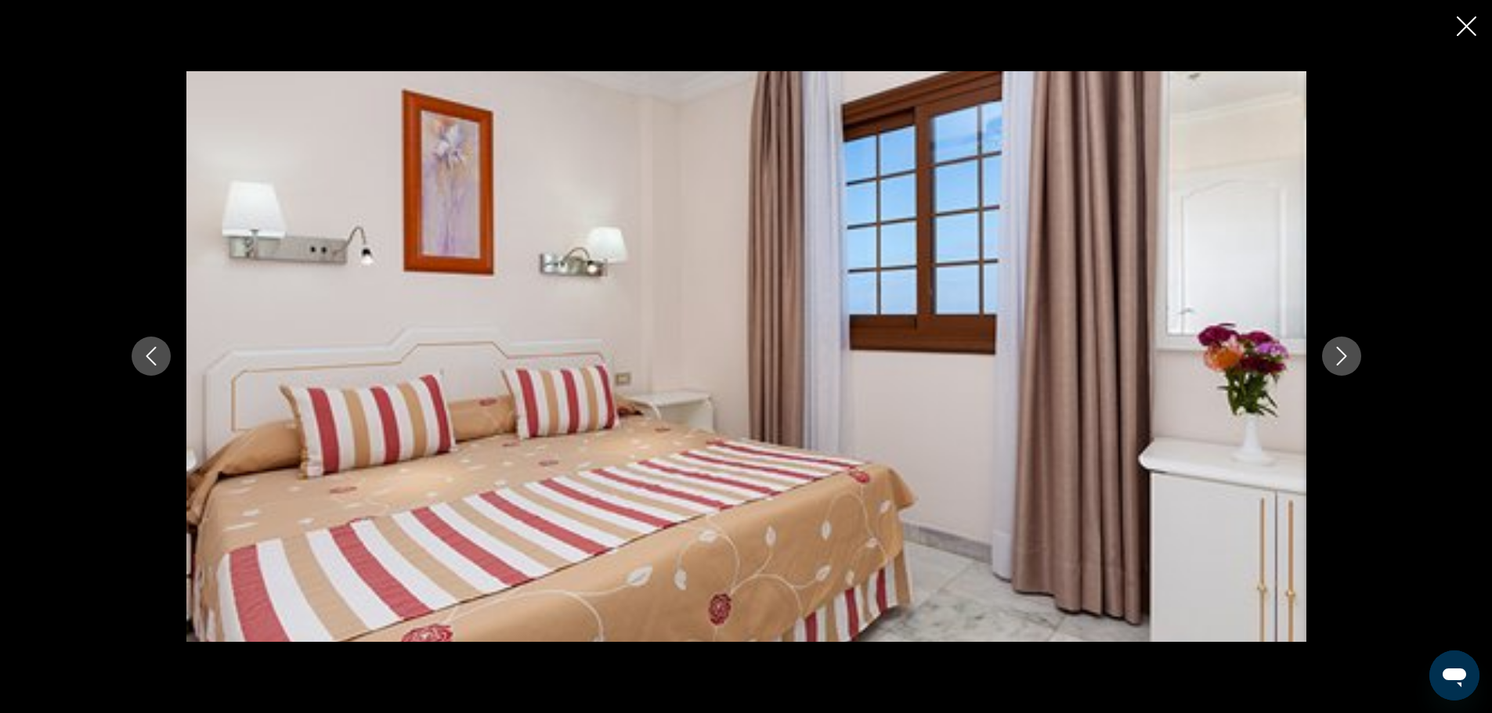
click at [1351, 353] on icon "Next image" at bounding box center [1341, 356] width 19 height 19
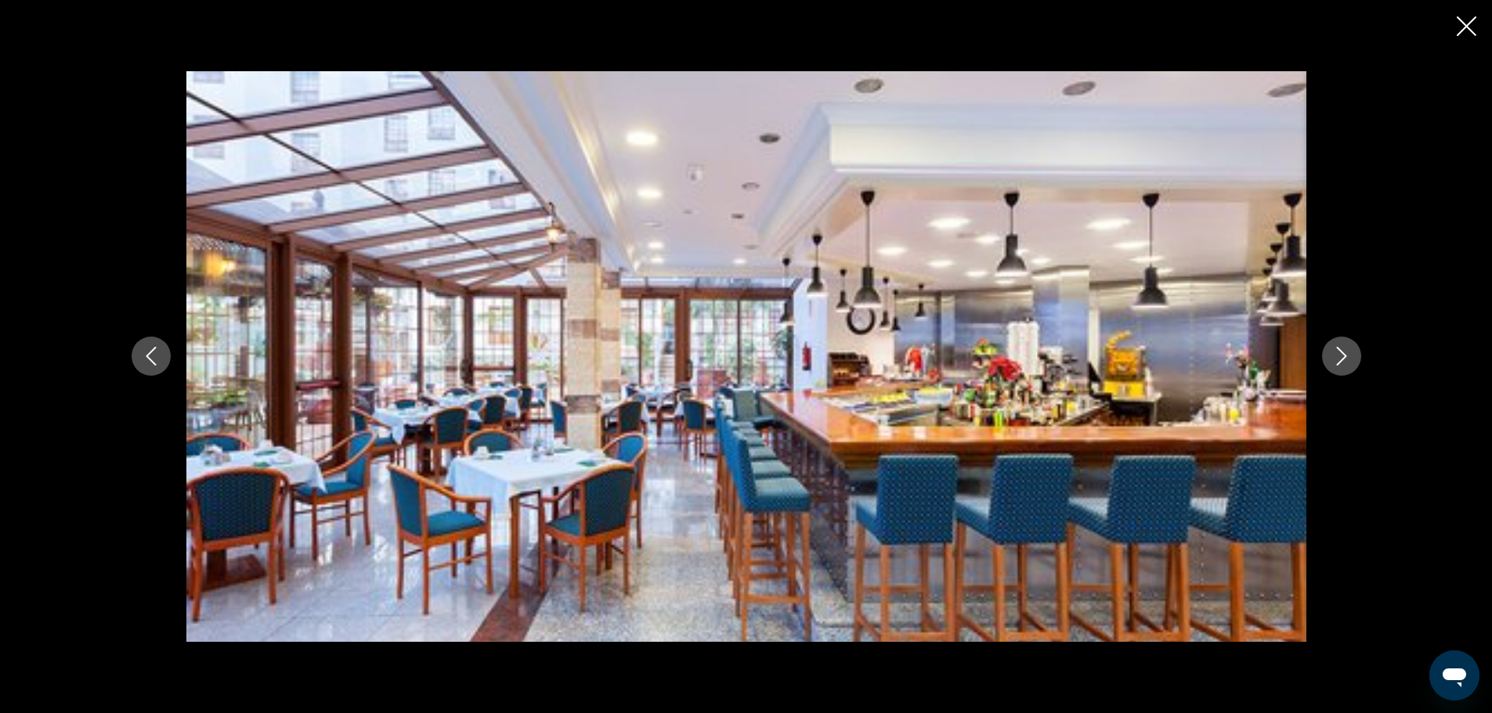
click at [1351, 353] on icon "Next image" at bounding box center [1341, 356] width 19 height 19
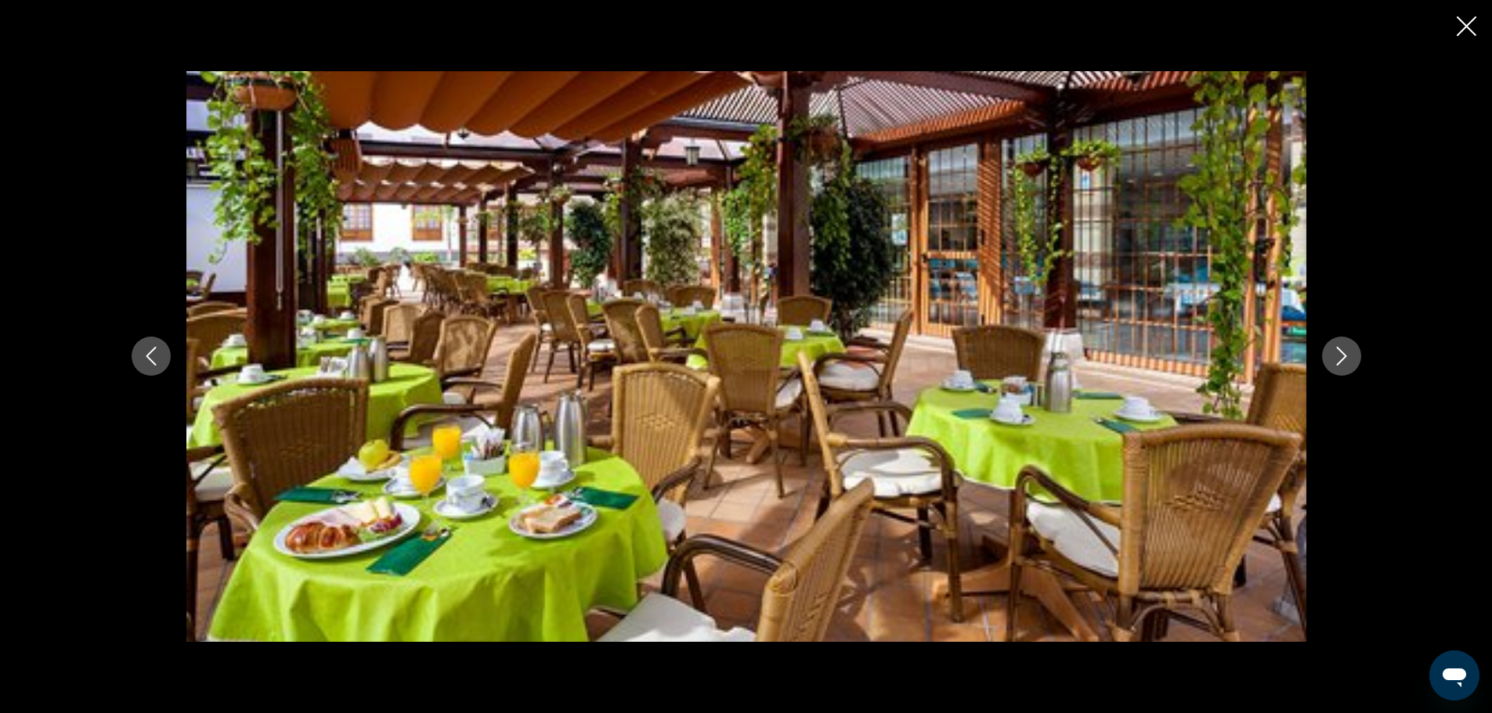
click at [1351, 353] on icon "Next image" at bounding box center [1341, 356] width 19 height 19
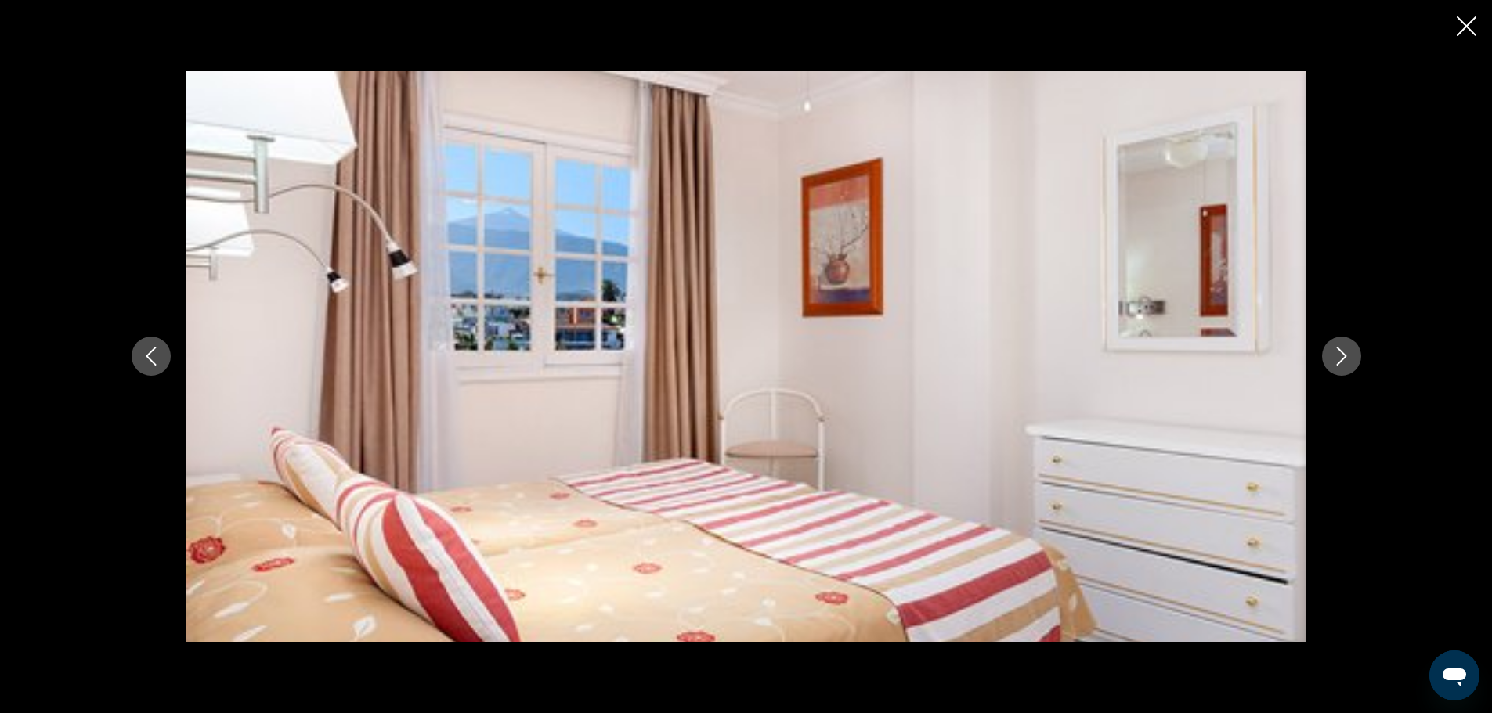
click at [1351, 353] on icon "Next image" at bounding box center [1341, 356] width 19 height 19
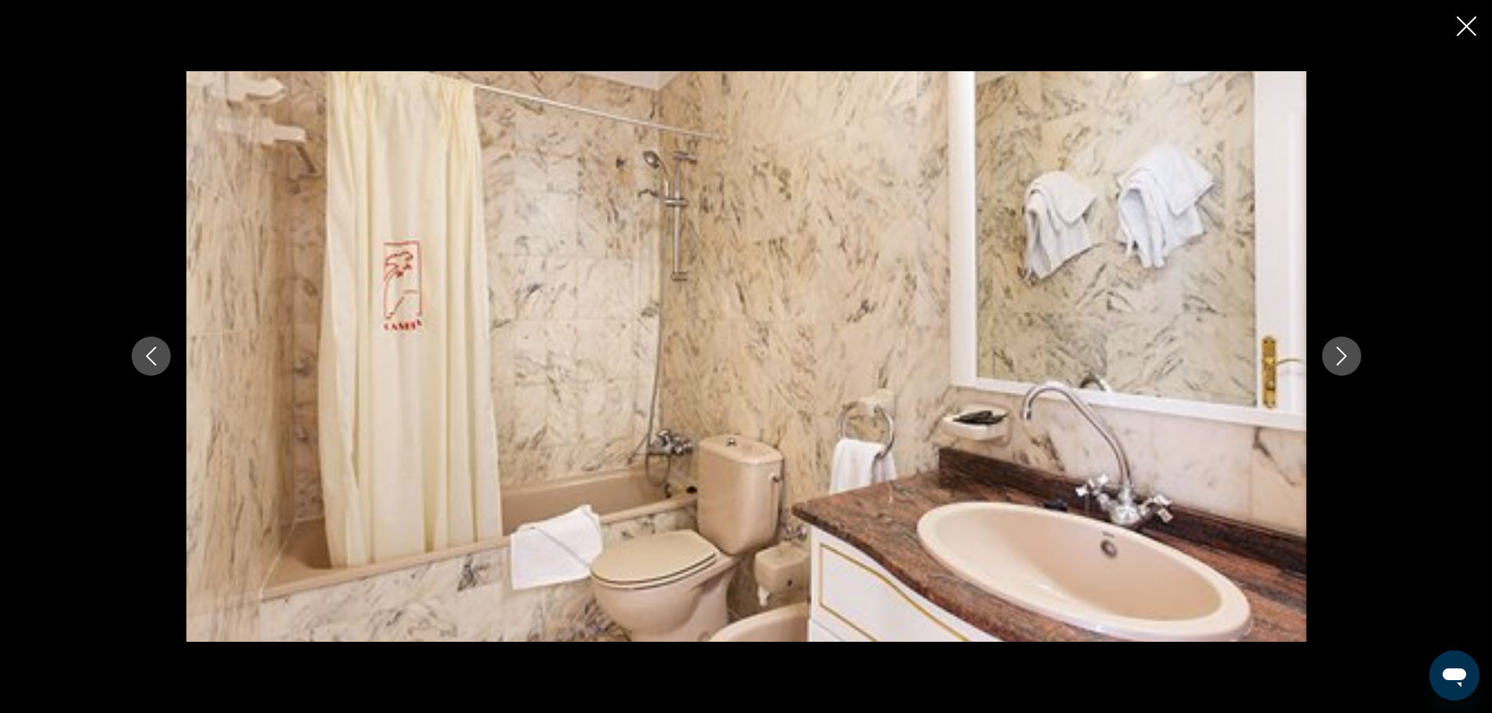
click at [1351, 353] on icon "Next image" at bounding box center [1341, 356] width 19 height 19
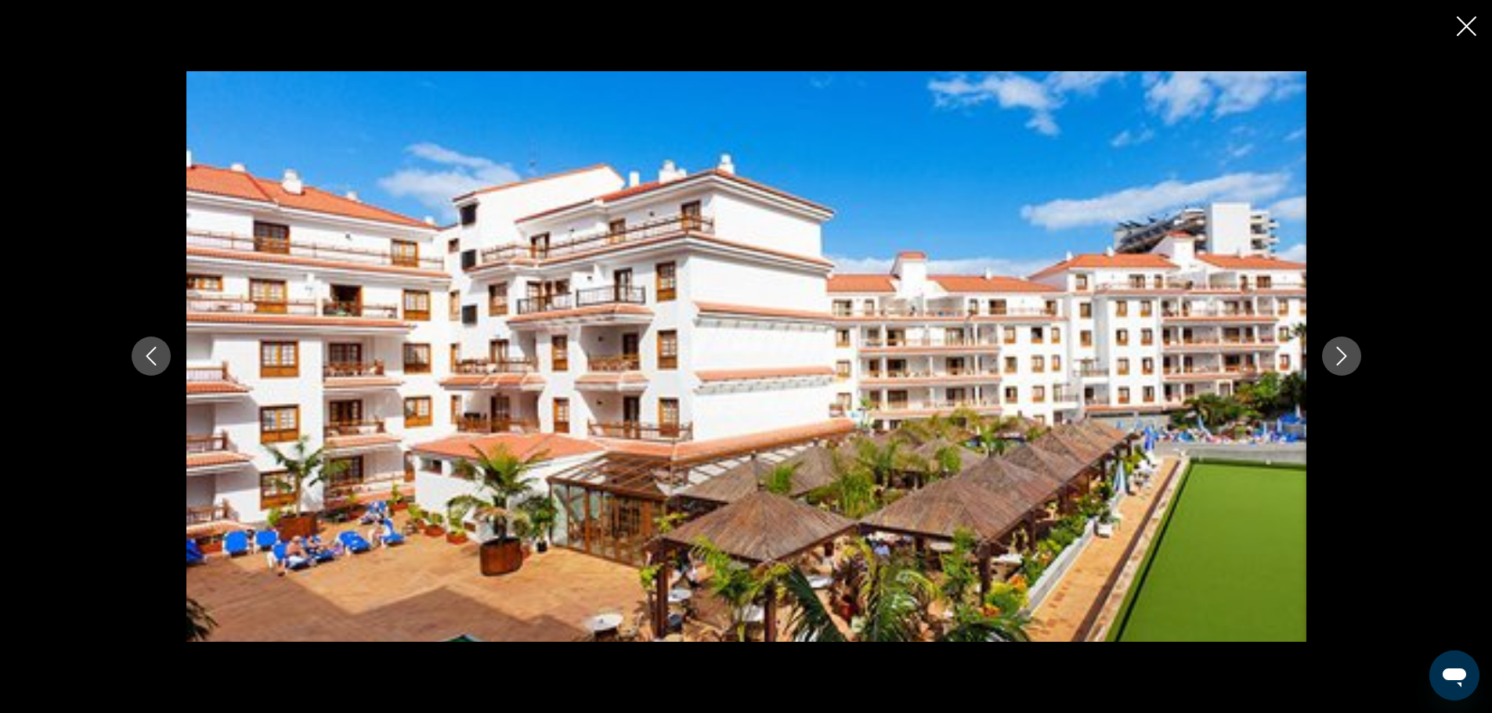
click at [1351, 353] on icon "Next image" at bounding box center [1341, 356] width 19 height 19
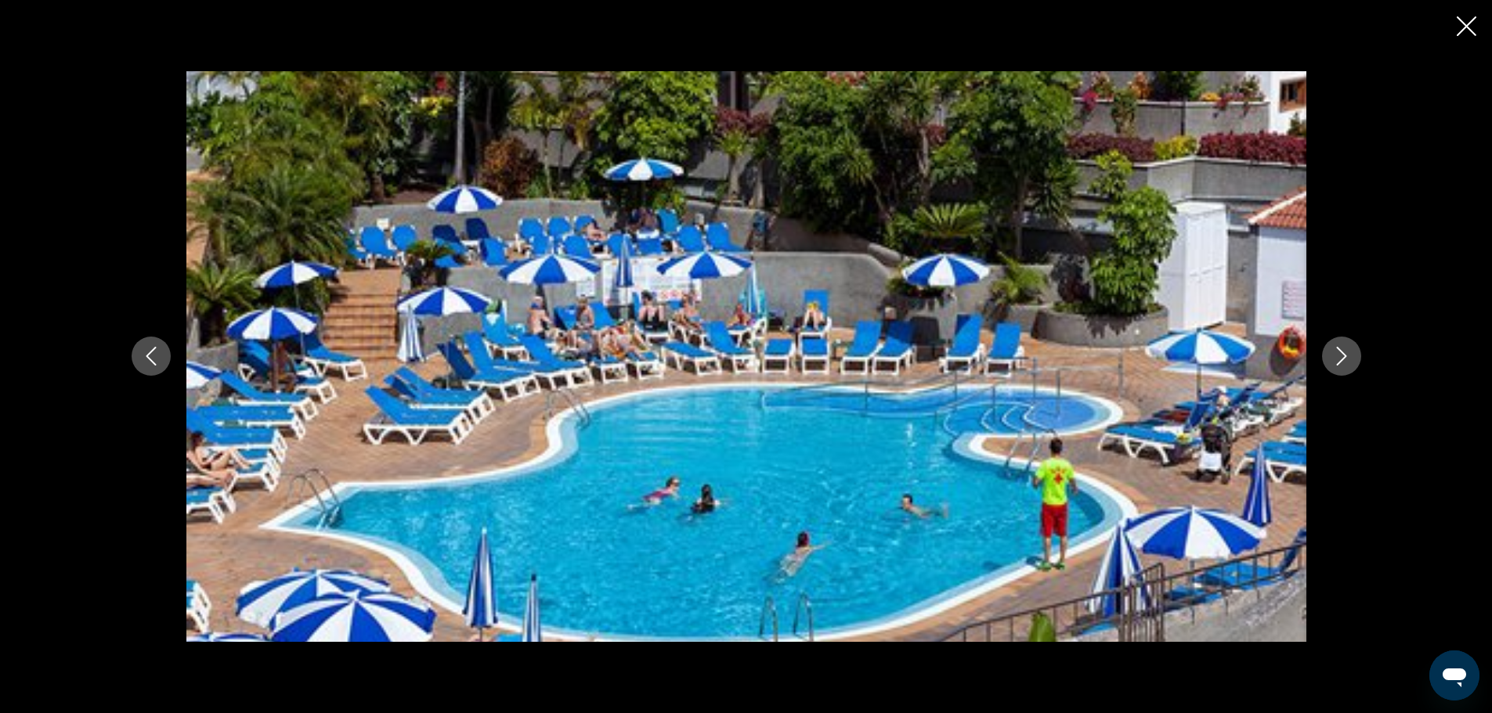
click at [1351, 353] on icon "Next image" at bounding box center [1341, 356] width 19 height 19
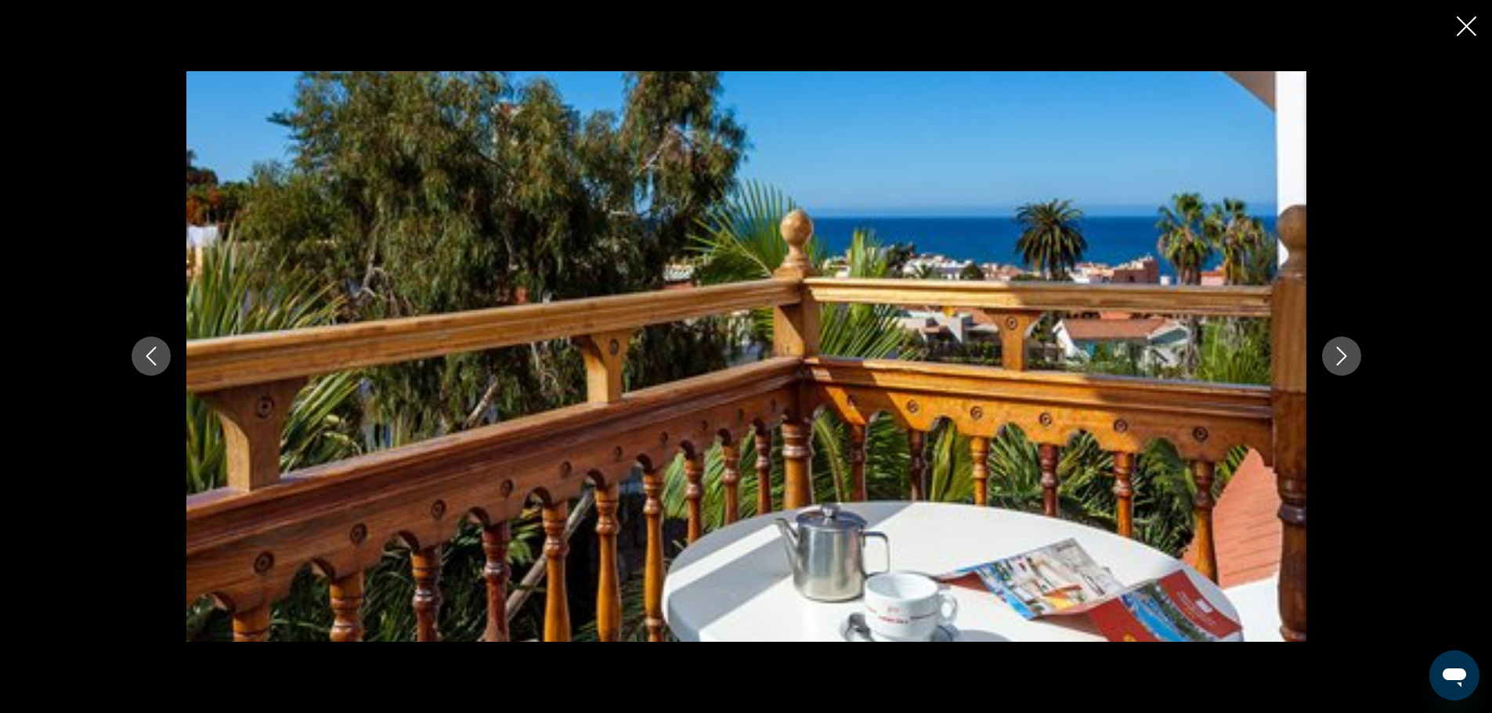
click at [1351, 353] on icon "Next image" at bounding box center [1341, 356] width 19 height 19
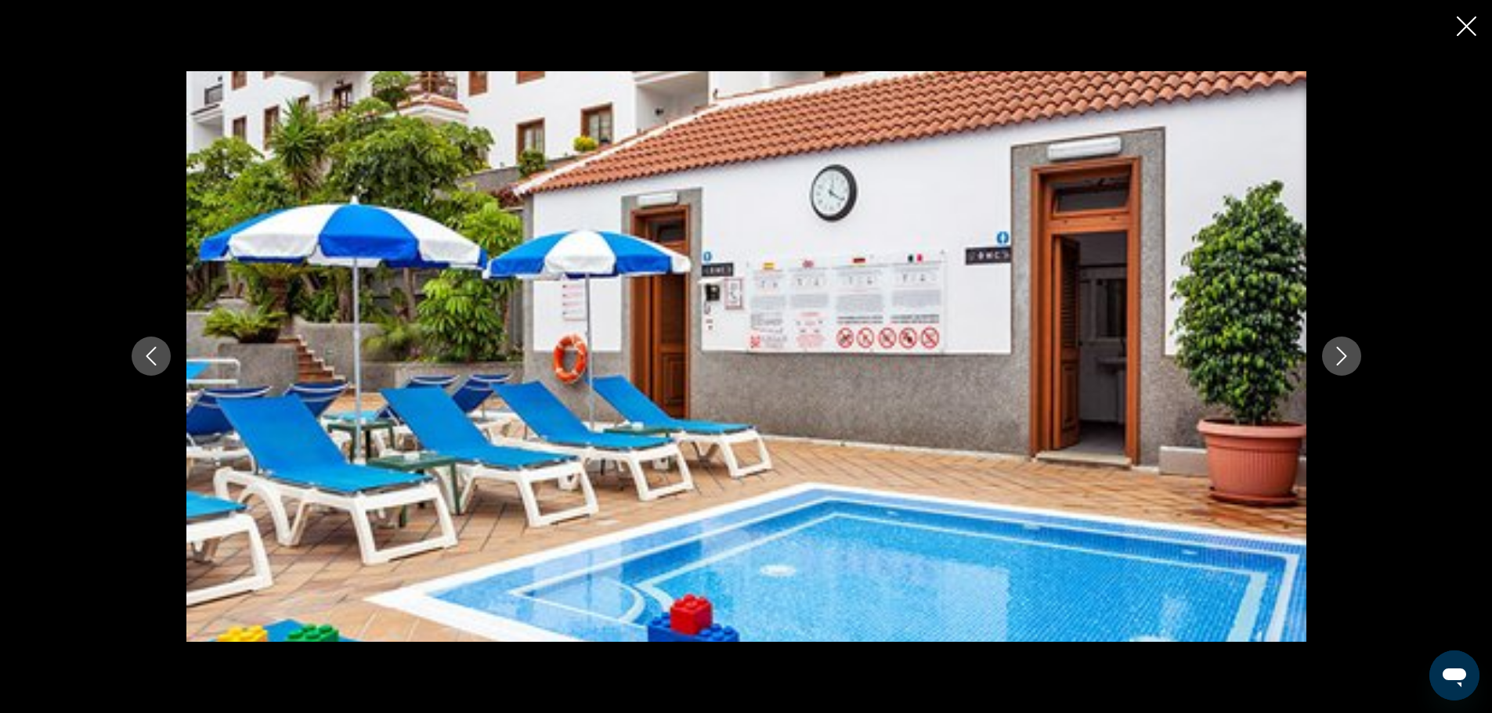
click at [1351, 353] on icon "Next image" at bounding box center [1341, 356] width 19 height 19
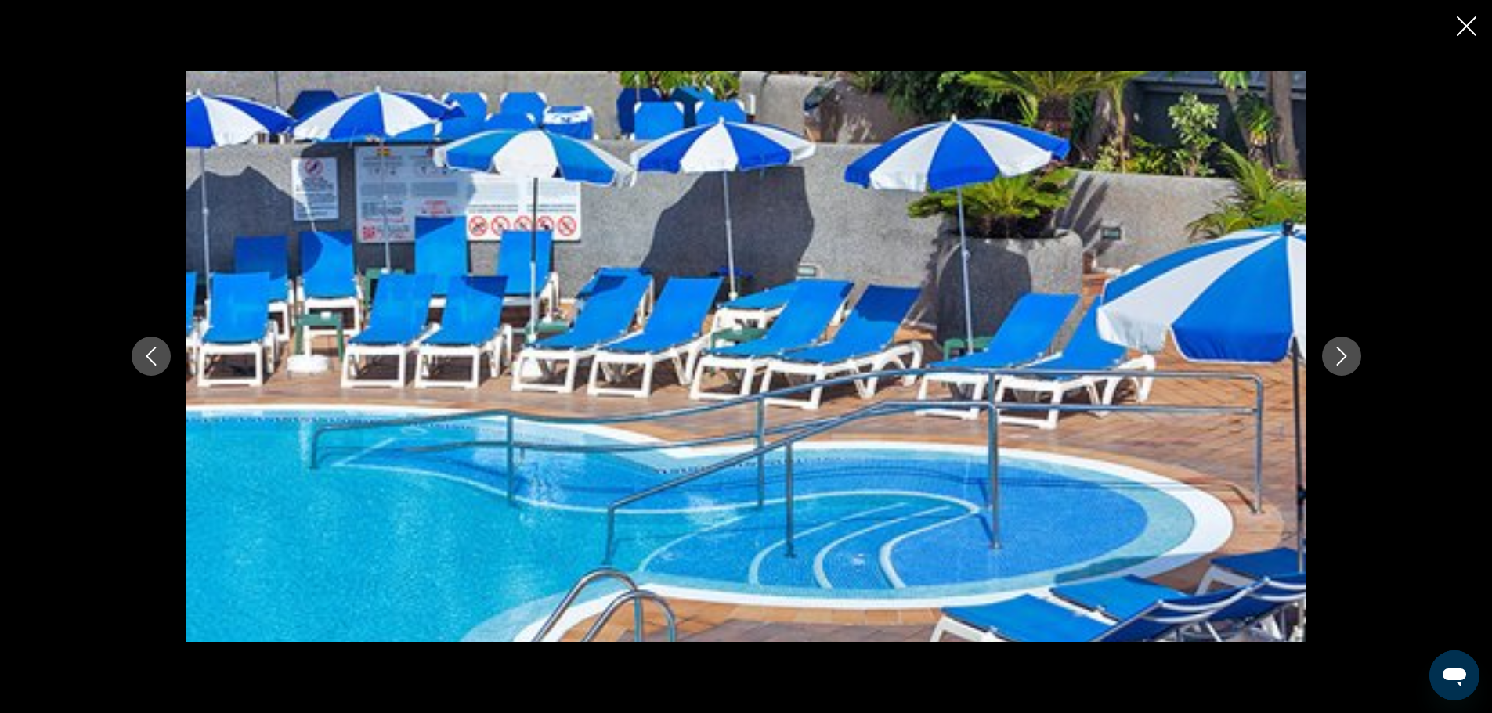
click at [1351, 353] on icon "Next image" at bounding box center [1341, 356] width 19 height 19
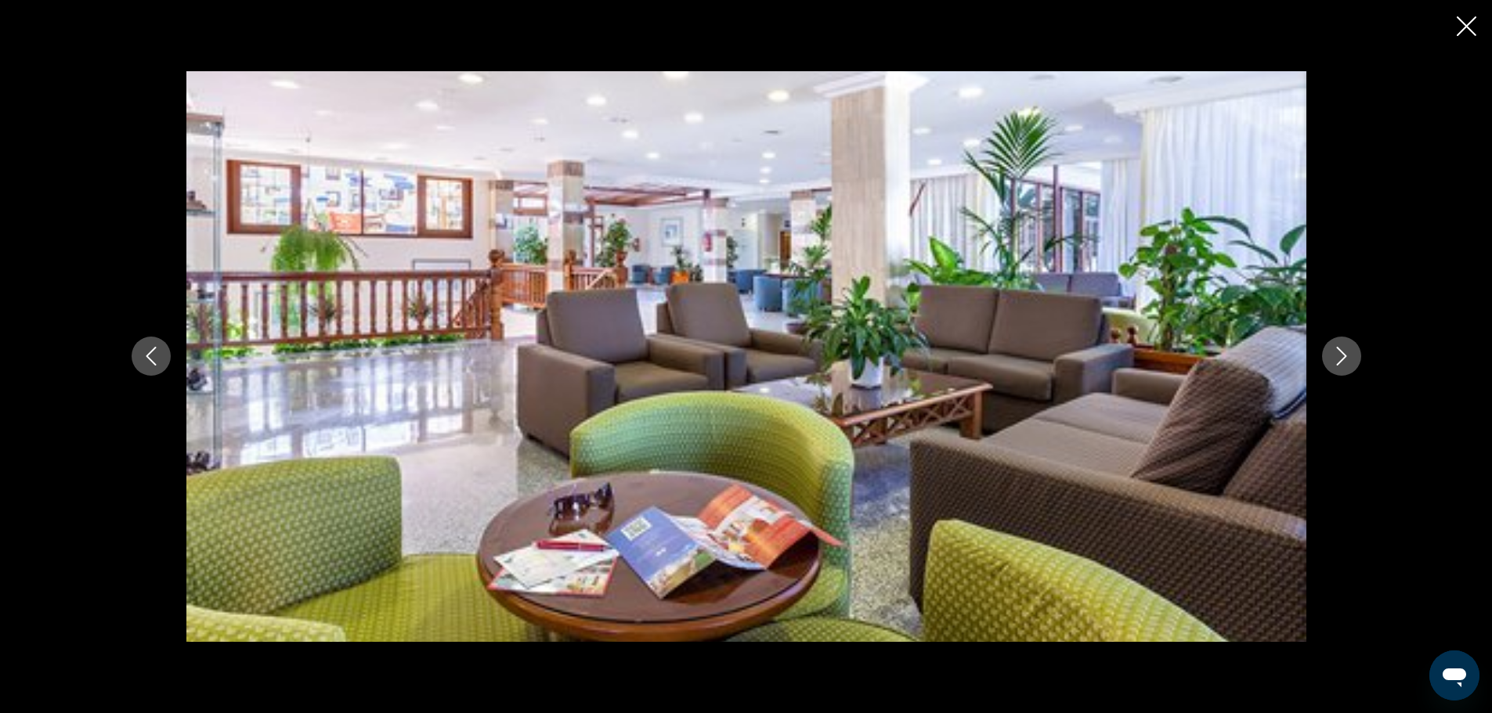
click at [1351, 353] on icon "Next image" at bounding box center [1341, 356] width 19 height 19
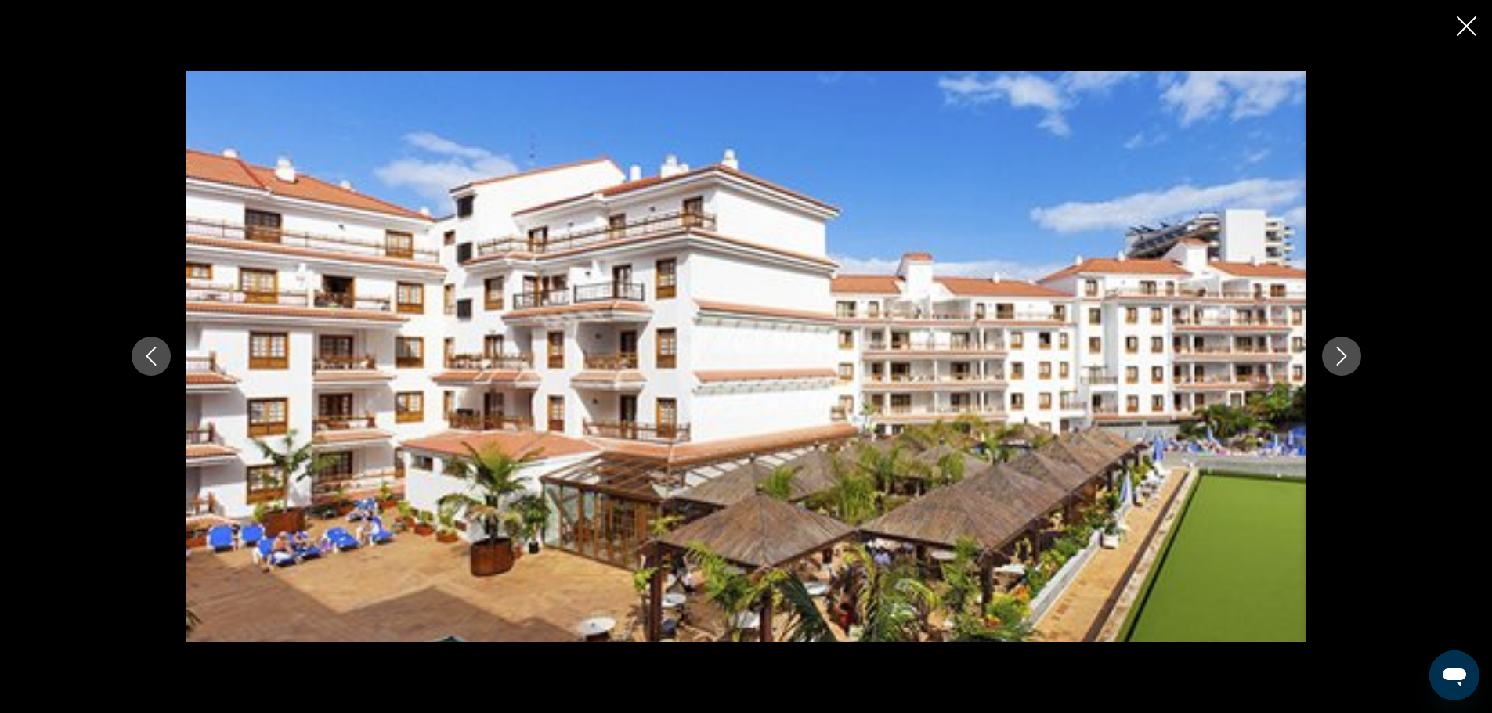
click at [1464, 27] on icon "Close slideshow" at bounding box center [1467, 26] width 20 height 20
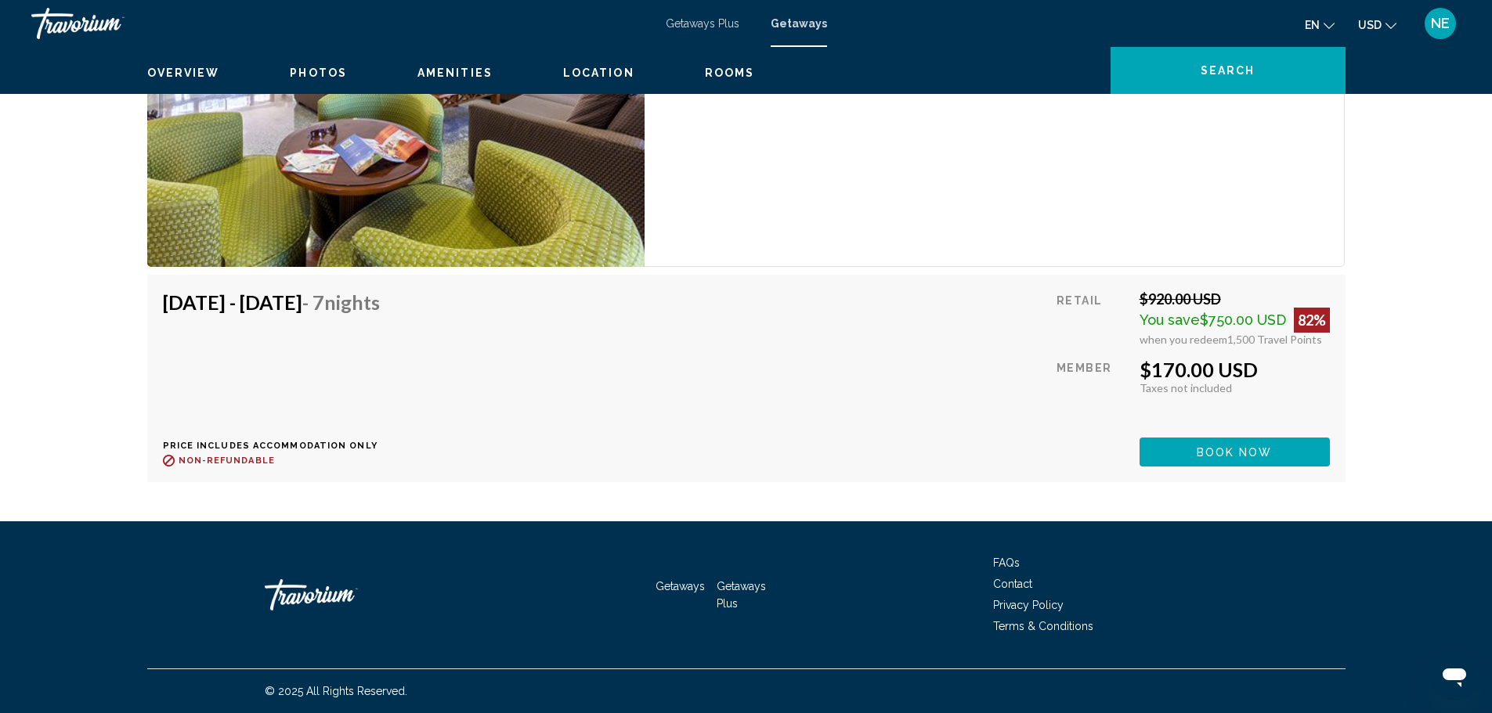
scroll to position [3259, 0]
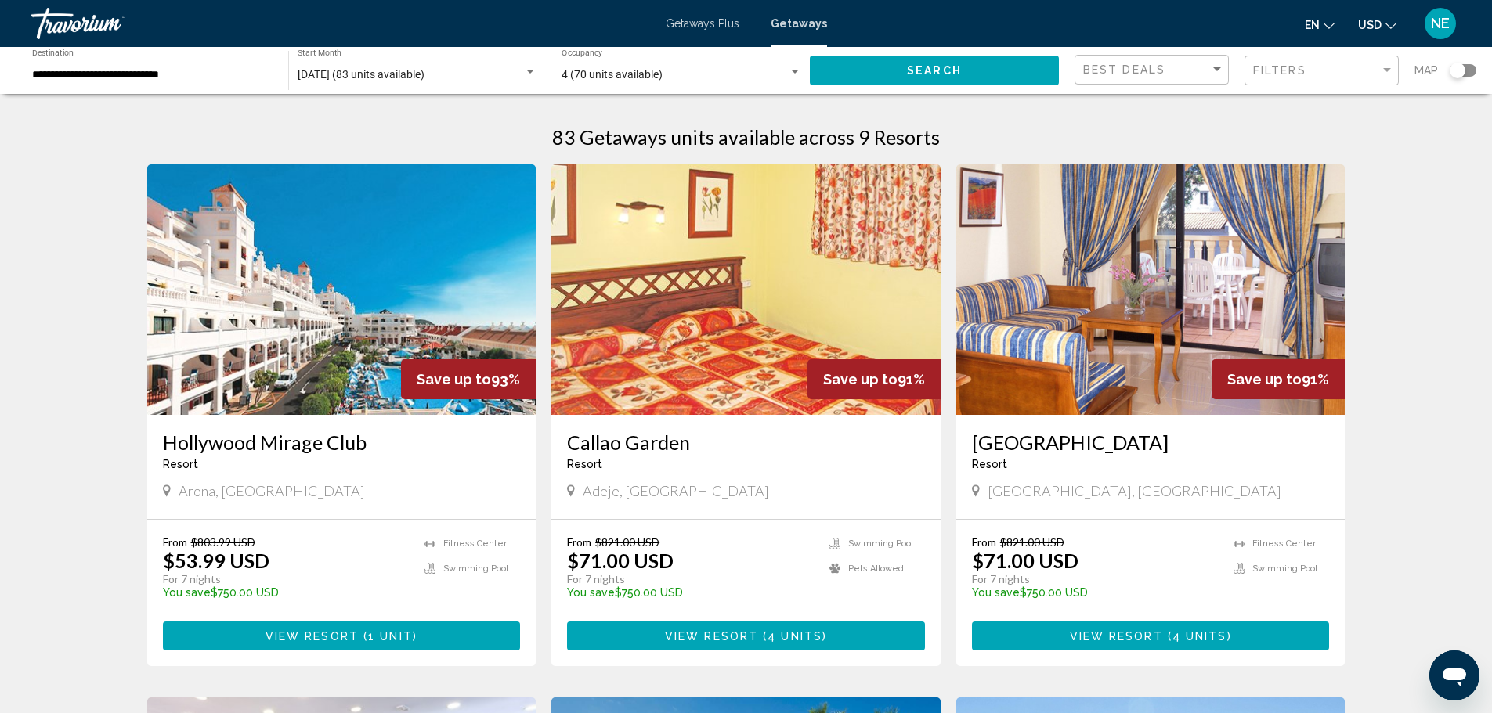
click at [292, 377] on img "Main content" at bounding box center [341, 289] width 389 height 251
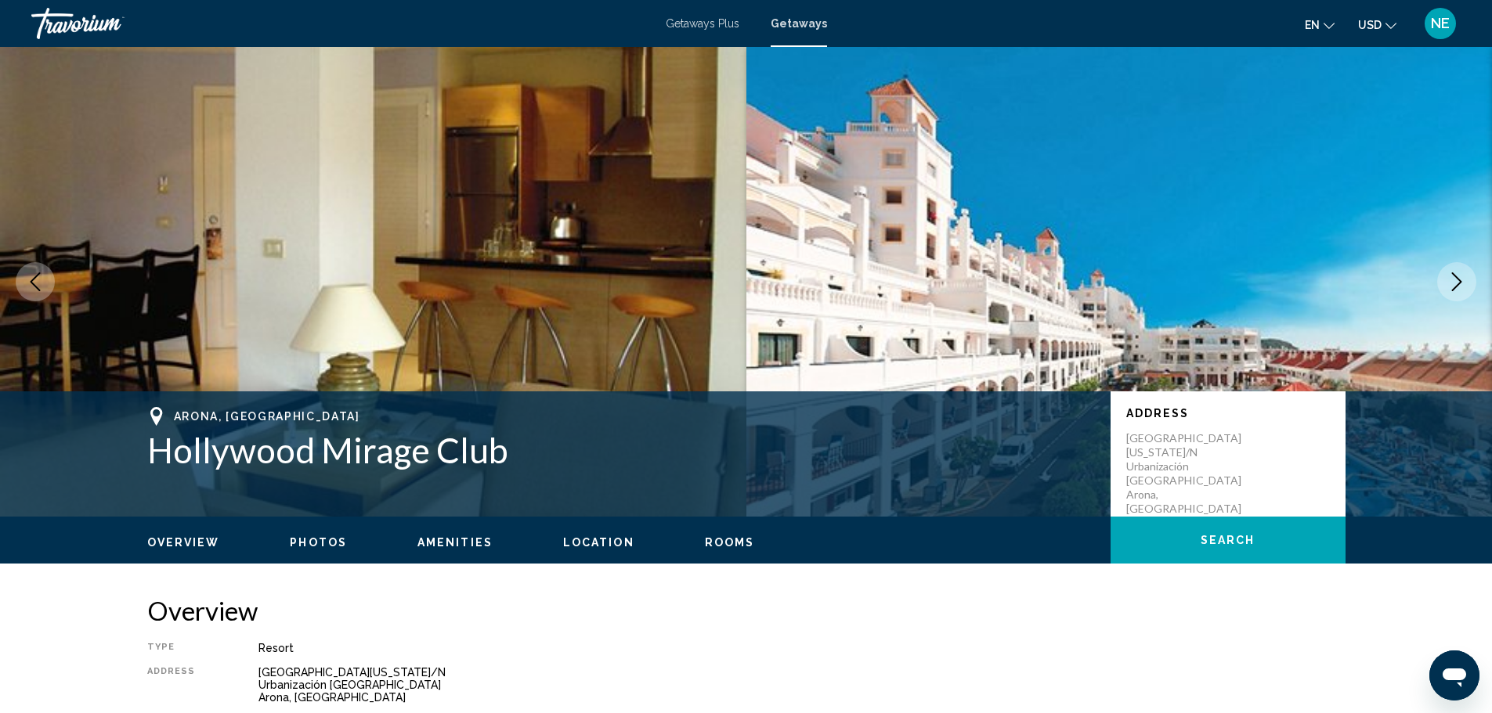
click at [253, 313] on img "Main content" at bounding box center [373, 282] width 746 height 470
click at [1447, 291] on icon "Next image" at bounding box center [1456, 282] width 19 height 19
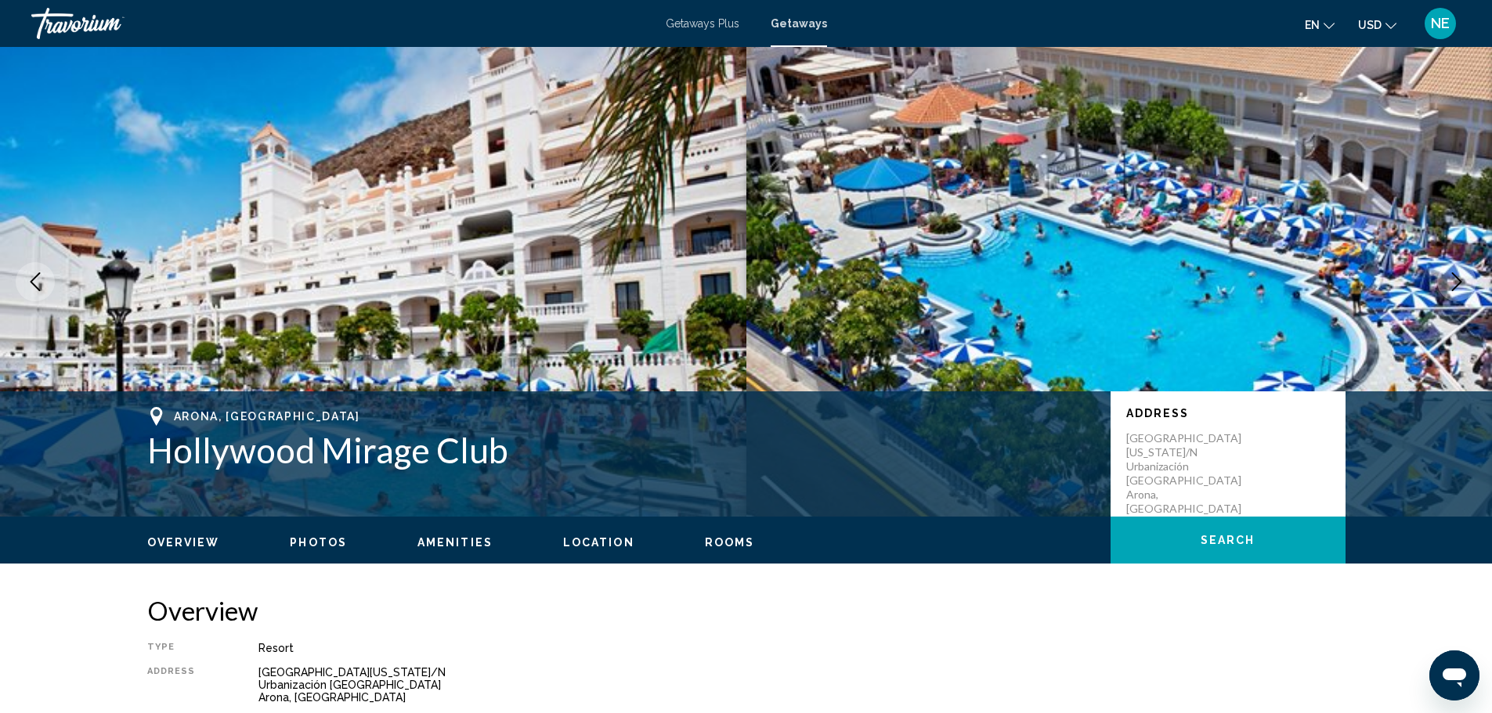
click at [1447, 291] on icon "Next image" at bounding box center [1456, 282] width 19 height 19
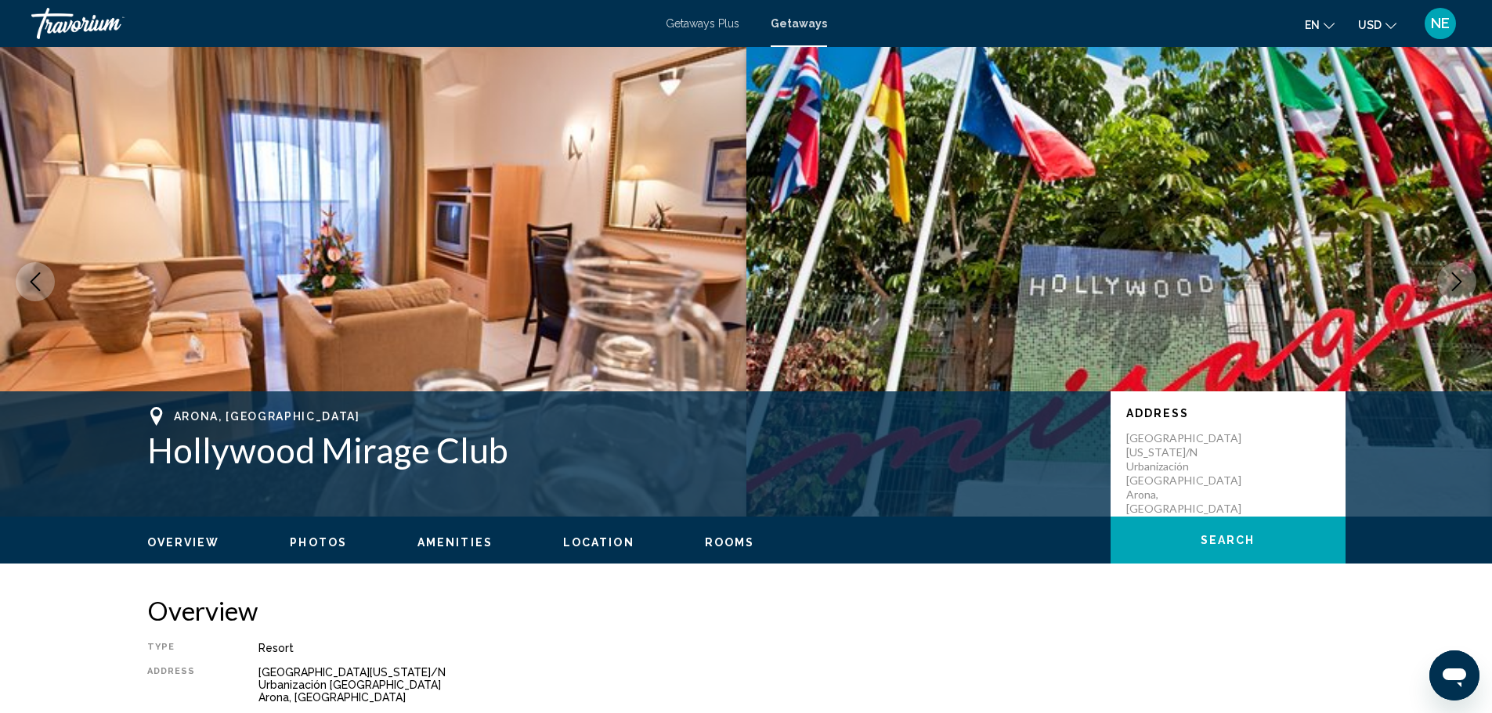
click at [1447, 291] on icon "Next image" at bounding box center [1456, 282] width 19 height 19
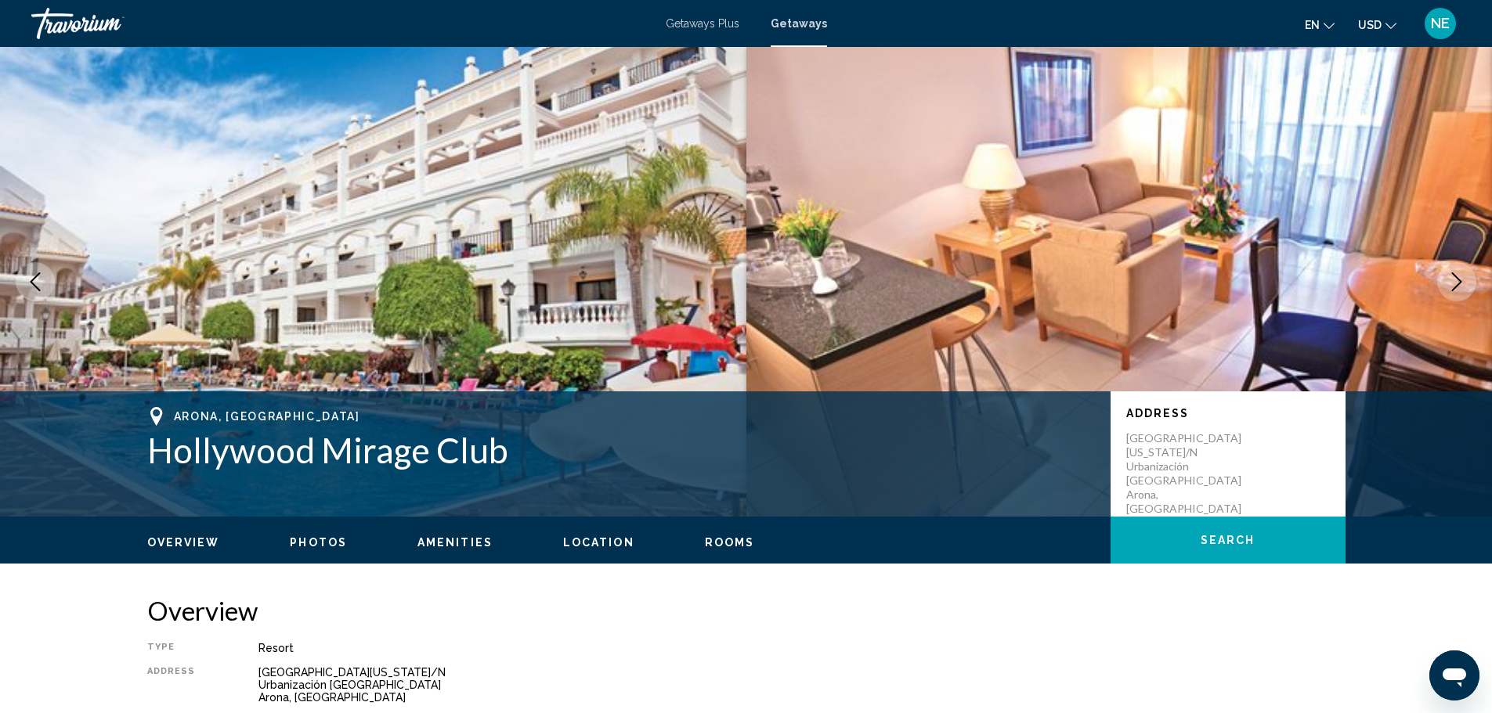
click at [1447, 291] on icon "Next image" at bounding box center [1456, 282] width 19 height 19
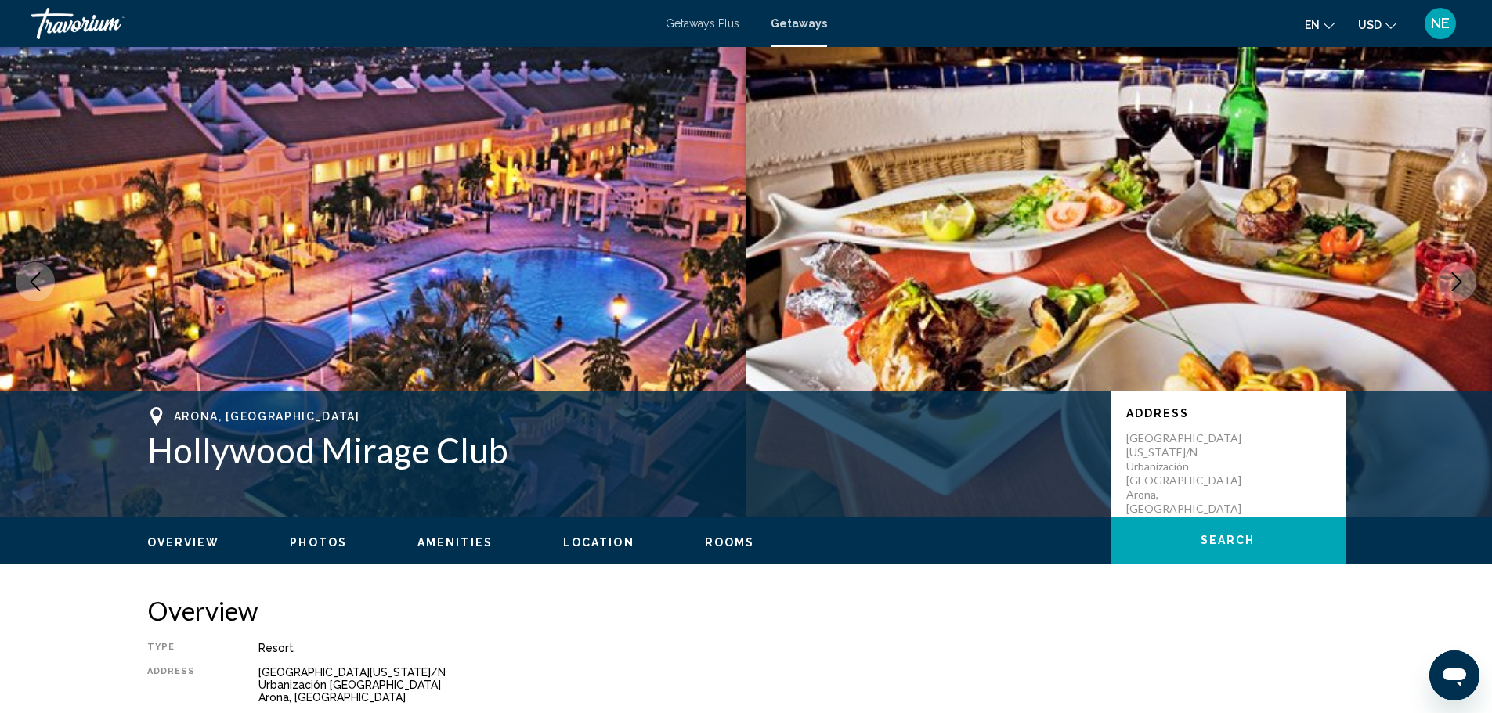
click at [1447, 291] on icon "Next image" at bounding box center [1456, 282] width 19 height 19
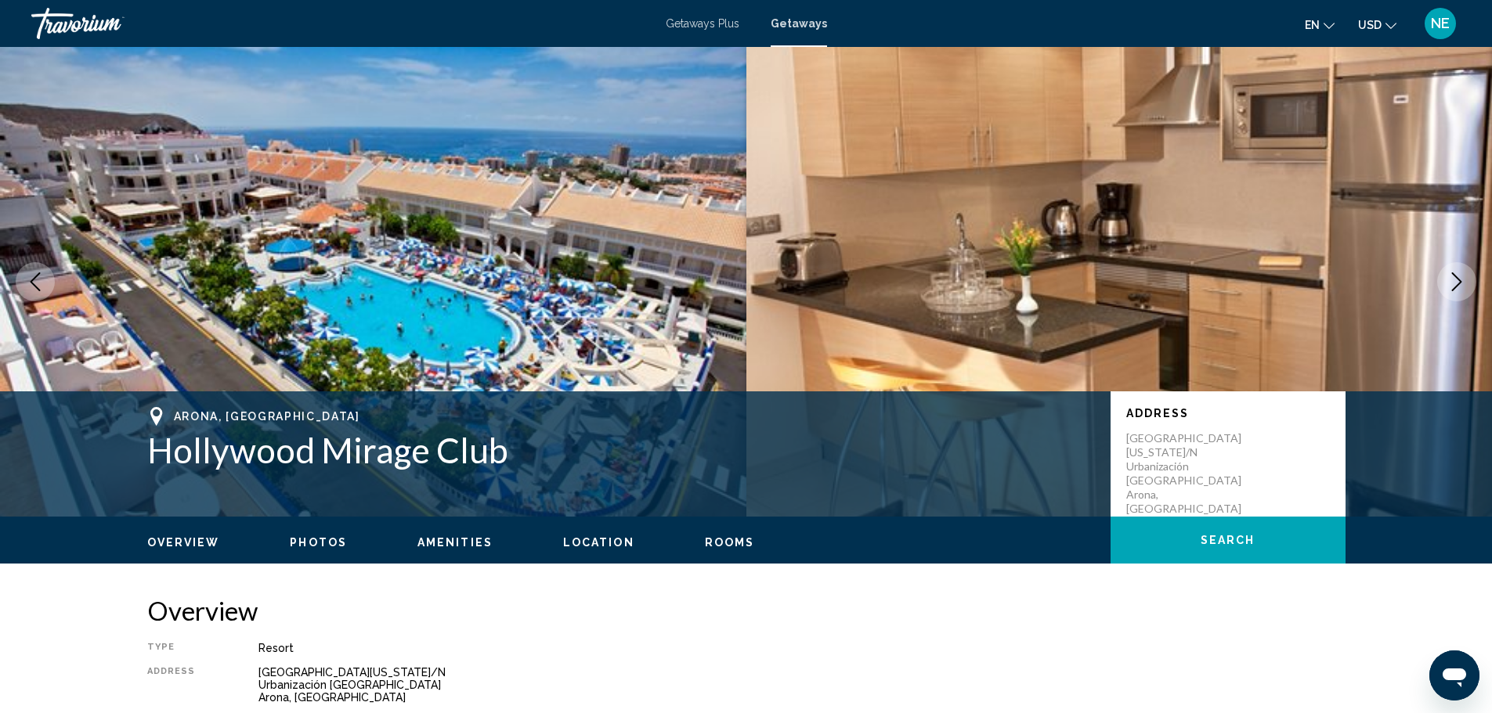
click at [1447, 291] on icon "Next image" at bounding box center [1456, 282] width 19 height 19
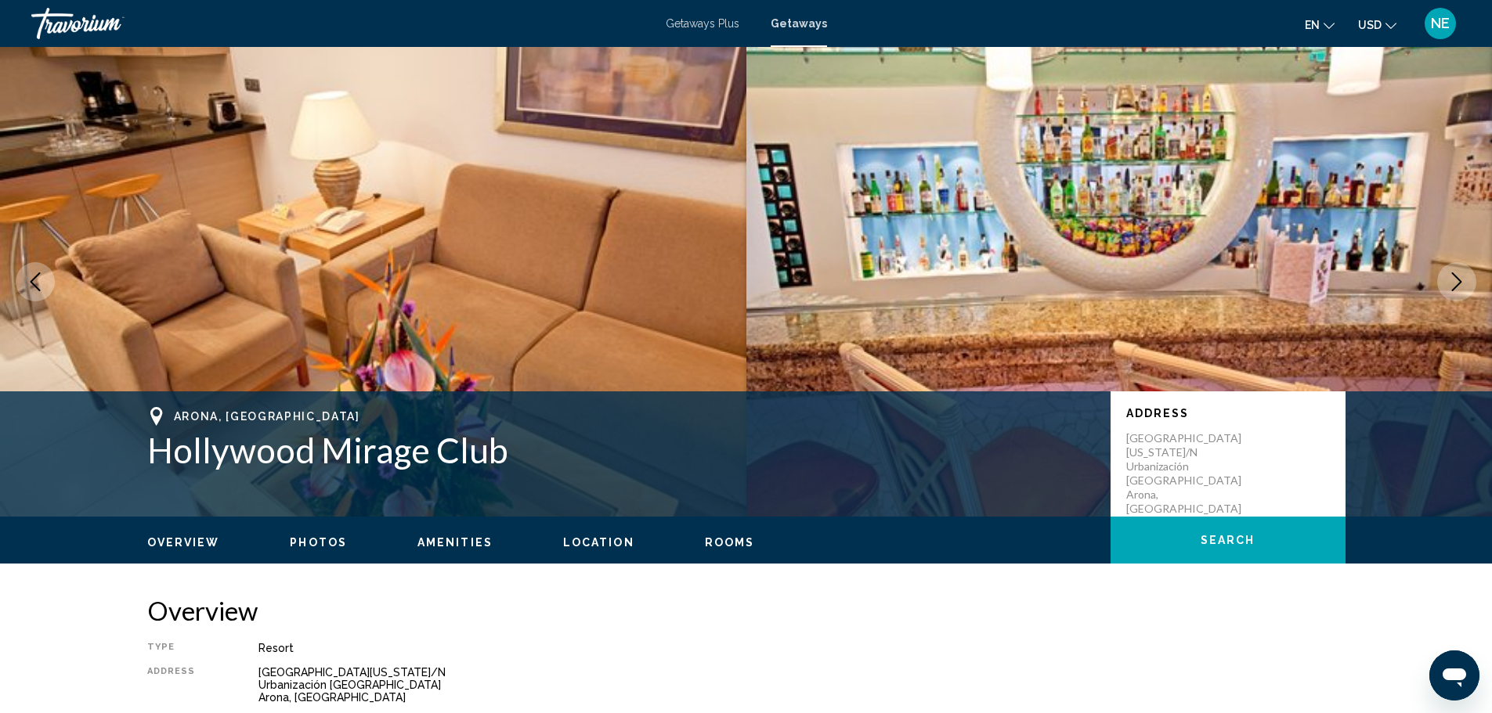
click at [1447, 291] on icon "Next image" at bounding box center [1456, 282] width 19 height 19
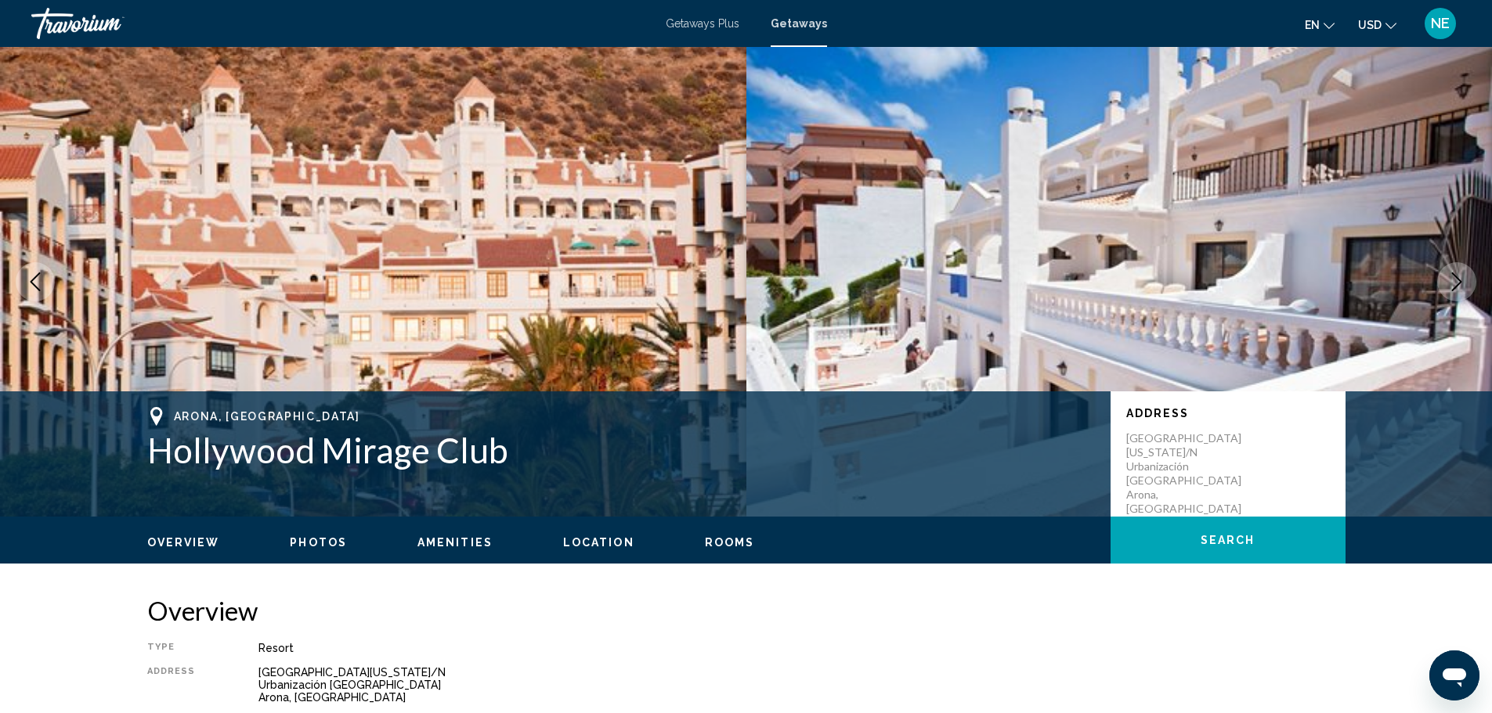
click at [1447, 291] on icon "Next image" at bounding box center [1456, 282] width 19 height 19
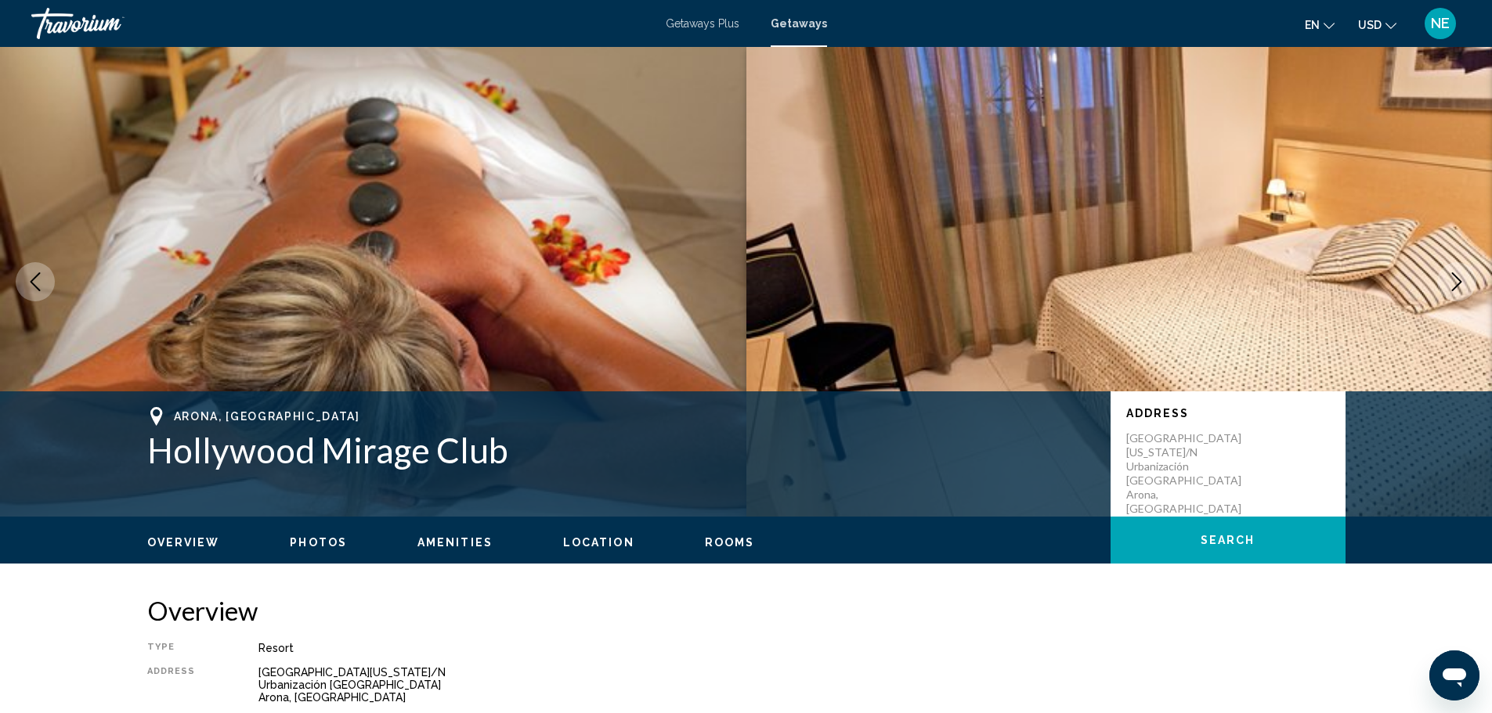
click at [1447, 291] on icon "Next image" at bounding box center [1456, 282] width 19 height 19
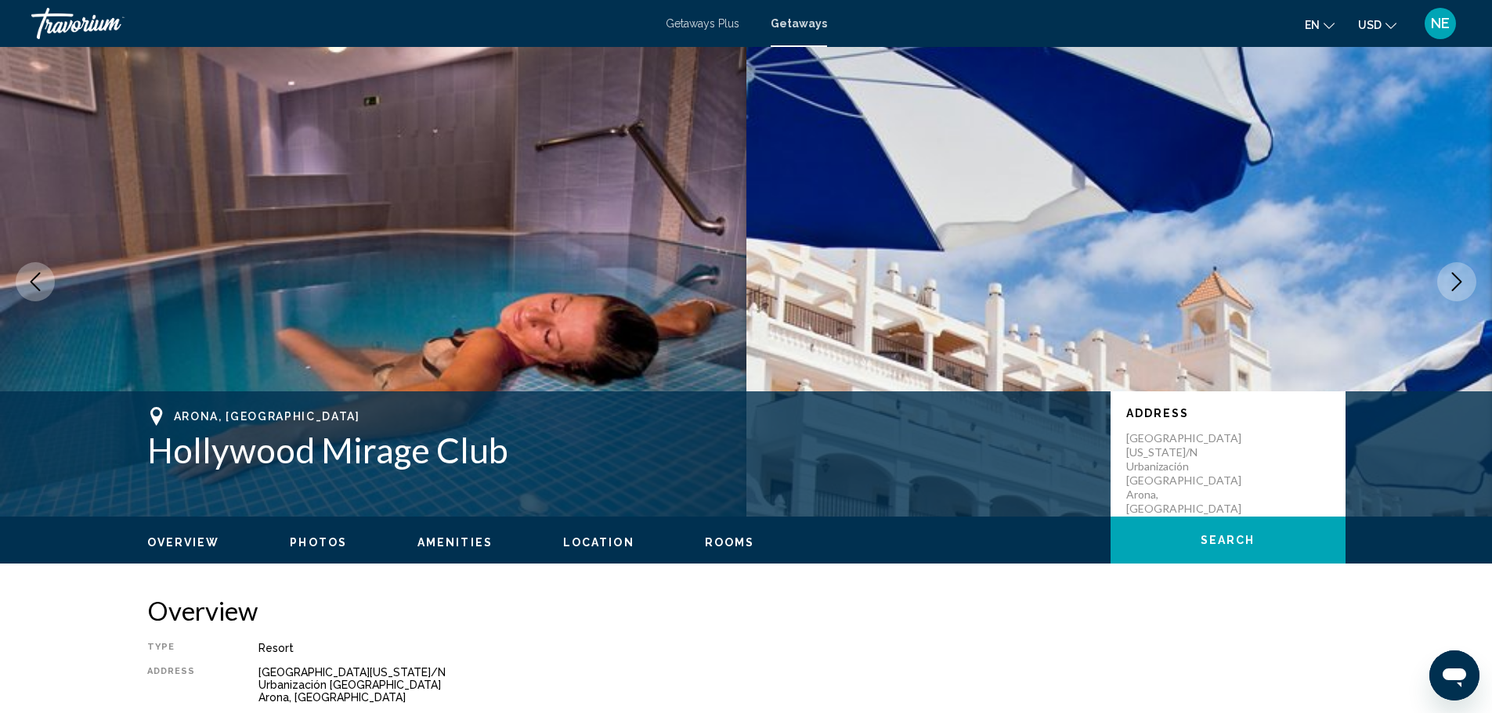
click at [1447, 291] on icon "Next image" at bounding box center [1456, 282] width 19 height 19
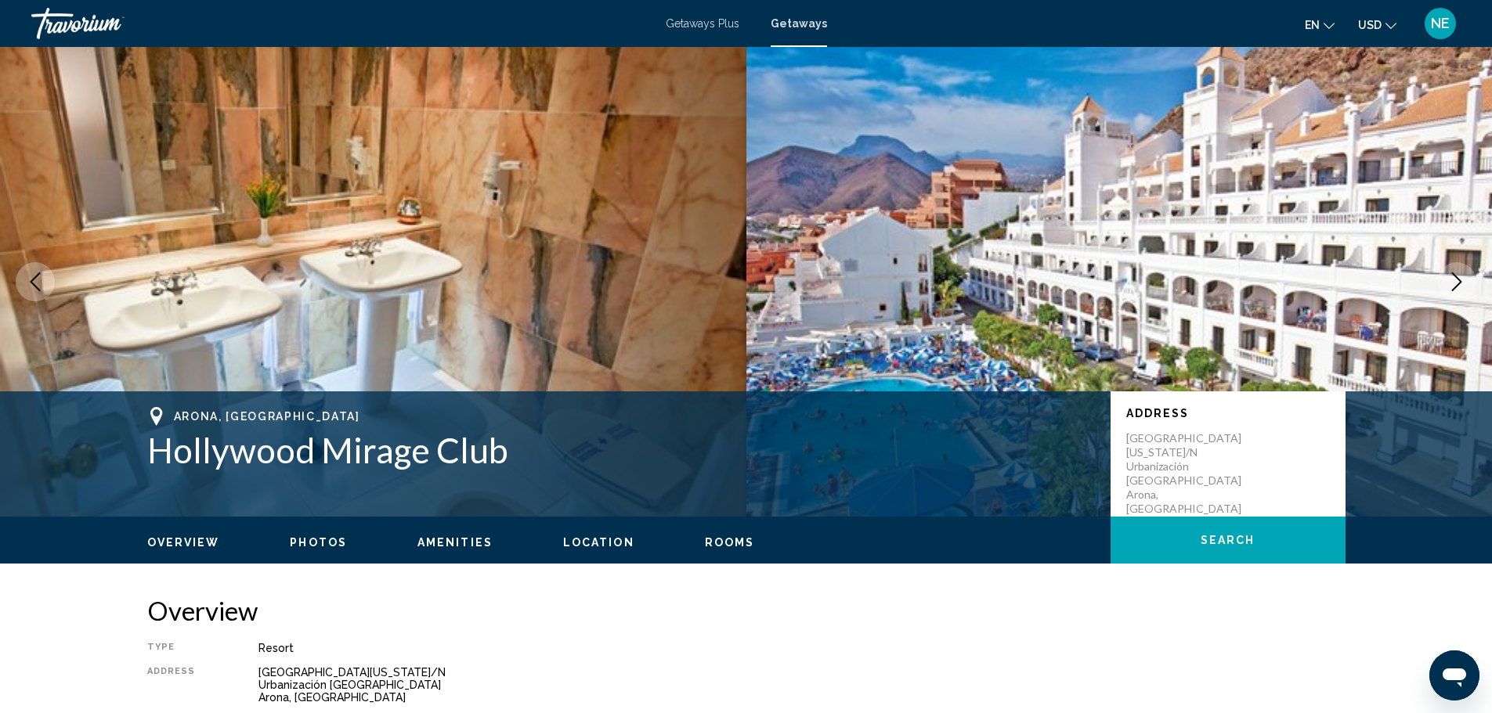
click at [1447, 291] on icon "Next image" at bounding box center [1456, 282] width 19 height 19
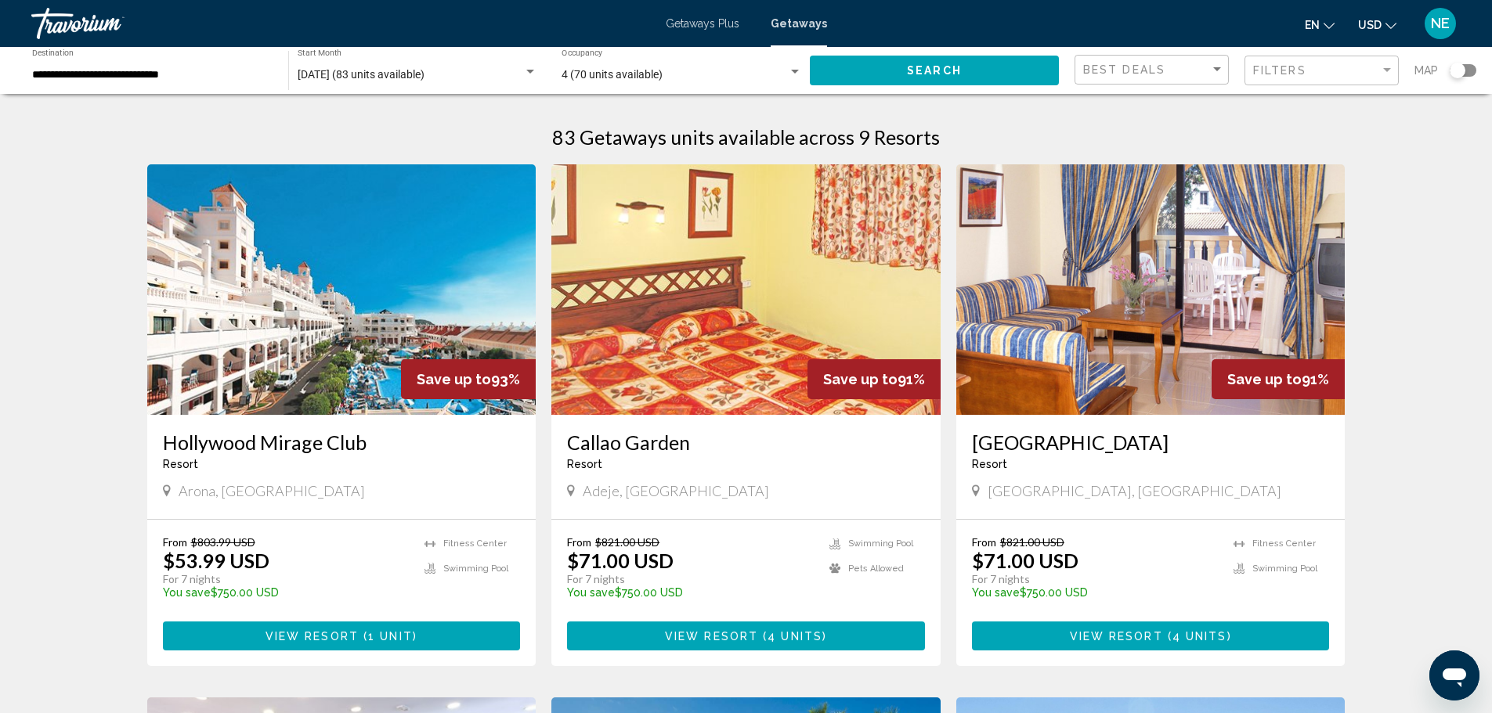
click at [725, 302] on img "Main content" at bounding box center [745, 289] width 389 height 251
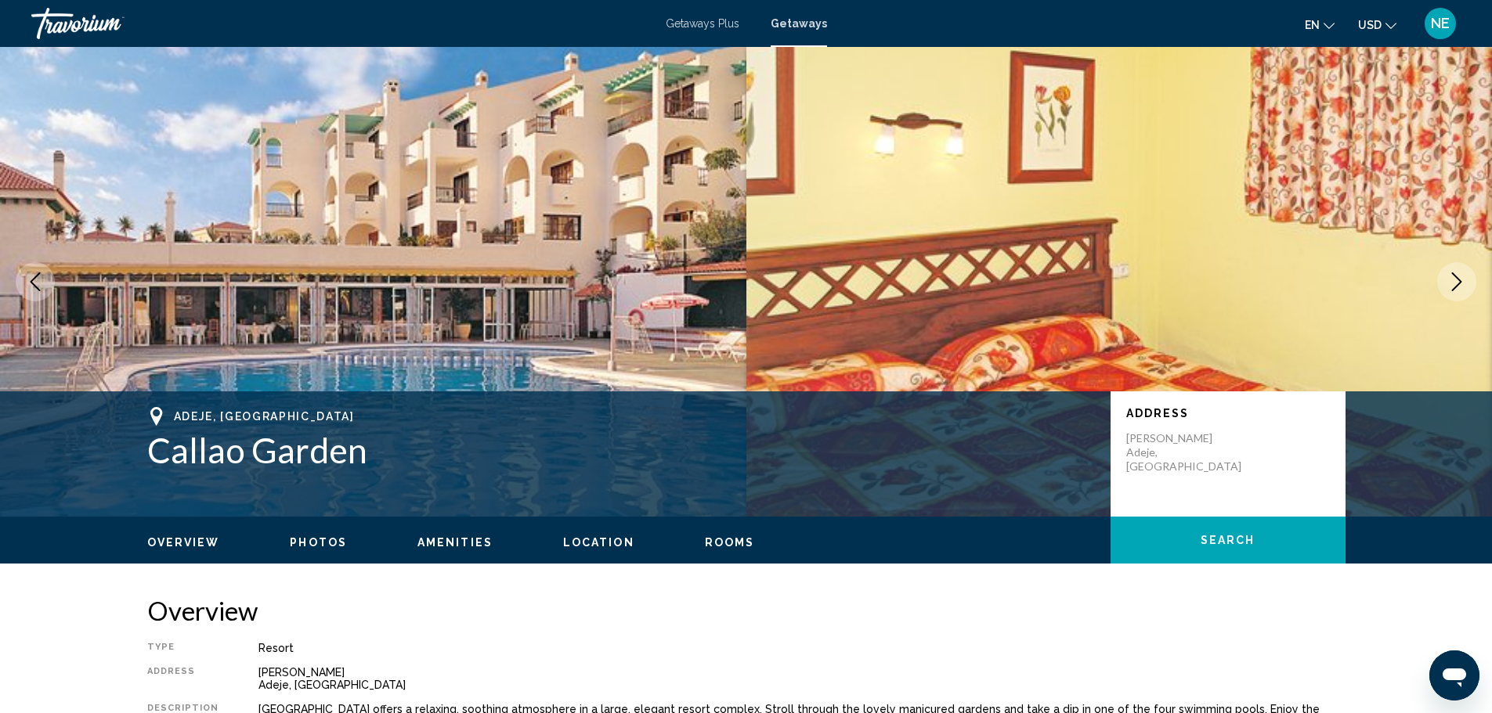
click at [1447, 291] on icon "Next image" at bounding box center [1456, 282] width 19 height 19
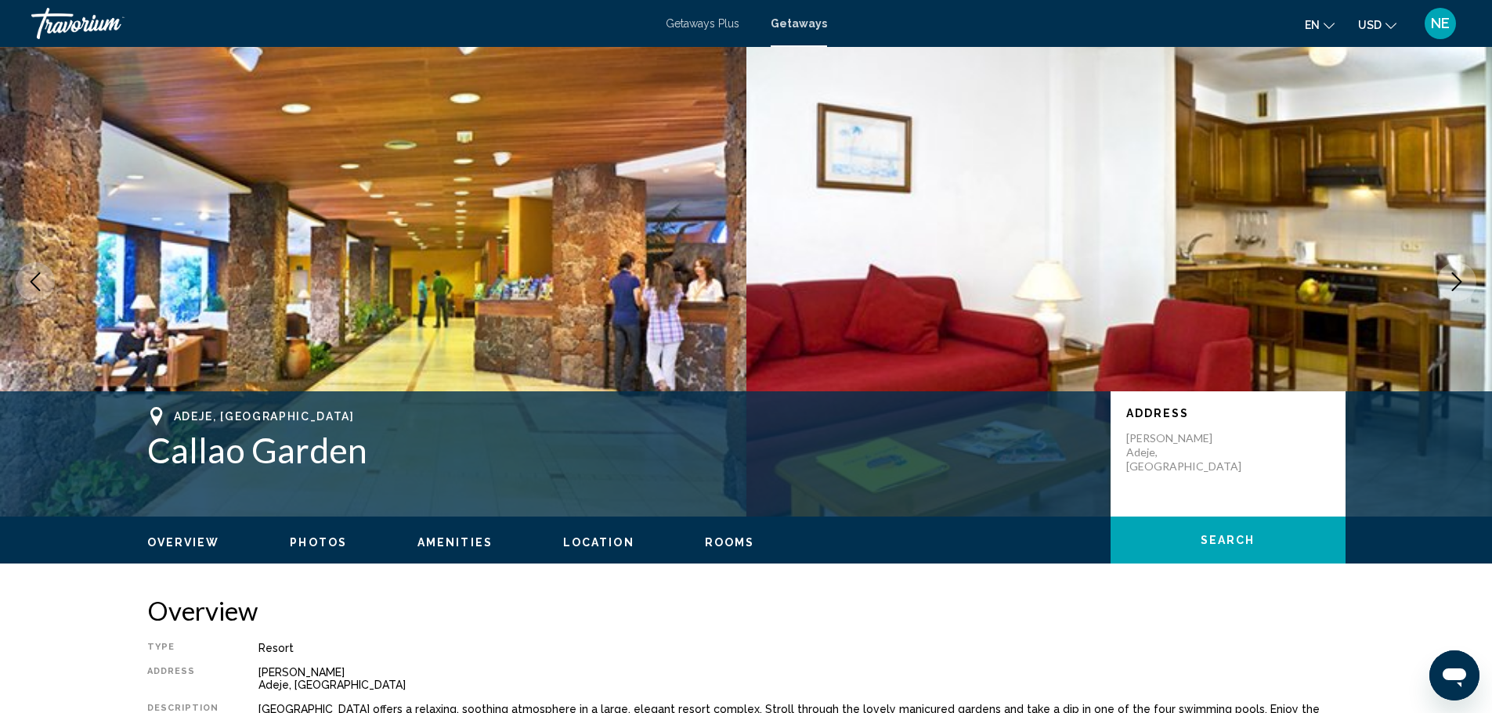
click at [1447, 291] on icon "Next image" at bounding box center [1456, 282] width 19 height 19
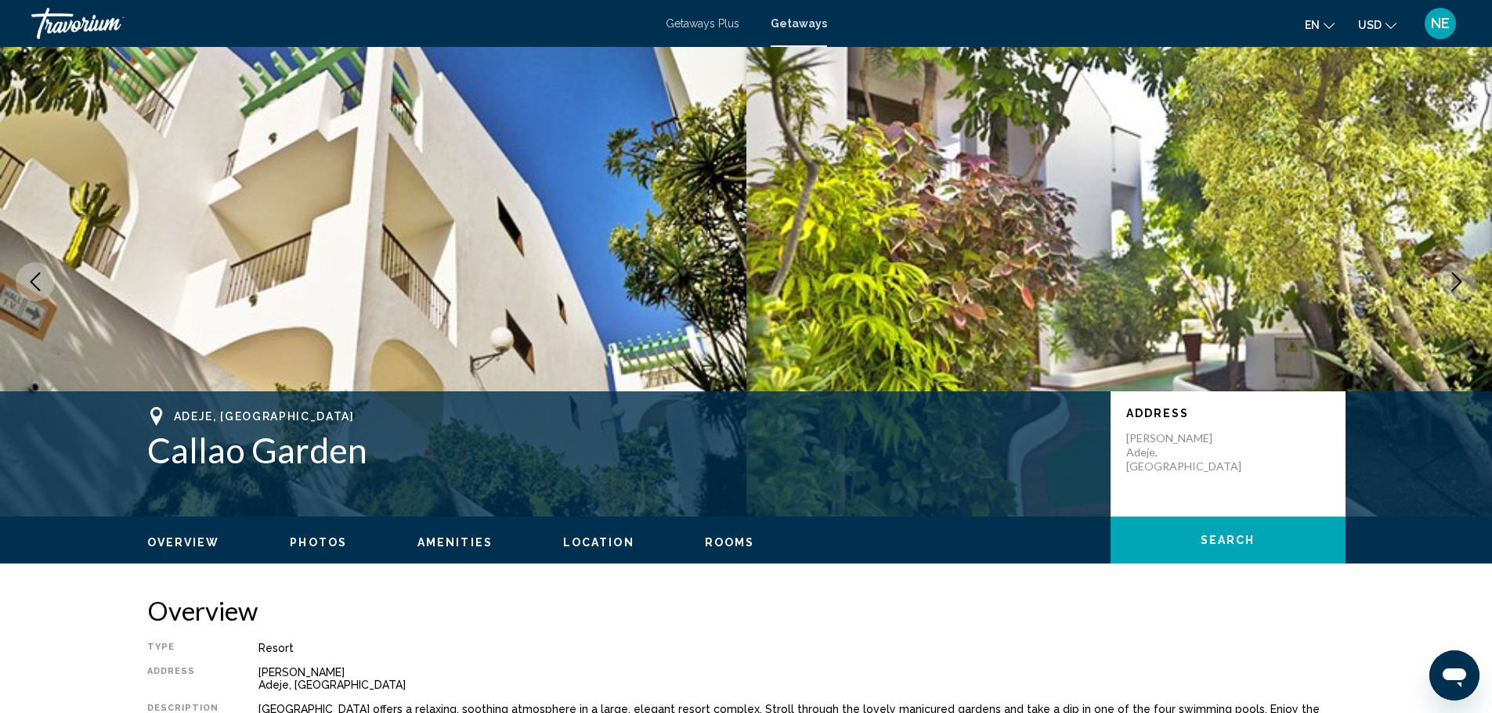
click at [1447, 291] on icon "Next image" at bounding box center [1456, 282] width 19 height 19
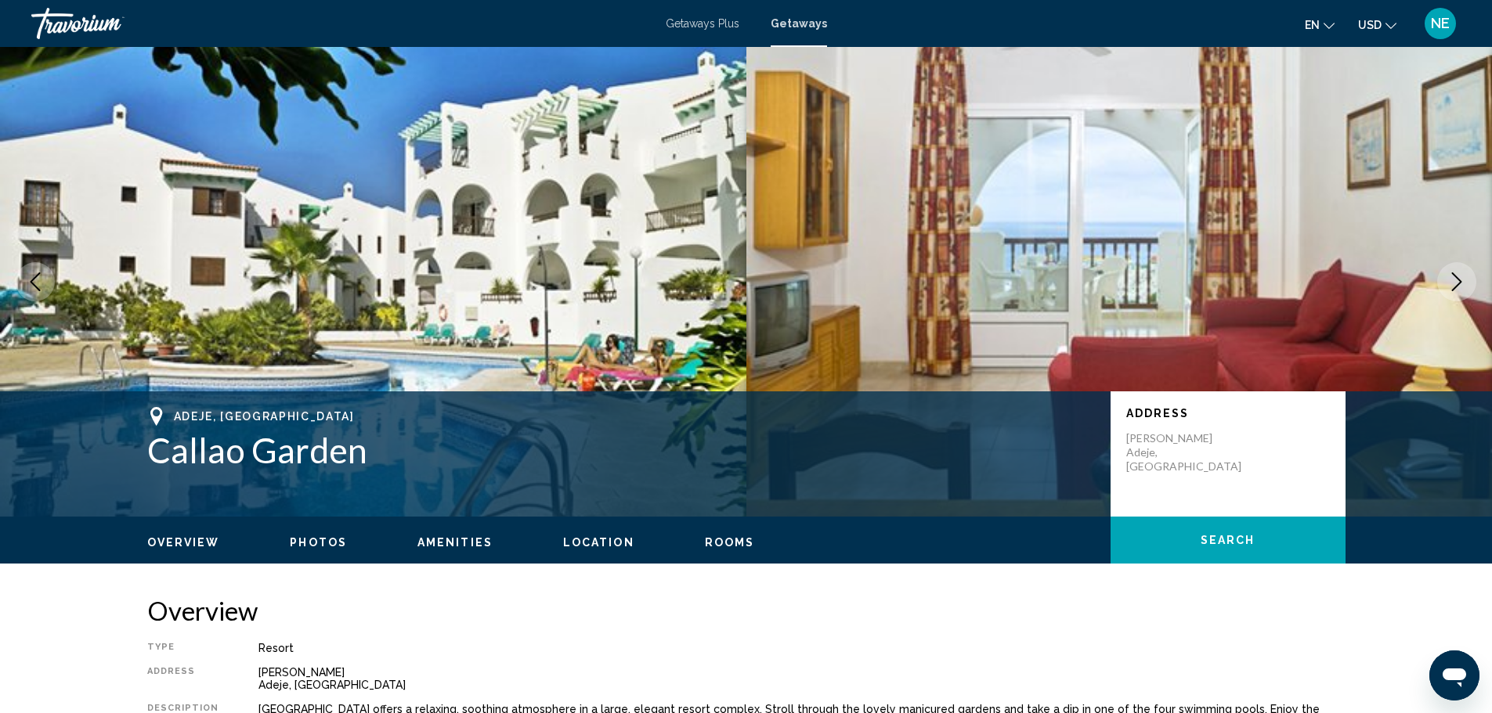
click at [1447, 291] on icon "Next image" at bounding box center [1456, 282] width 19 height 19
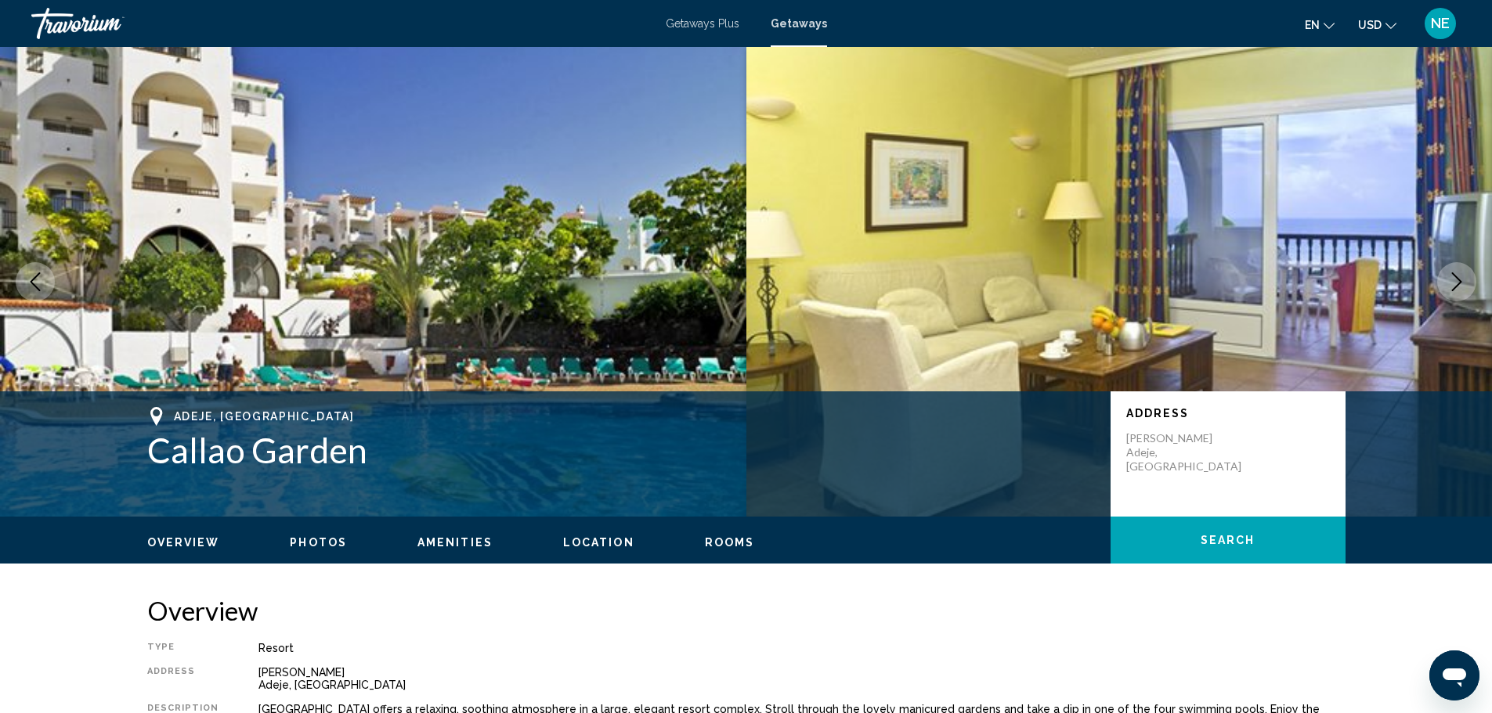
click at [1447, 291] on icon "Next image" at bounding box center [1456, 282] width 19 height 19
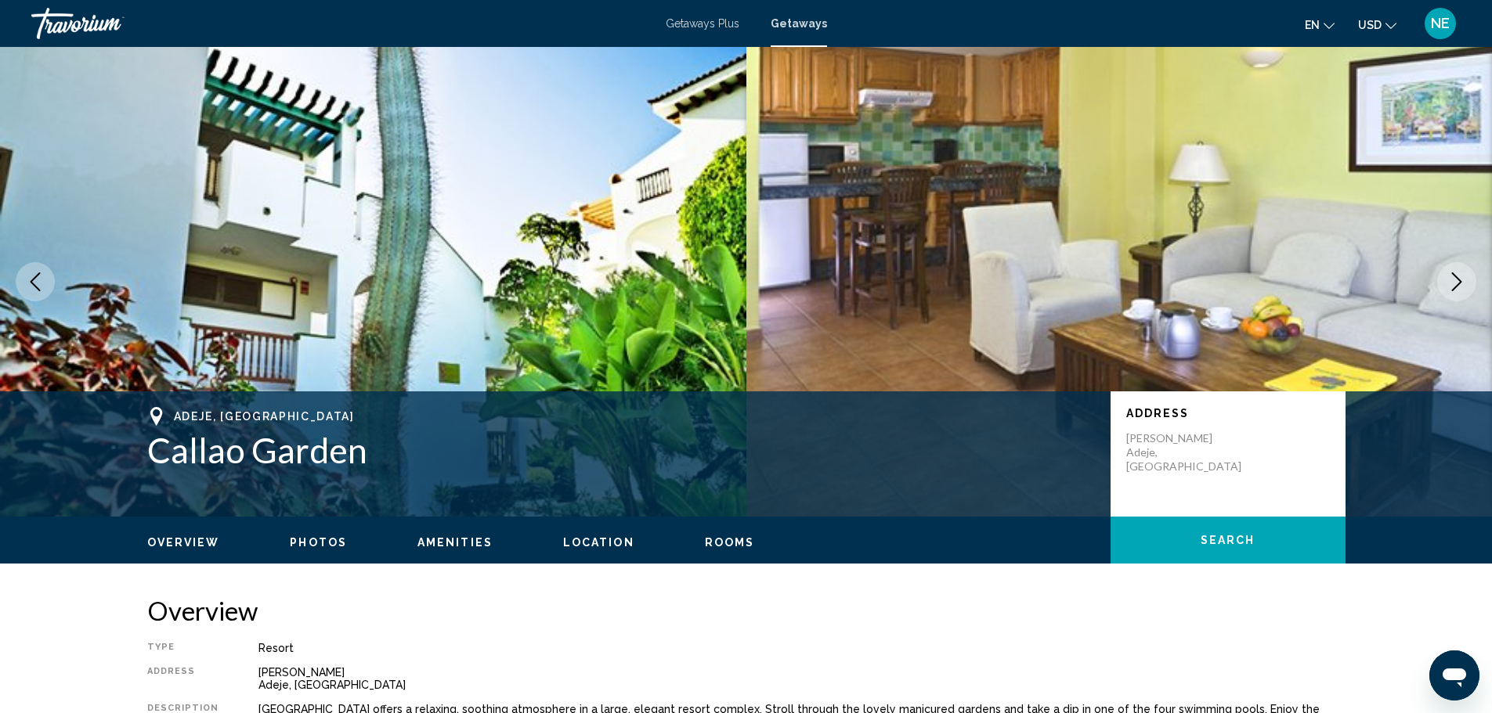
click at [1447, 291] on icon "Next image" at bounding box center [1456, 282] width 19 height 19
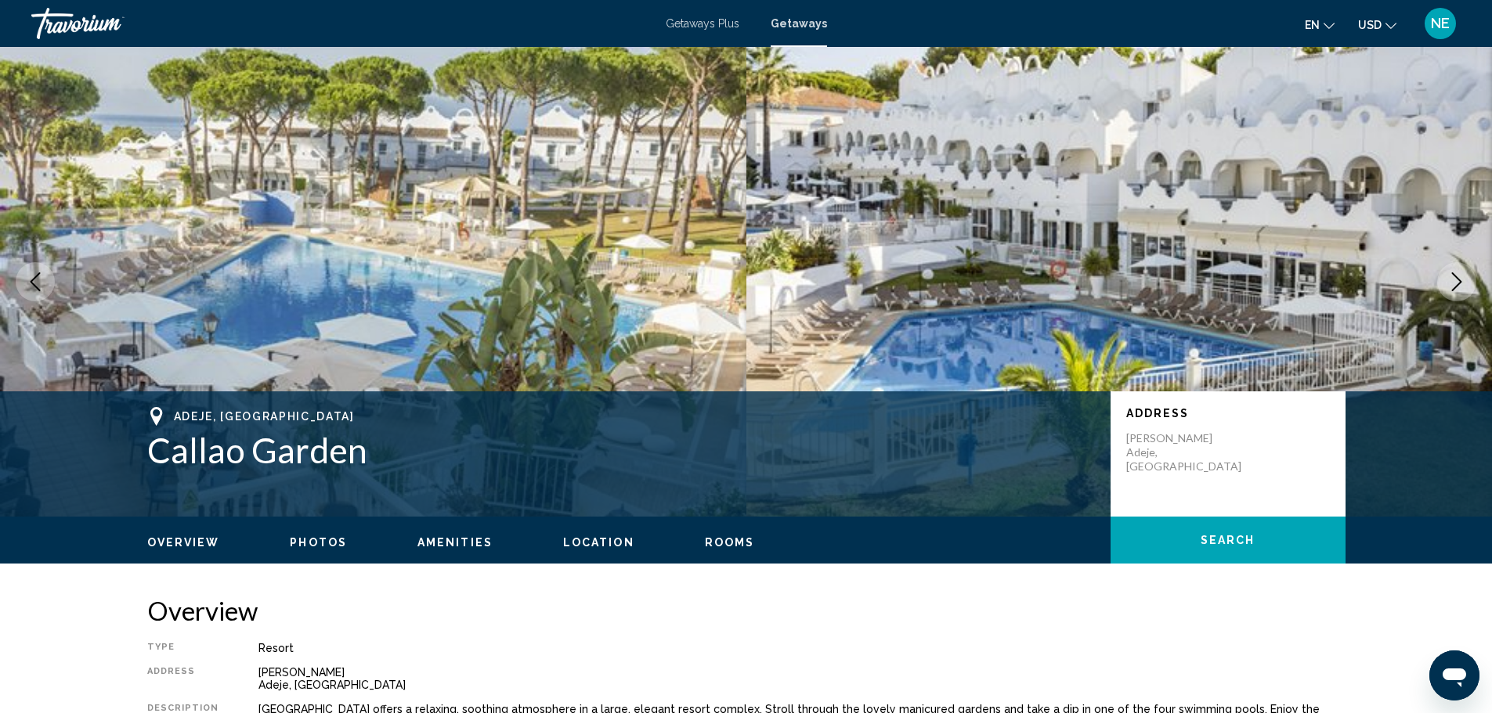
click at [1447, 291] on icon "Next image" at bounding box center [1456, 282] width 19 height 19
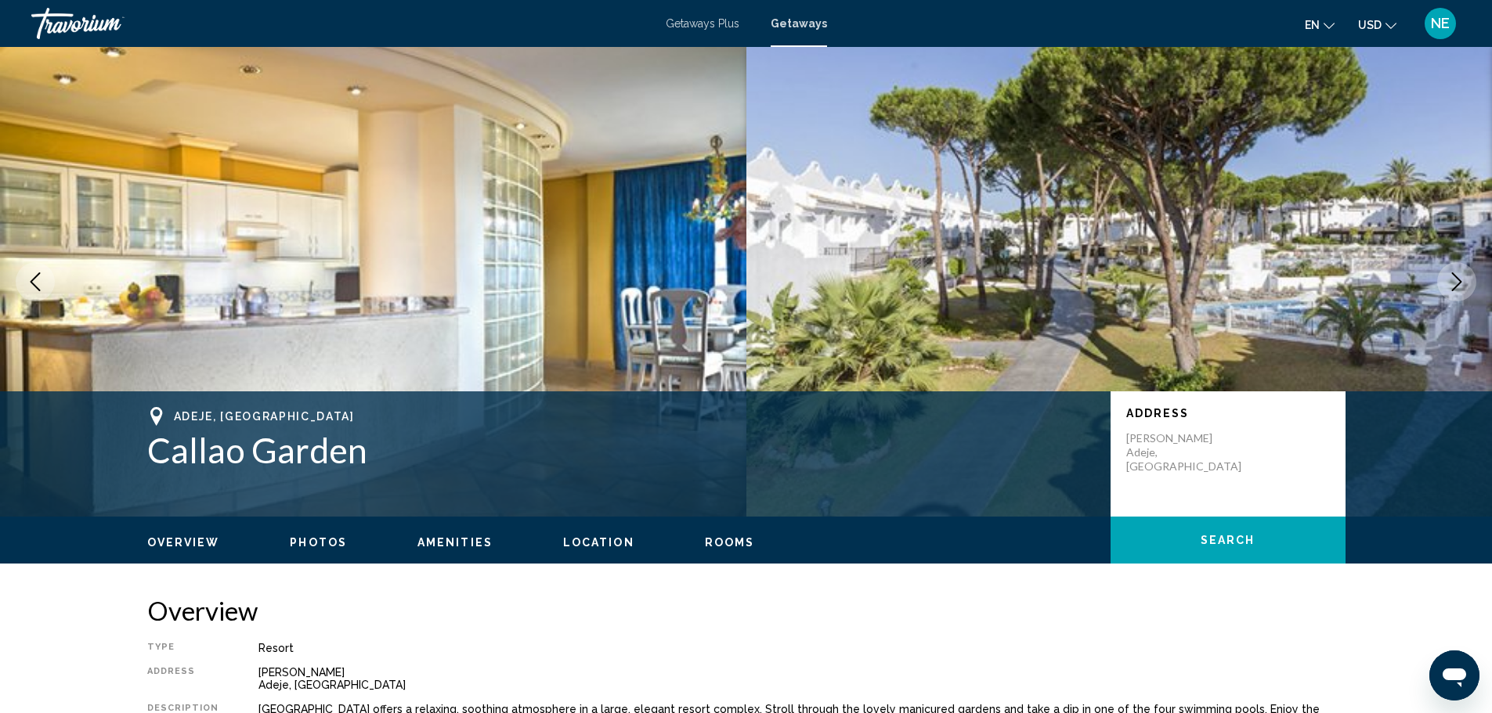
click at [1447, 291] on icon "Next image" at bounding box center [1456, 282] width 19 height 19
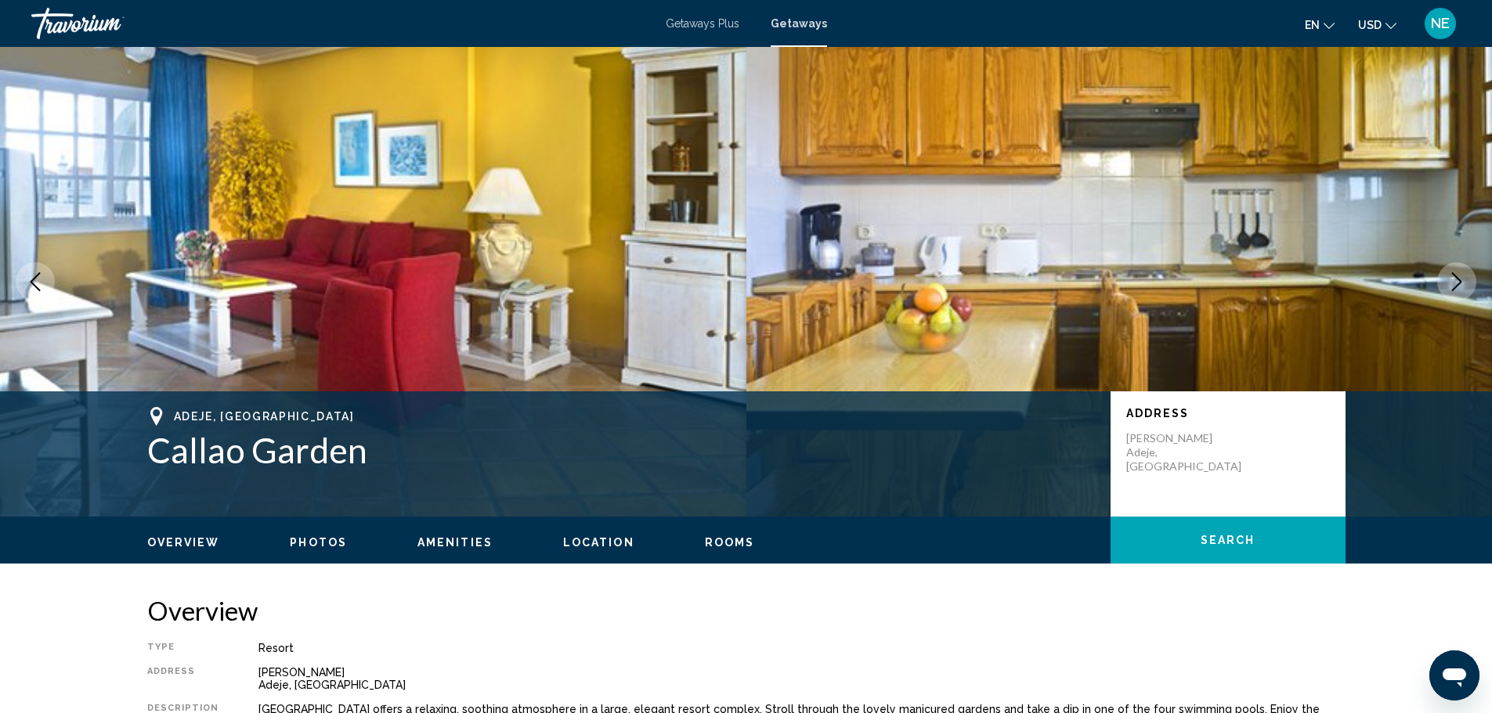
click at [1447, 291] on icon "Next image" at bounding box center [1456, 282] width 19 height 19
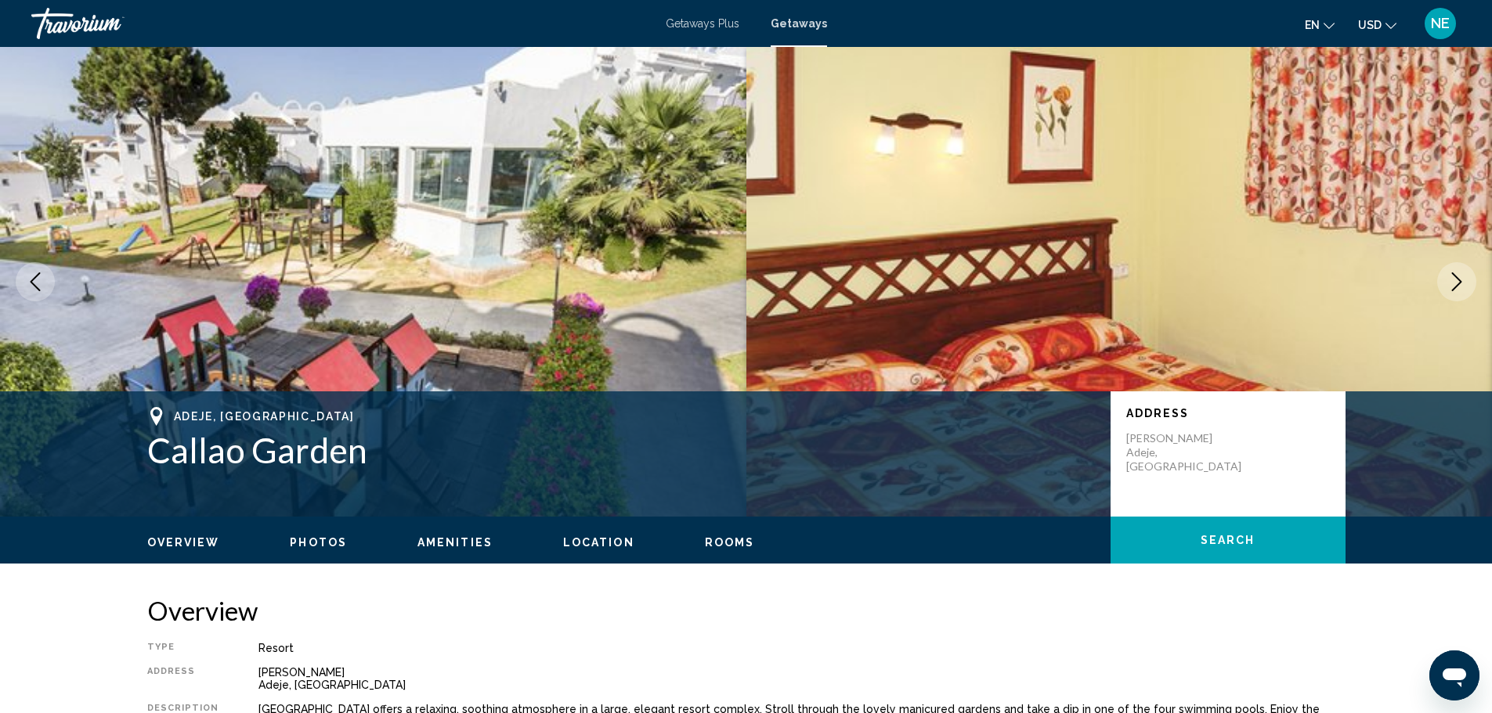
click at [1447, 291] on icon "Next image" at bounding box center [1456, 282] width 19 height 19
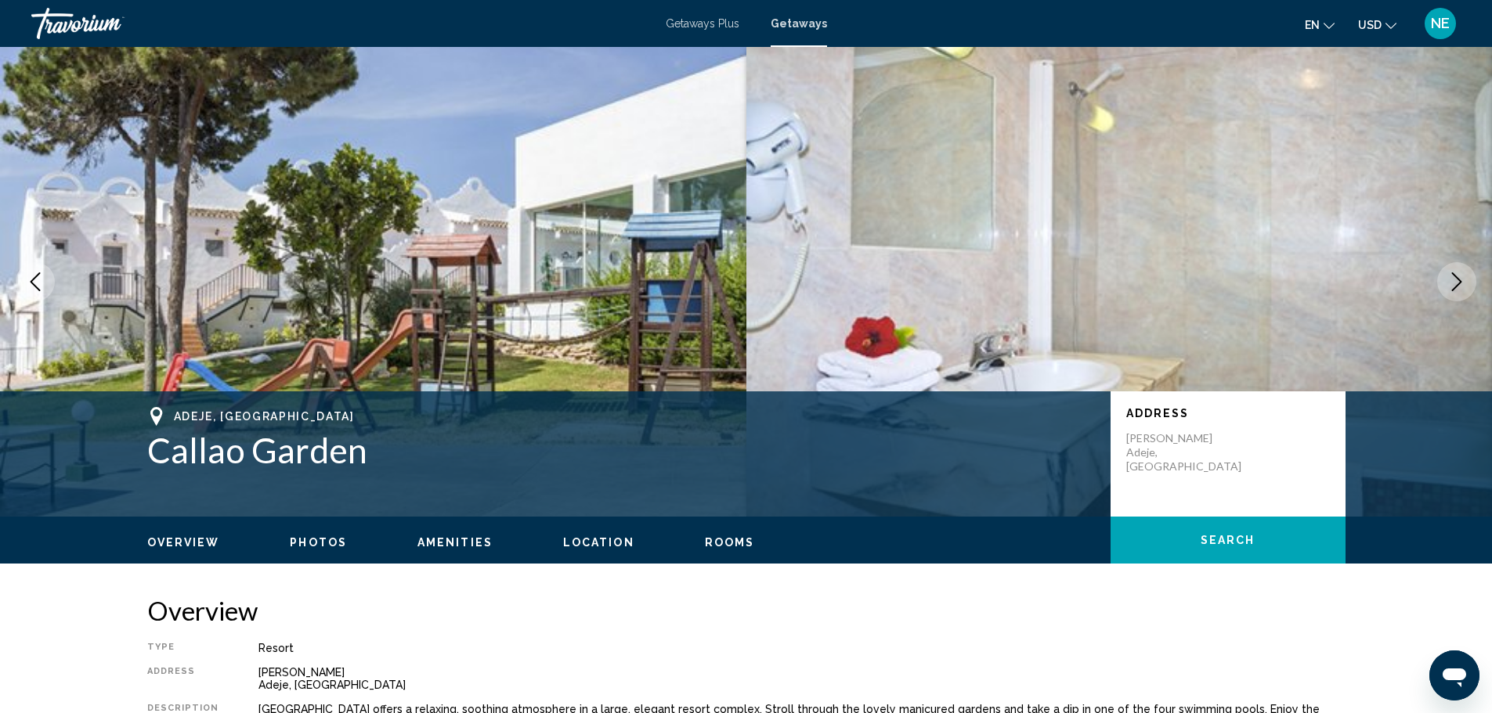
click at [1447, 291] on icon "Next image" at bounding box center [1456, 282] width 19 height 19
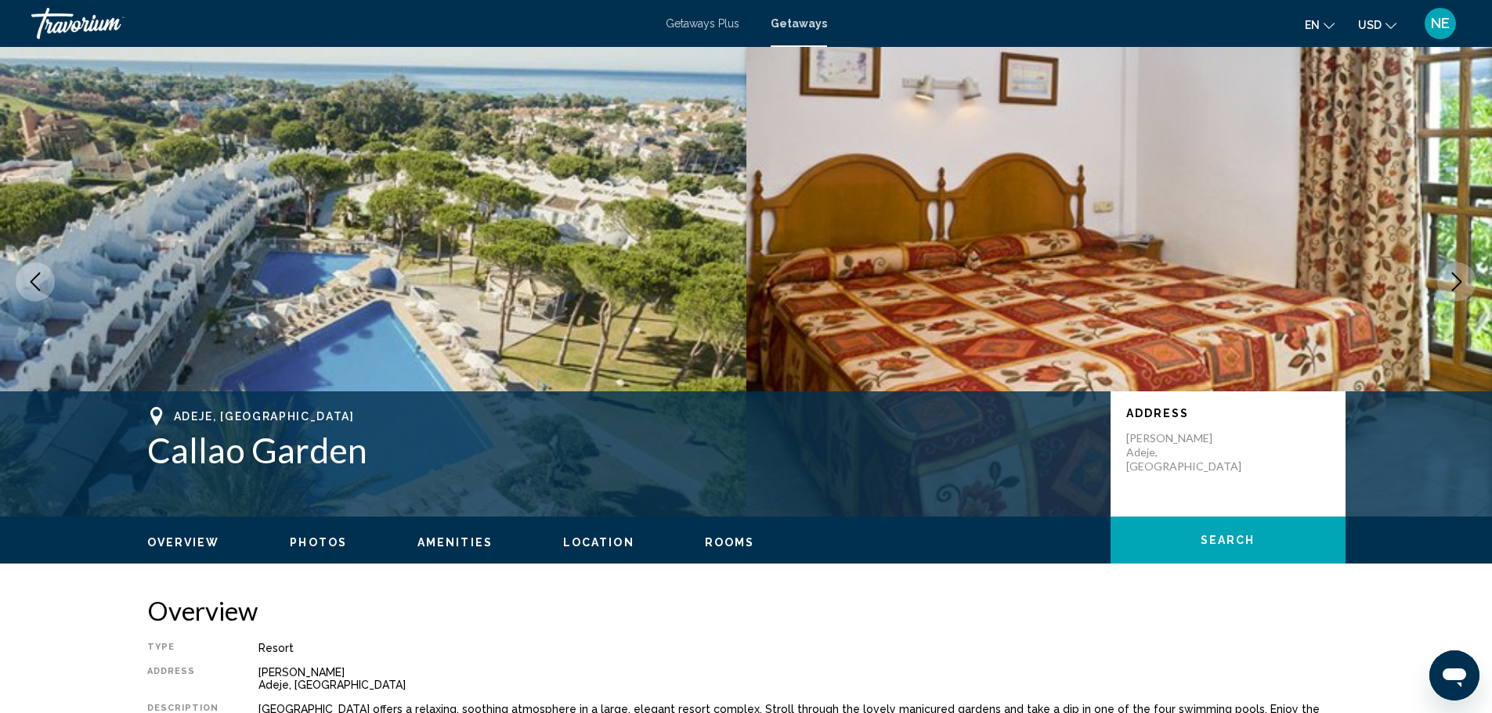
click at [1447, 291] on icon "Next image" at bounding box center [1456, 282] width 19 height 19
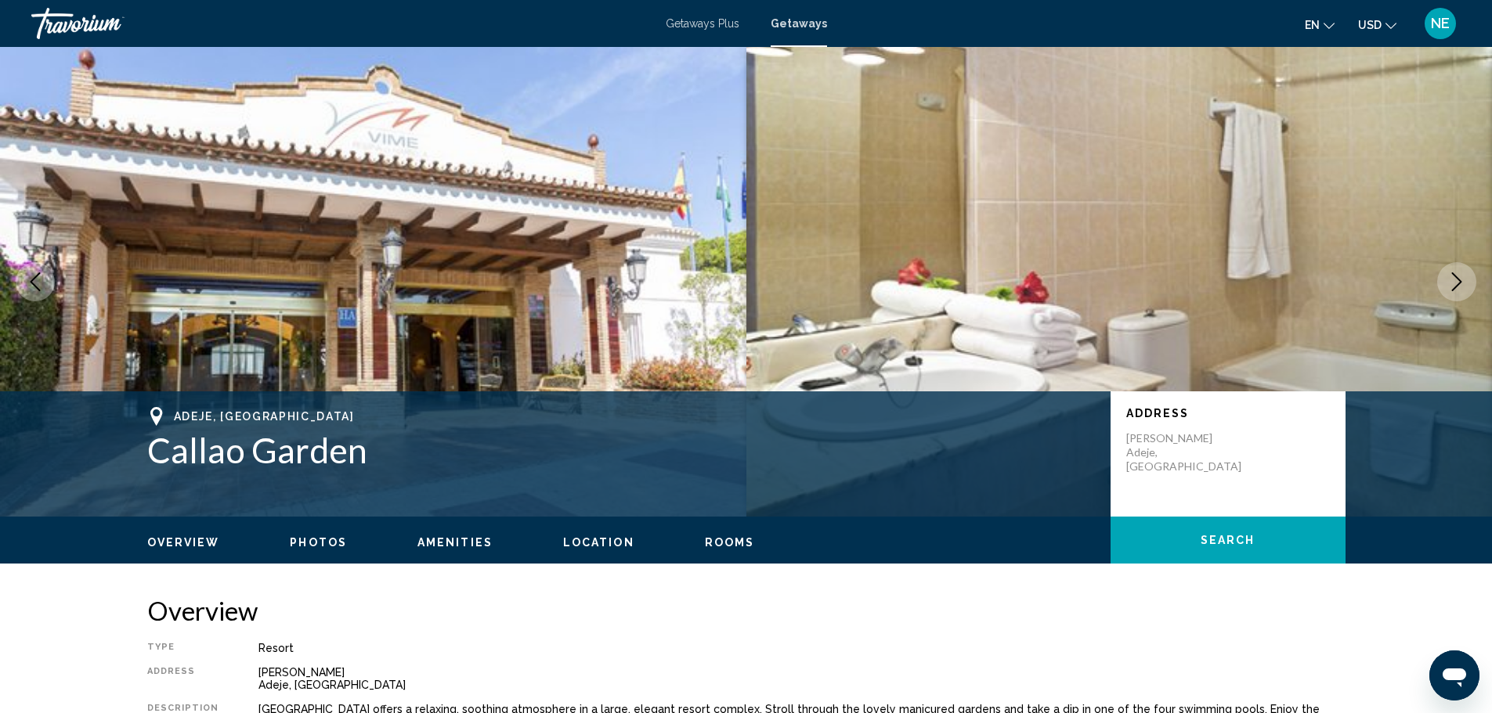
click at [1447, 291] on icon "Next image" at bounding box center [1456, 282] width 19 height 19
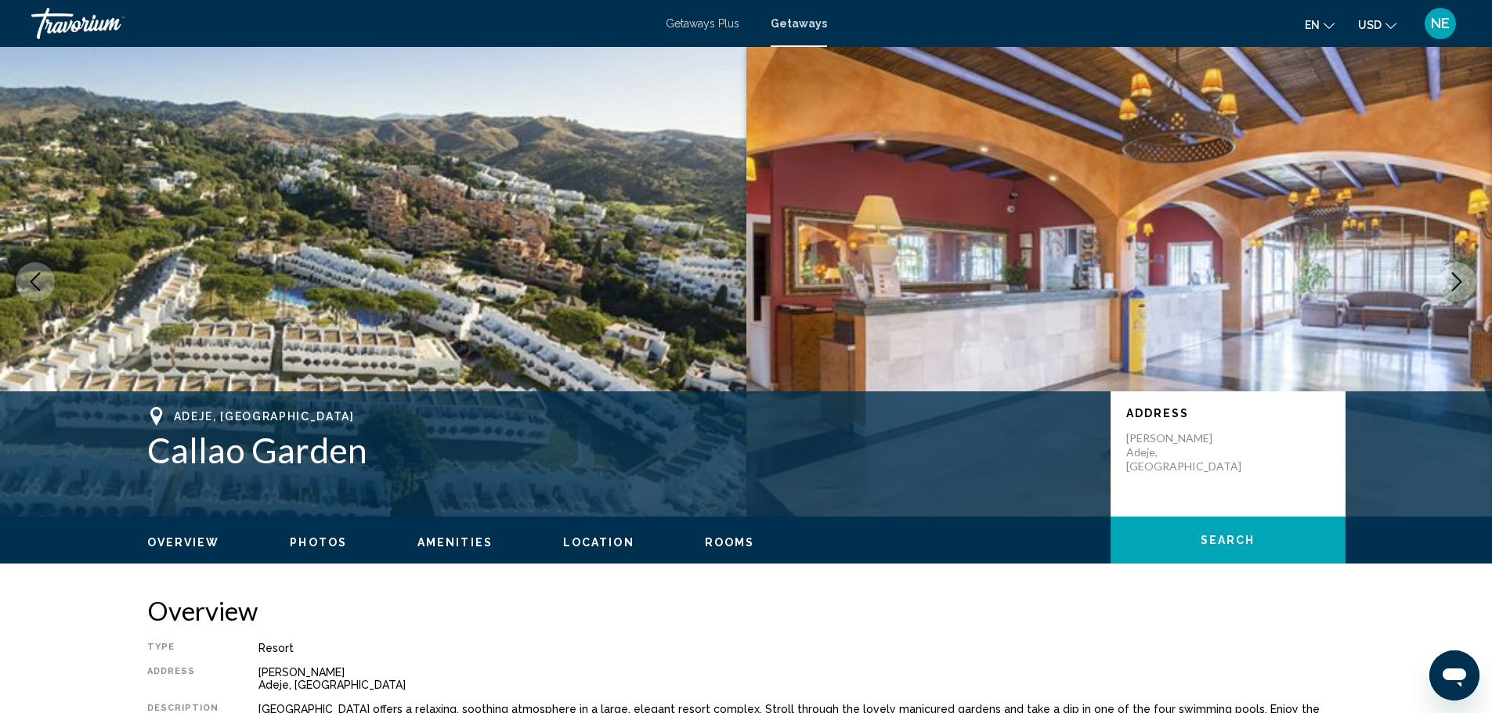
click at [1447, 291] on icon "Next image" at bounding box center [1456, 282] width 19 height 19
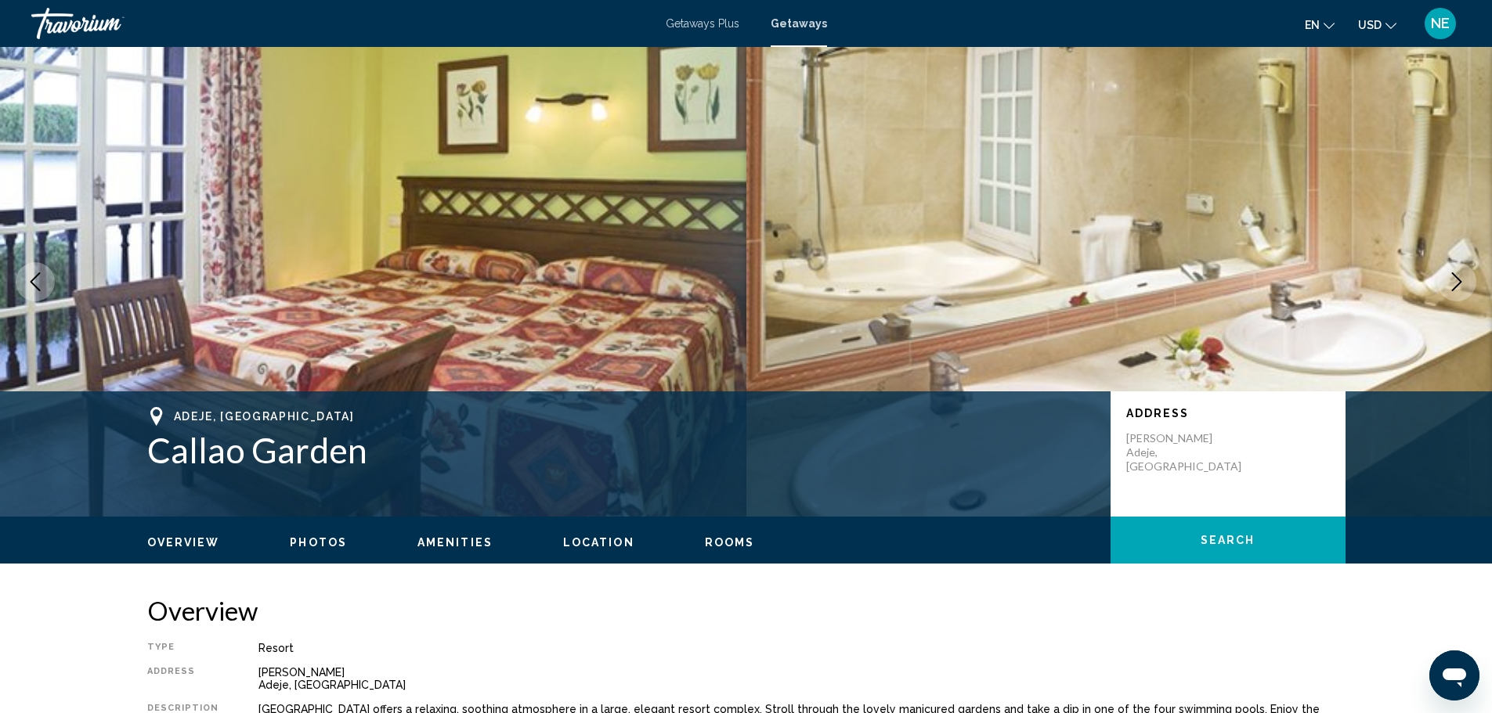
click at [1447, 291] on icon "Next image" at bounding box center [1456, 282] width 19 height 19
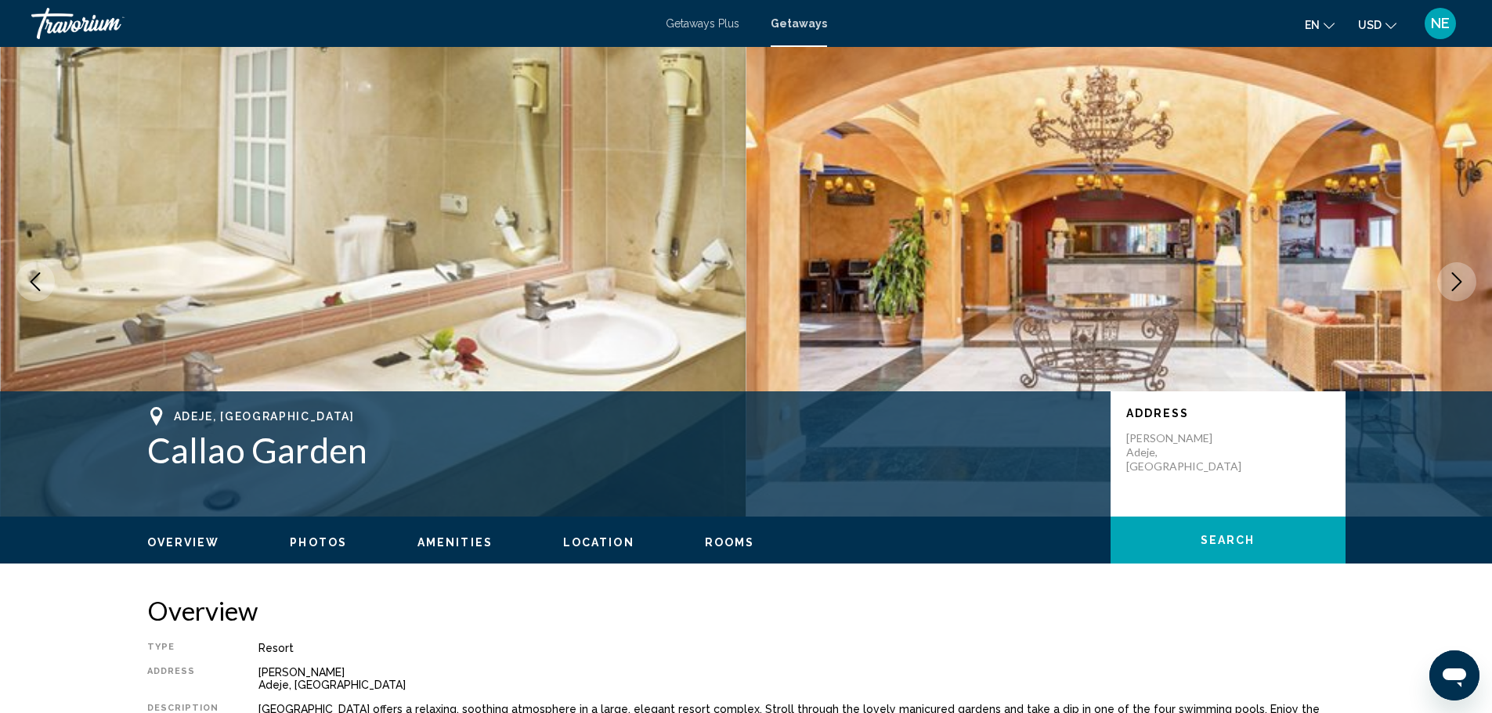
click at [1447, 291] on icon "Next image" at bounding box center [1456, 282] width 19 height 19
